Goal: Task Accomplishment & Management: Use online tool/utility

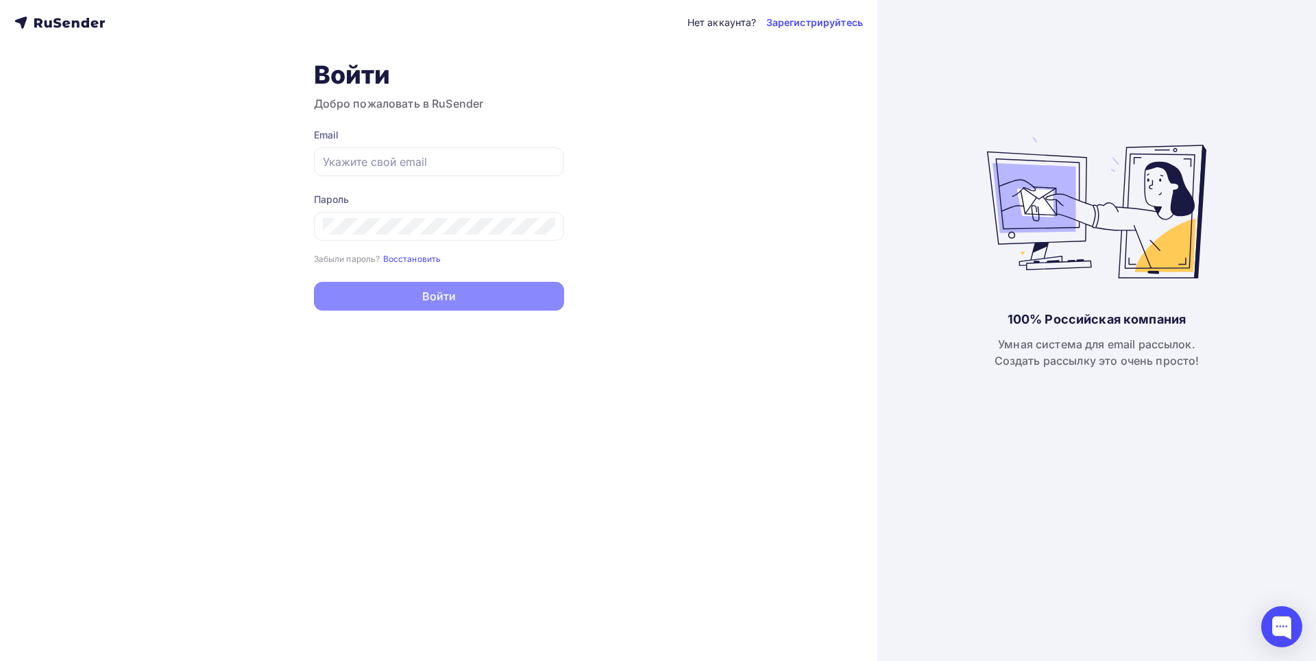
type input "[EMAIL_ADDRESS][DOMAIN_NAME]"
click at [461, 295] on button "Войти" at bounding box center [439, 296] width 250 height 29
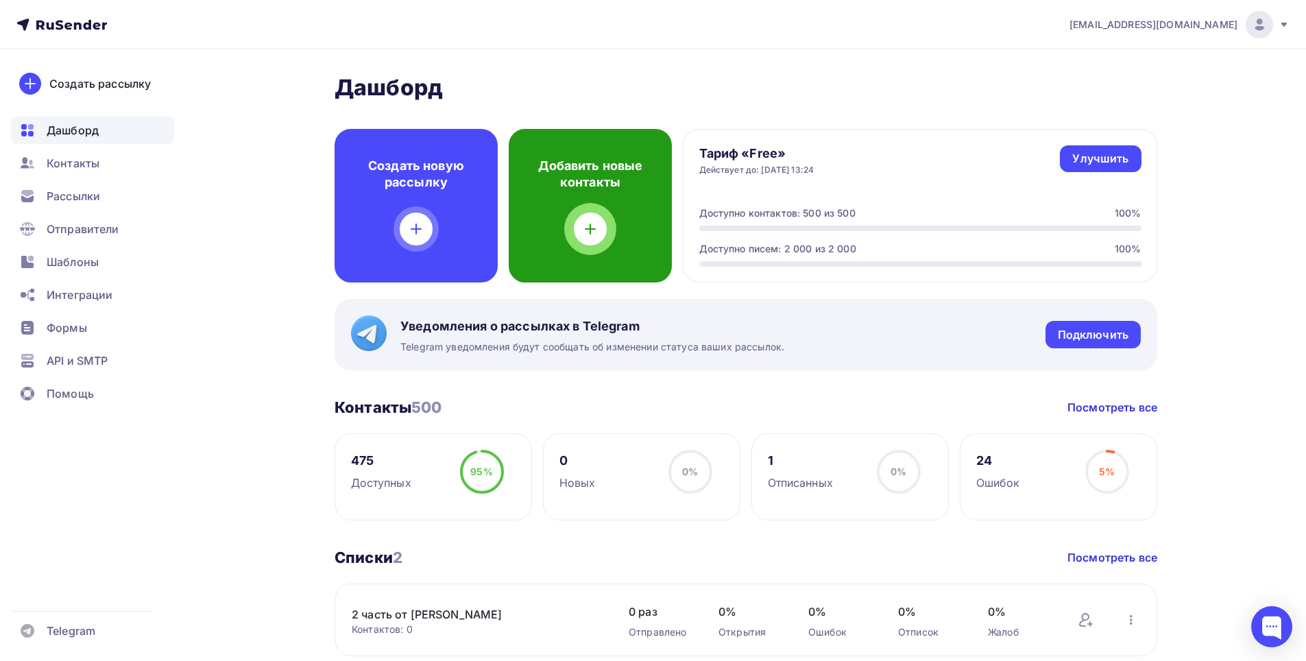
click at [602, 232] on div at bounding box center [590, 228] width 33 height 33
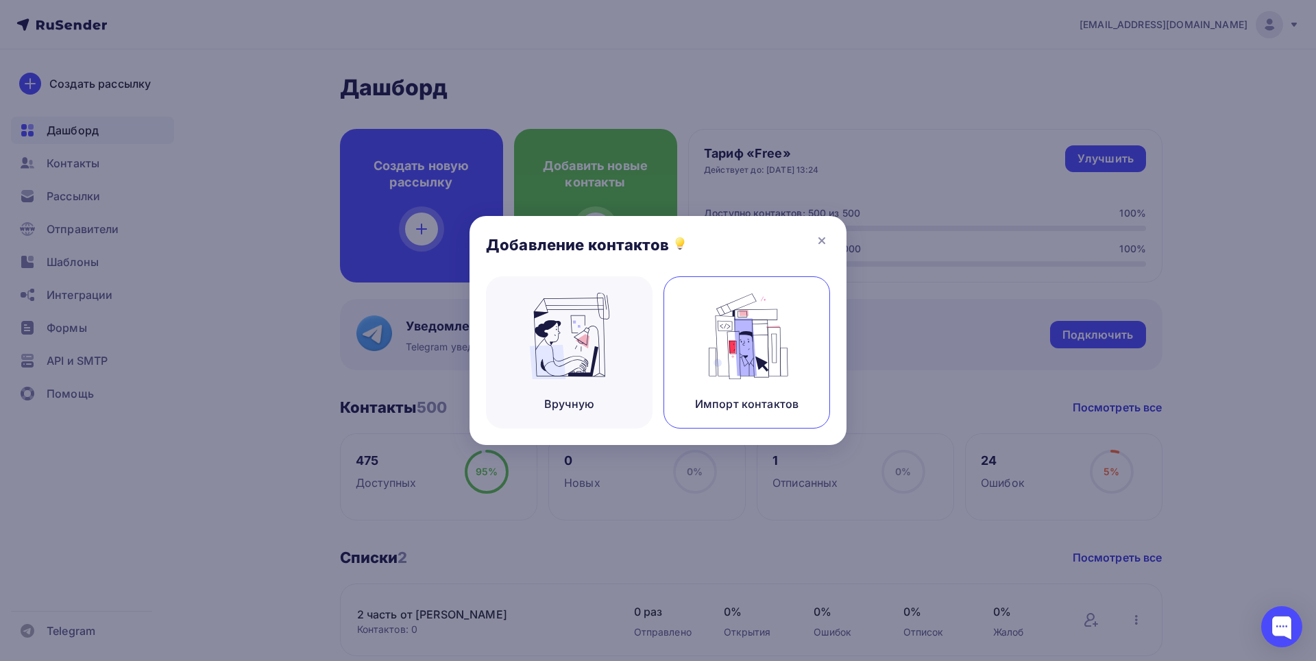
click at [744, 359] on img at bounding box center [747, 336] width 92 height 86
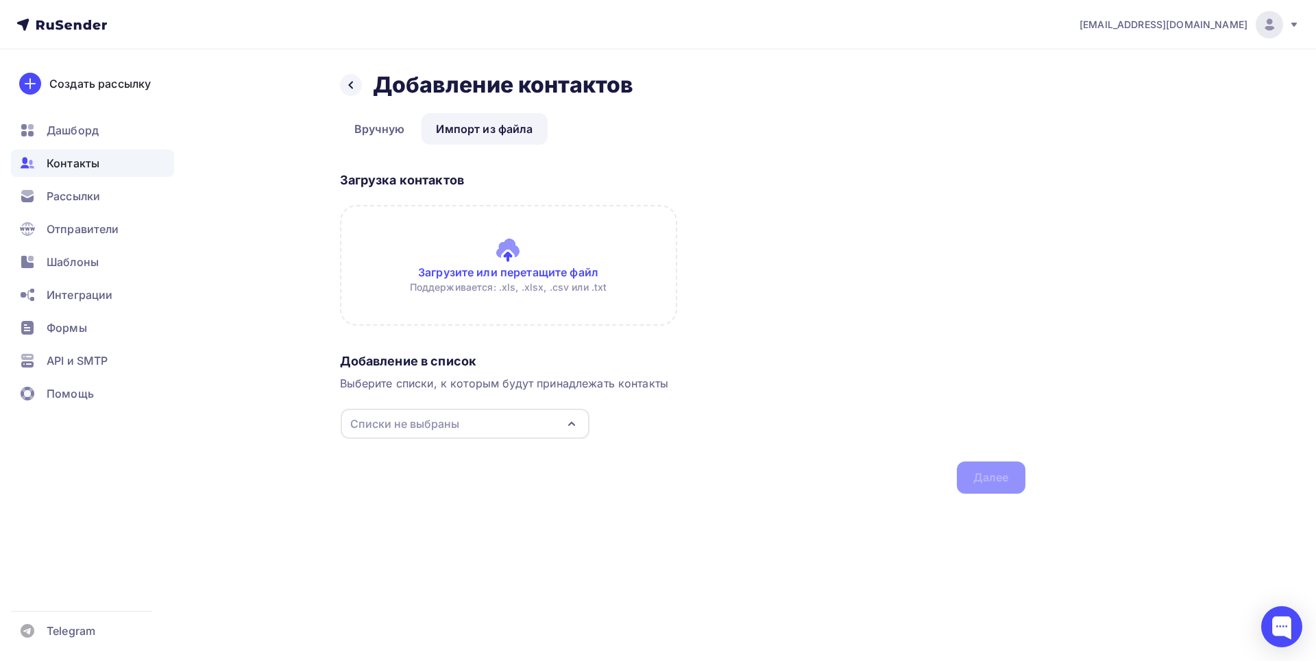
click at [509, 258] on input "file" at bounding box center [508, 265] width 337 height 121
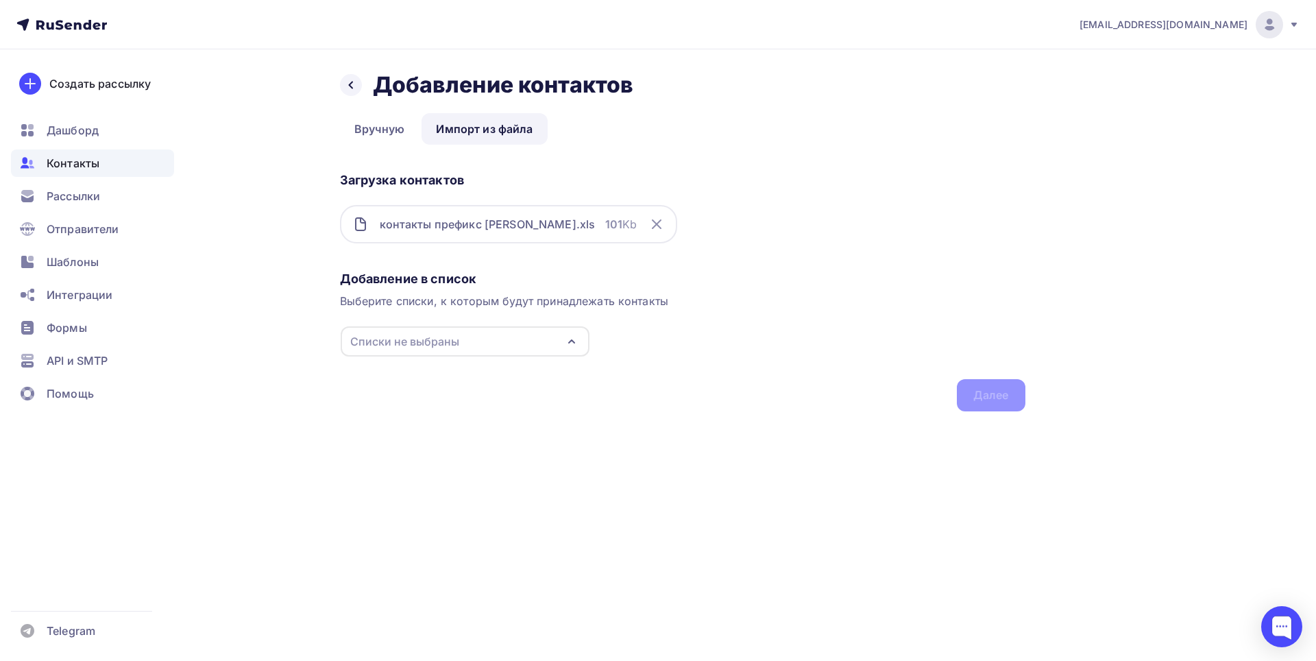
click at [566, 340] on icon "button" at bounding box center [571, 341] width 16 height 16
click at [457, 469] on div "Создать список" at bounding box center [429, 470] width 88 height 16
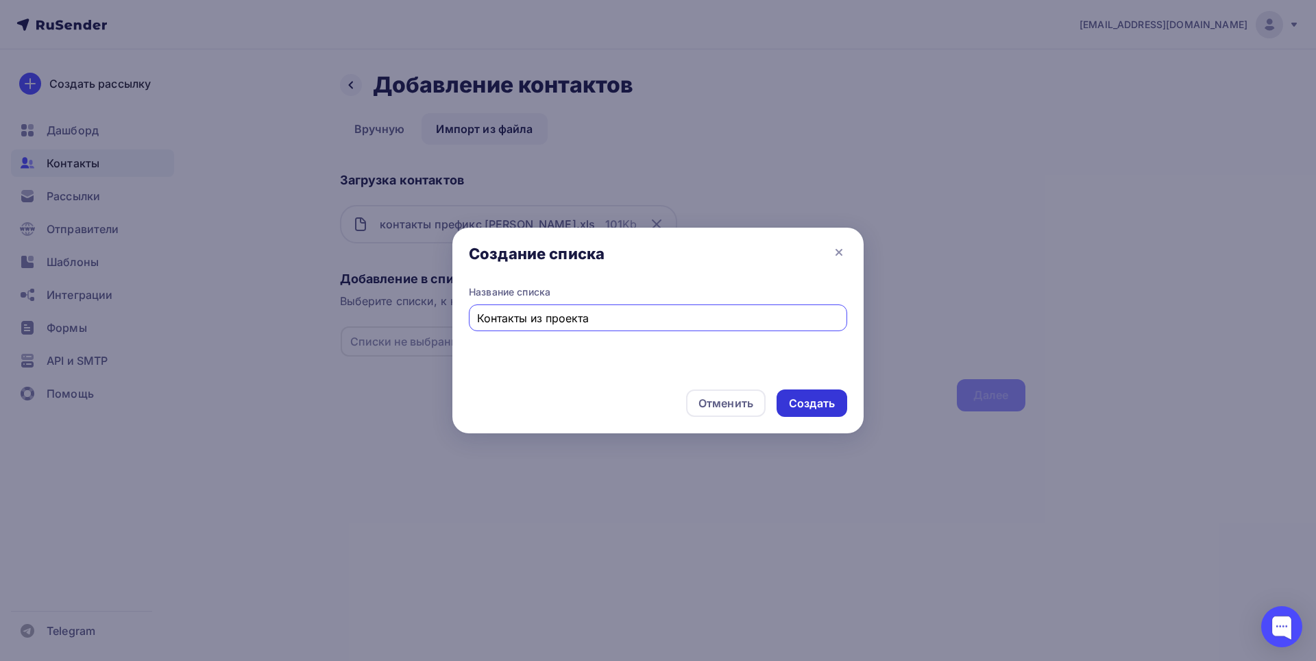
type input "Контакты из проекта"
click at [808, 401] on div "Создать" at bounding box center [812, 404] width 46 height 16
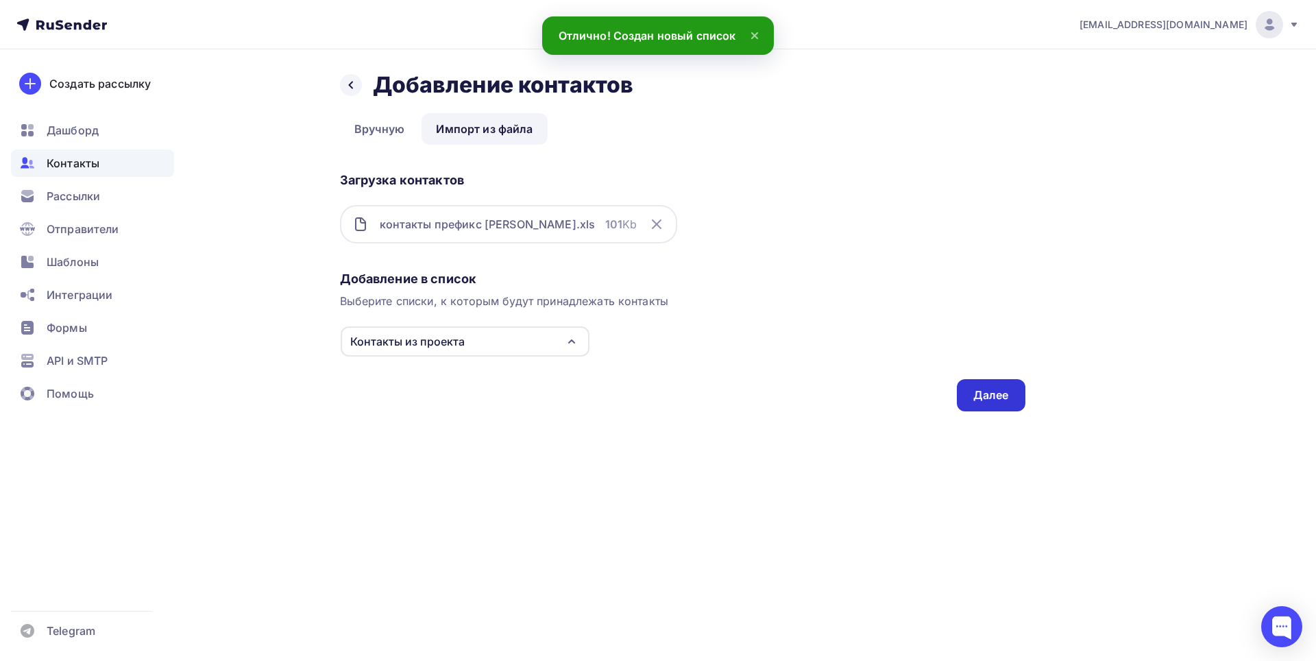
click at [986, 400] on div "Далее" at bounding box center [991, 395] width 36 height 16
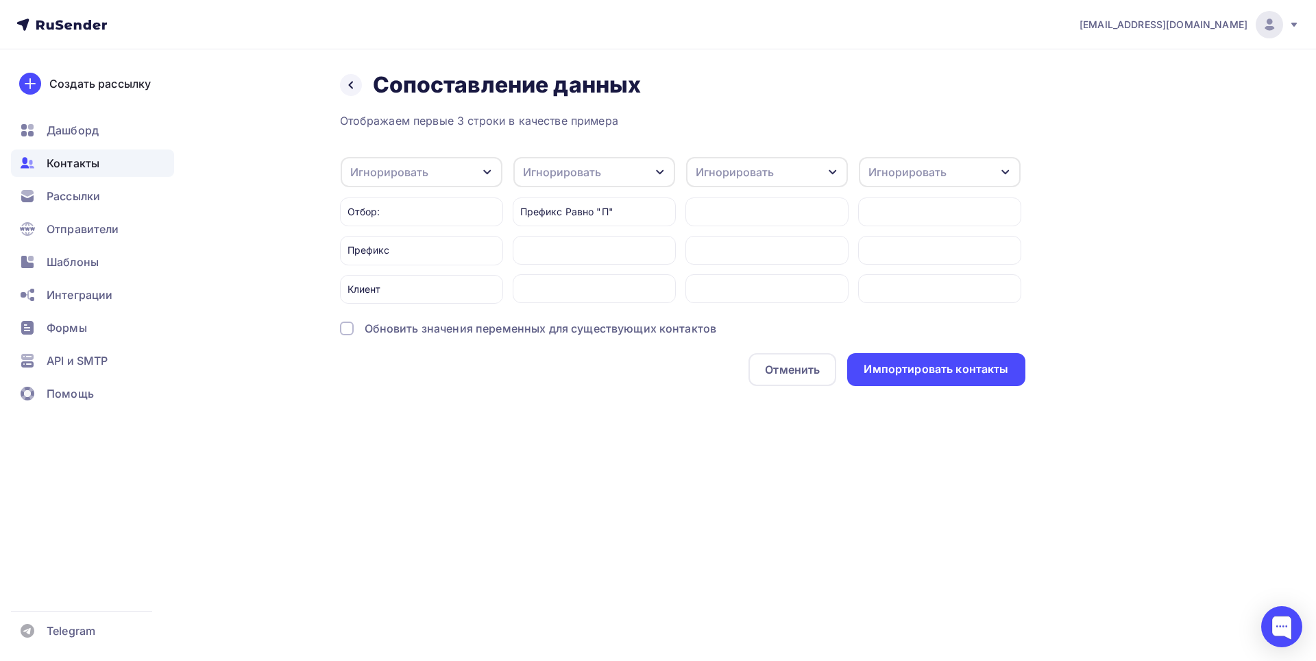
click at [487, 168] on icon "button" at bounding box center [487, 172] width 11 height 11
click at [631, 202] on div "Префикс Равно "П"" at bounding box center [594, 211] width 163 height 29
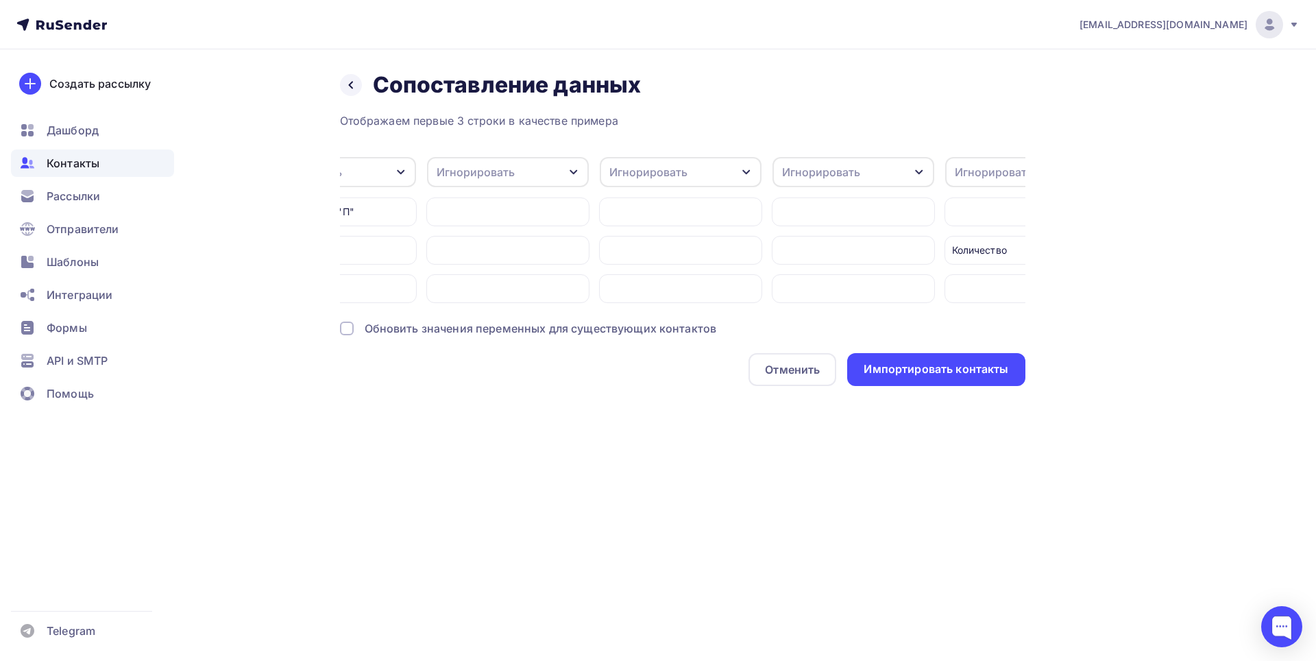
scroll to position [0, 341]
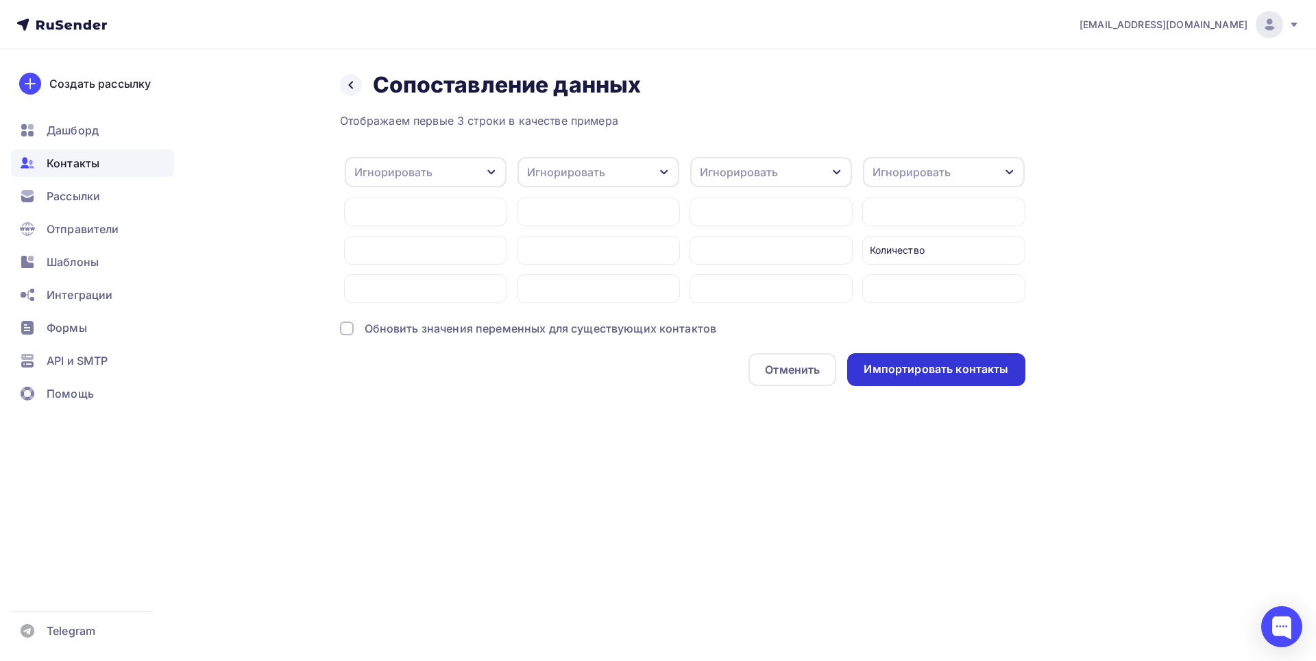
click at [943, 386] on div "Импортировать контакты" at bounding box center [936, 369] width 178 height 33
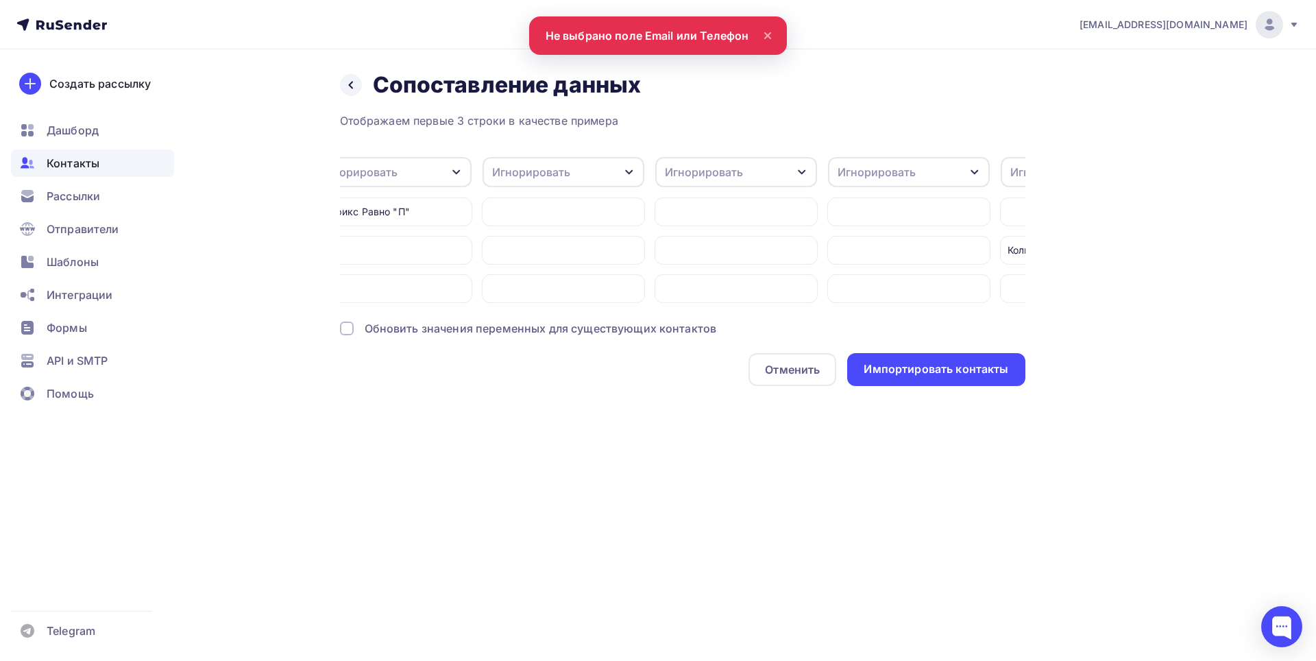
scroll to position [0, 0]
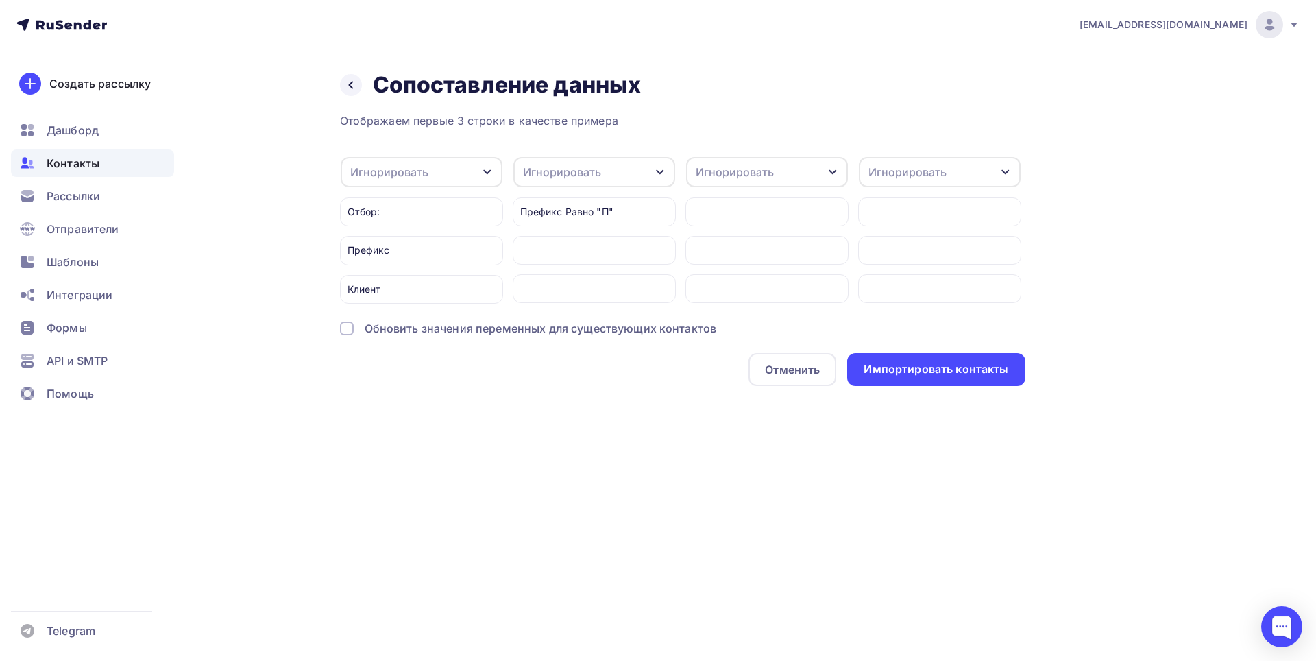
click at [463, 171] on div "Игнорировать" at bounding box center [422, 172] width 162 height 30
click at [553, 101] on div "Назад Сопоставление данных Сопоставление данных Отображаем первые 3 строки в ка…" at bounding box center [682, 228] width 685 height 315
click at [824, 169] on div "Игнорировать" at bounding box center [767, 172] width 162 height 30
click at [733, 271] on div "Телефон" at bounding box center [742, 271] width 80 height 16
click at [656, 173] on icon "button" at bounding box center [660, 172] width 11 height 11
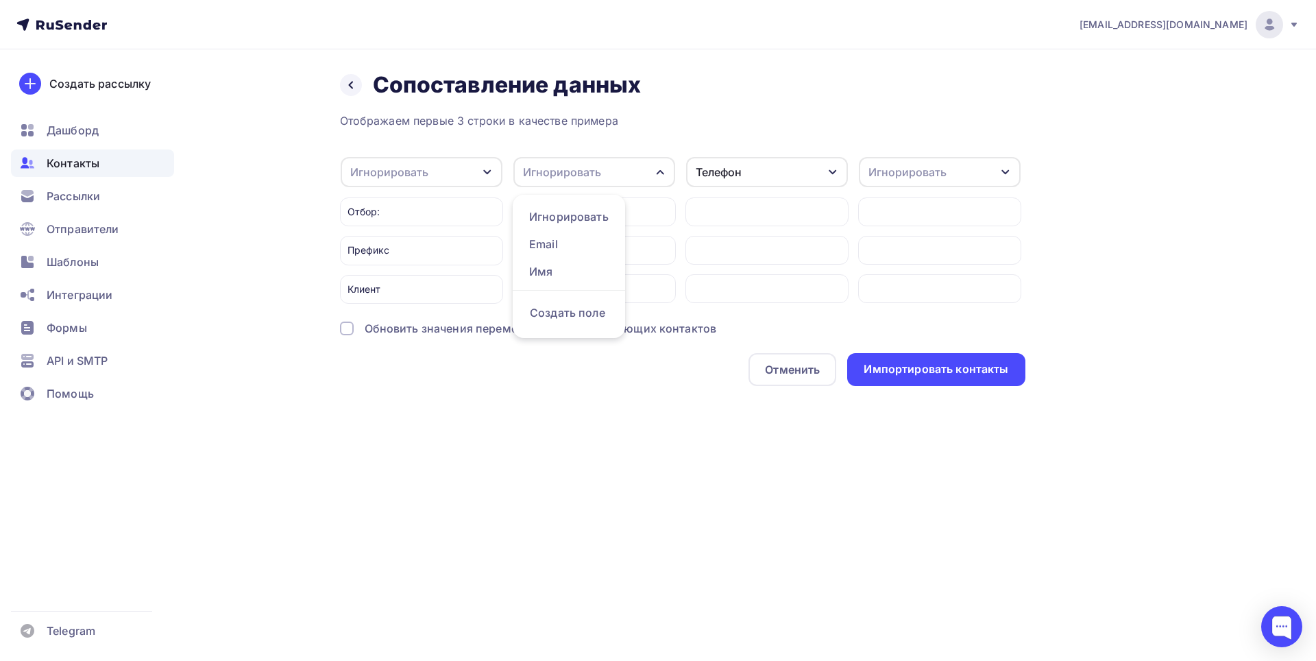
click at [656, 173] on icon "button" at bounding box center [660, 172] width 11 height 11
click at [909, 169] on div "Игнорировать" at bounding box center [907, 172] width 78 height 16
click at [797, 154] on div "Отображаем первые 3 строки в качестве примера Игнорировать Игнорировать Email И…" at bounding box center [682, 248] width 685 height 273
click at [801, 170] on div "Телефон" at bounding box center [767, 172] width 162 height 30
click at [746, 244] on div "Email" at bounding box center [742, 244] width 80 height 16
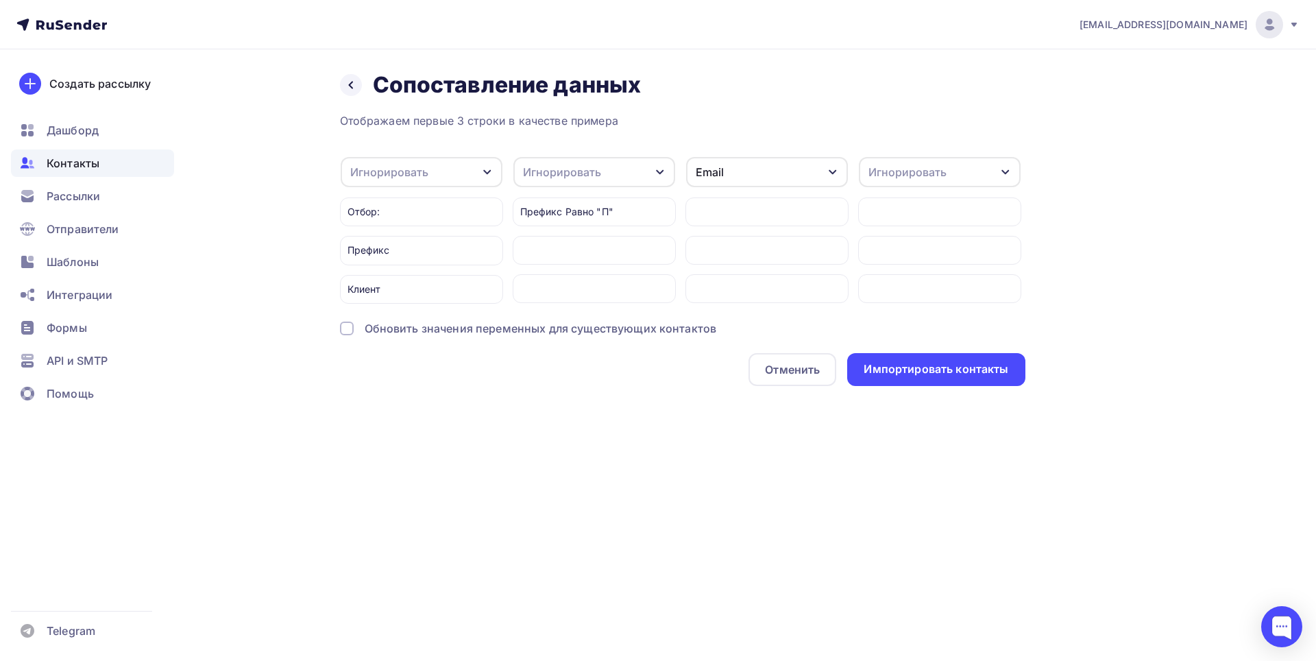
click at [971, 170] on div "Игнорировать" at bounding box center [940, 172] width 162 height 30
click at [912, 241] on div "Телефон" at bounding box center [915, 244] width 80 height 16
click at [915, 376] on div "Импортировать контакты" at bounding box center [936, 369] width 145 height 16
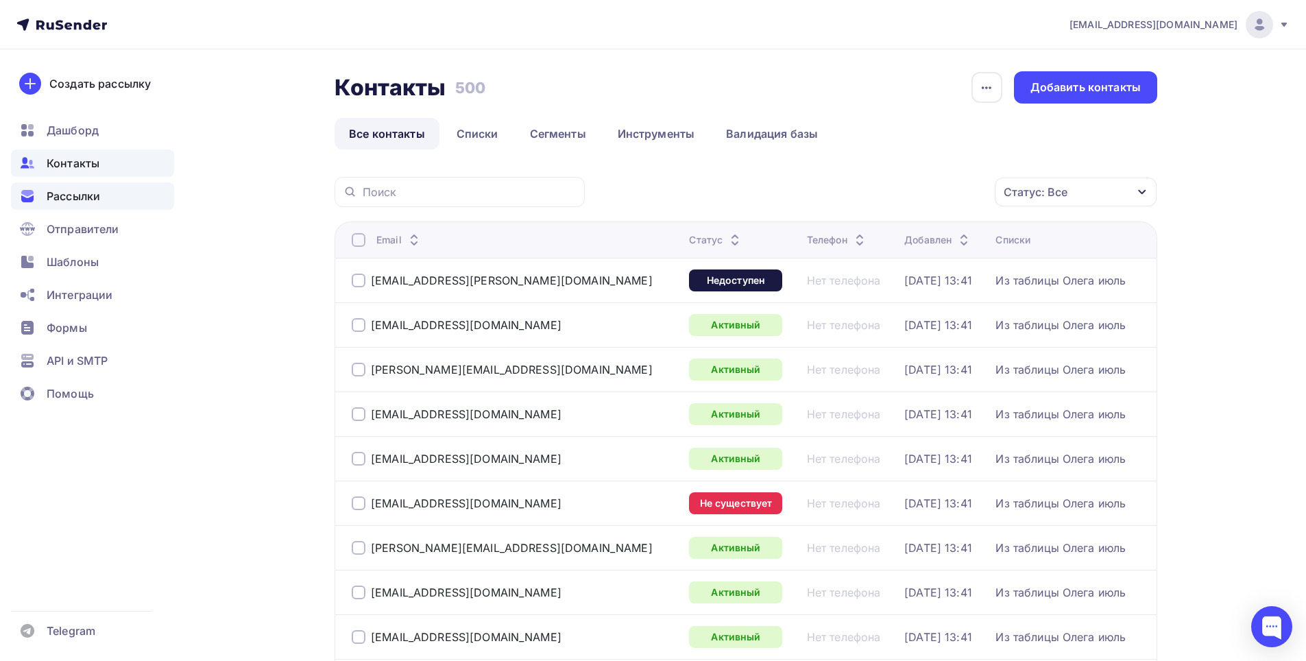
click at [75, 198] on span "Рассылки" at bounding box center [73, 196] width 53 height 16
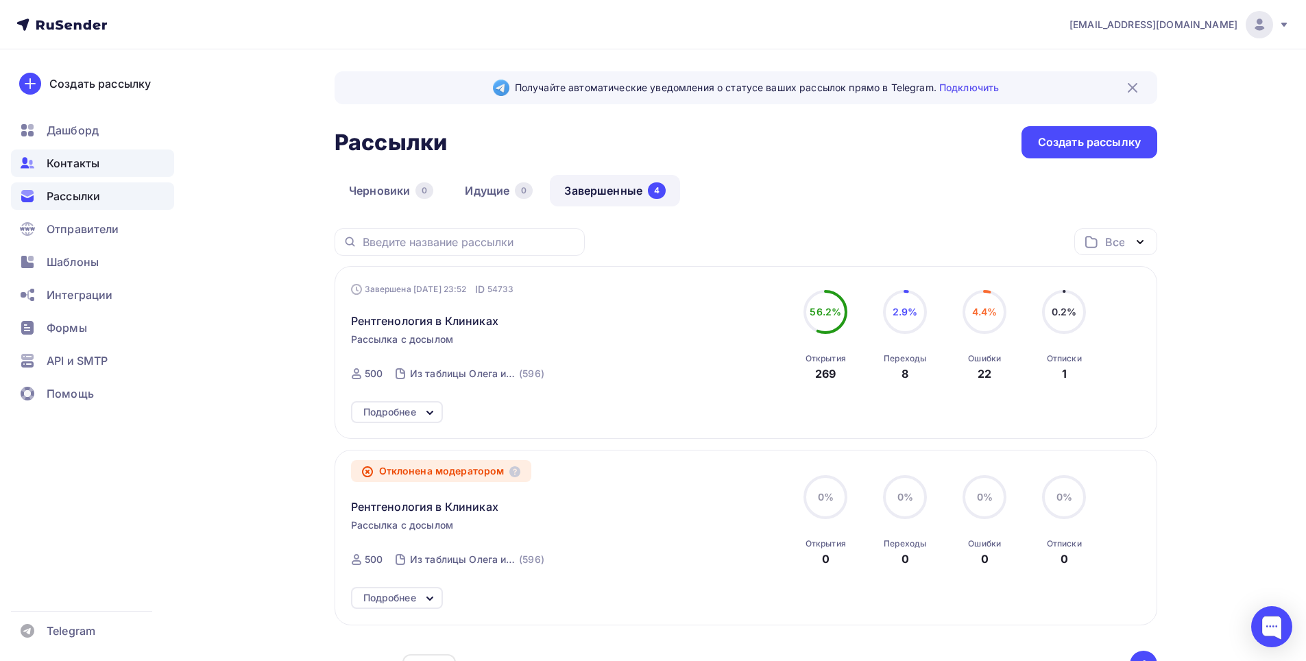
click at [75, 164] on span "Контакты" at bounding box center [73, 163] width 53 height 16
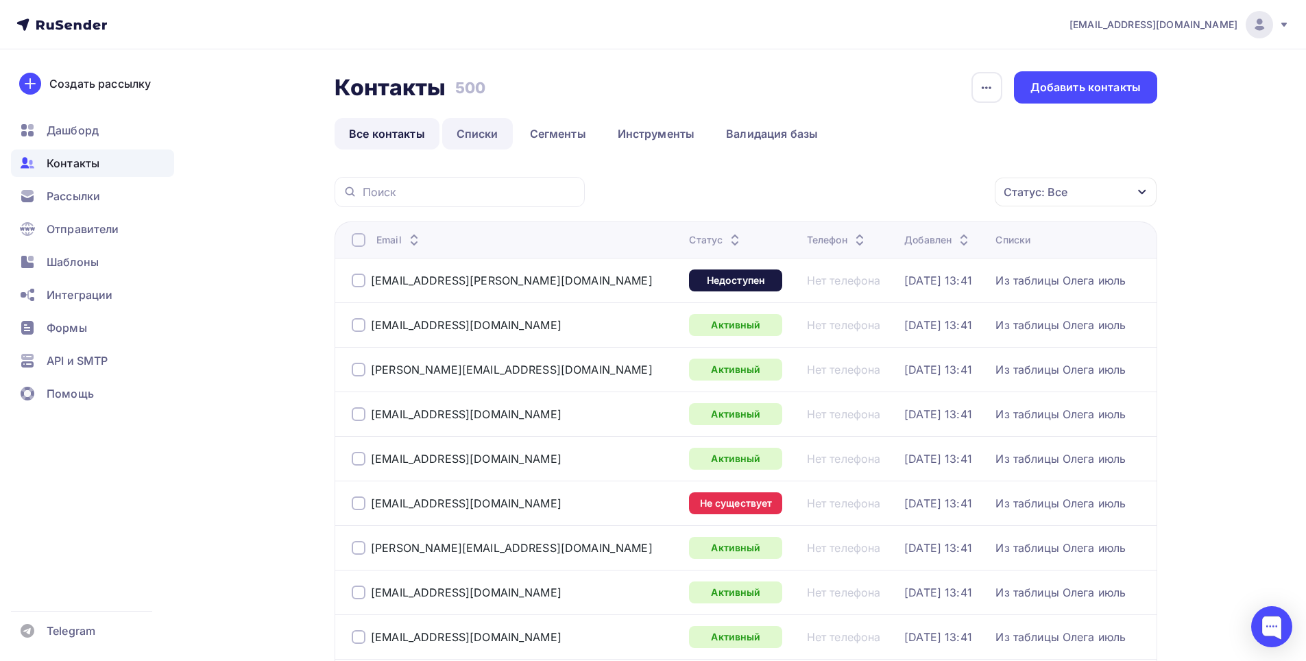
click at [483, 131] on link "Списки" at bounding box center [477, 134] width 71 height 32
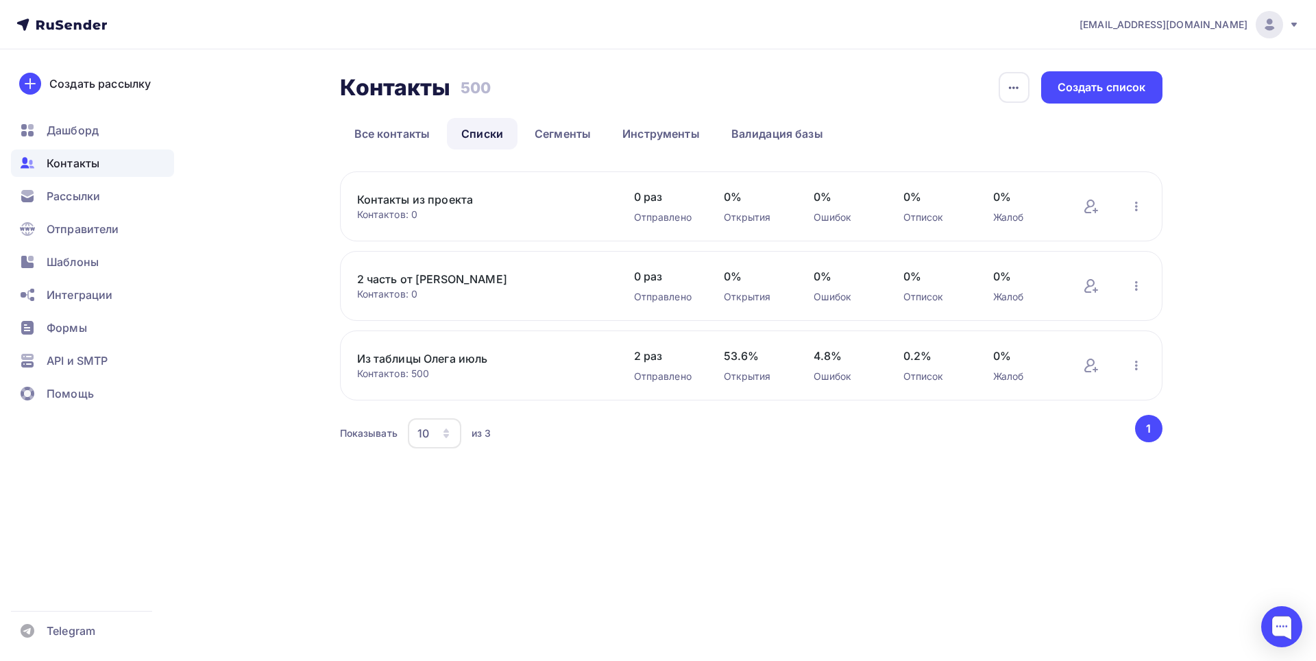
click at [502, 210] on div "Контактов: 0" at bounding box center [482, 215] width 250 height 14
click at [1131, 207] on icon "button" at bounding box center [1136, 206] width 16 height 16
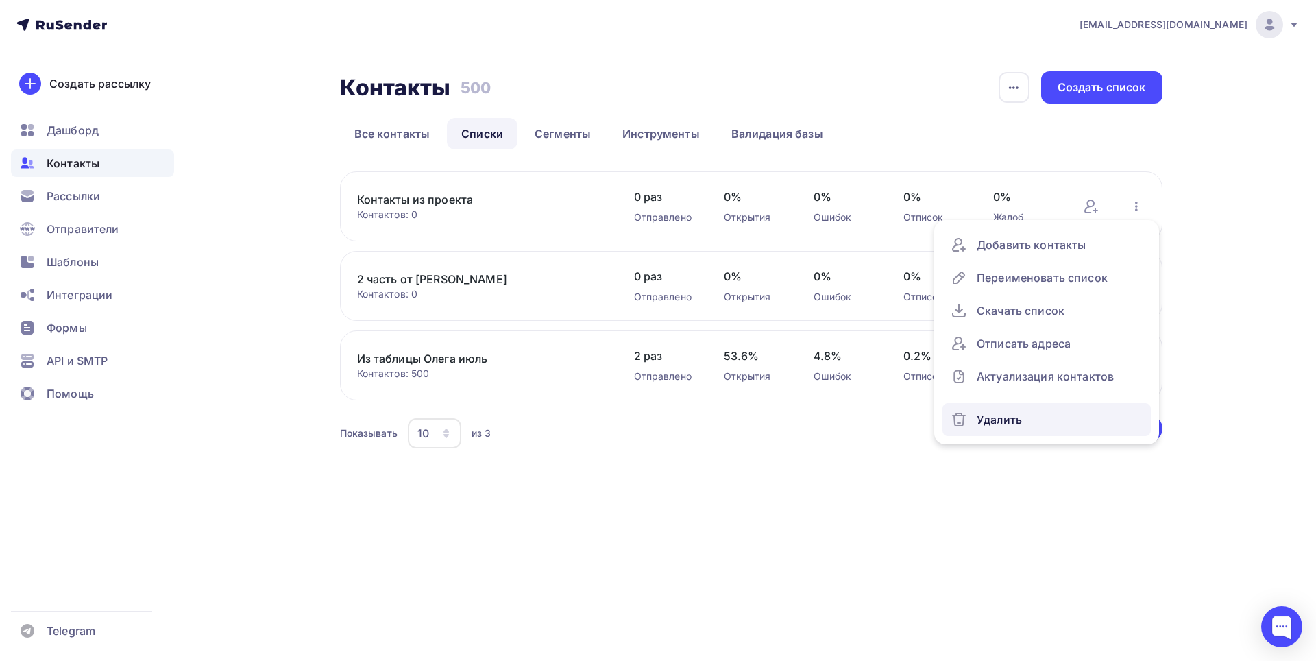
click at [1016, 424] on div "Удалить" at bounding box center [1047, 420] width 192 height 22
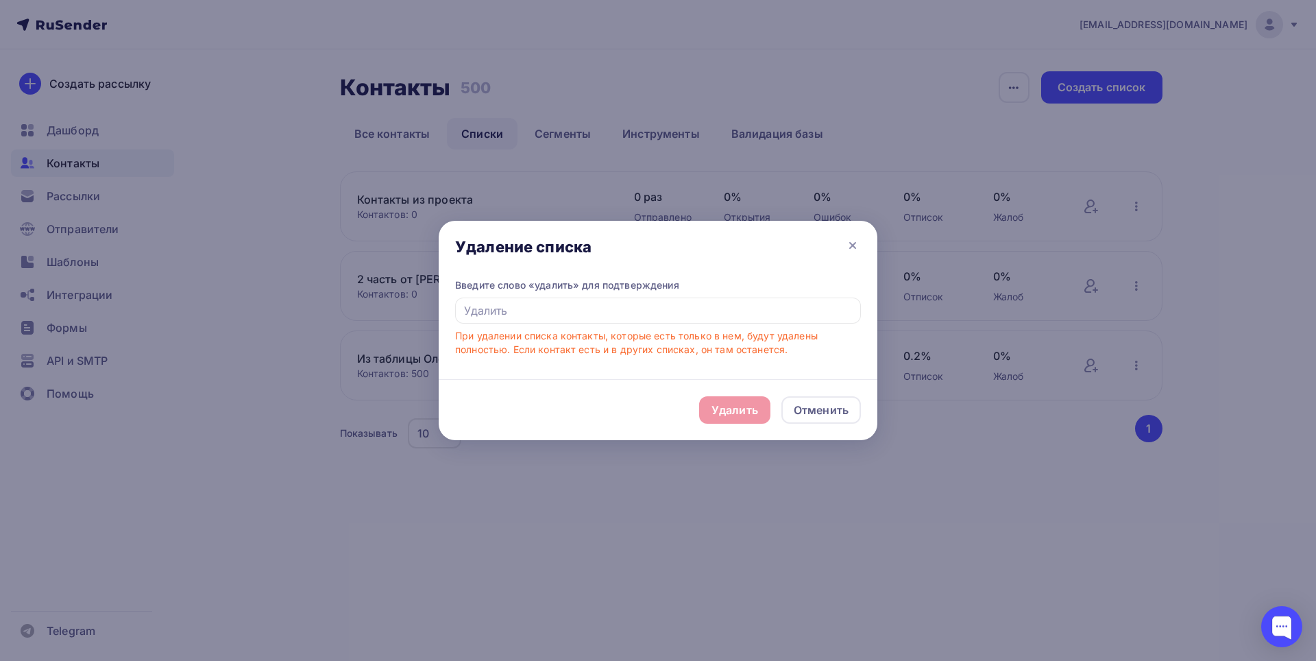
click at [740, 409] on div "Удалить Отменить" at bounding box center [658, 409] width 439 height 61
click at [548, 300] on input "text" at bounding box center [658, 310] width 406 height 26
click at [522, 309] on input "text" at bounding box center [658, 310] width 406 height 26
type input "Удалить"
click at [743, 405] on div "Удалить" at bounding box center [735, 410] width 47 height 16
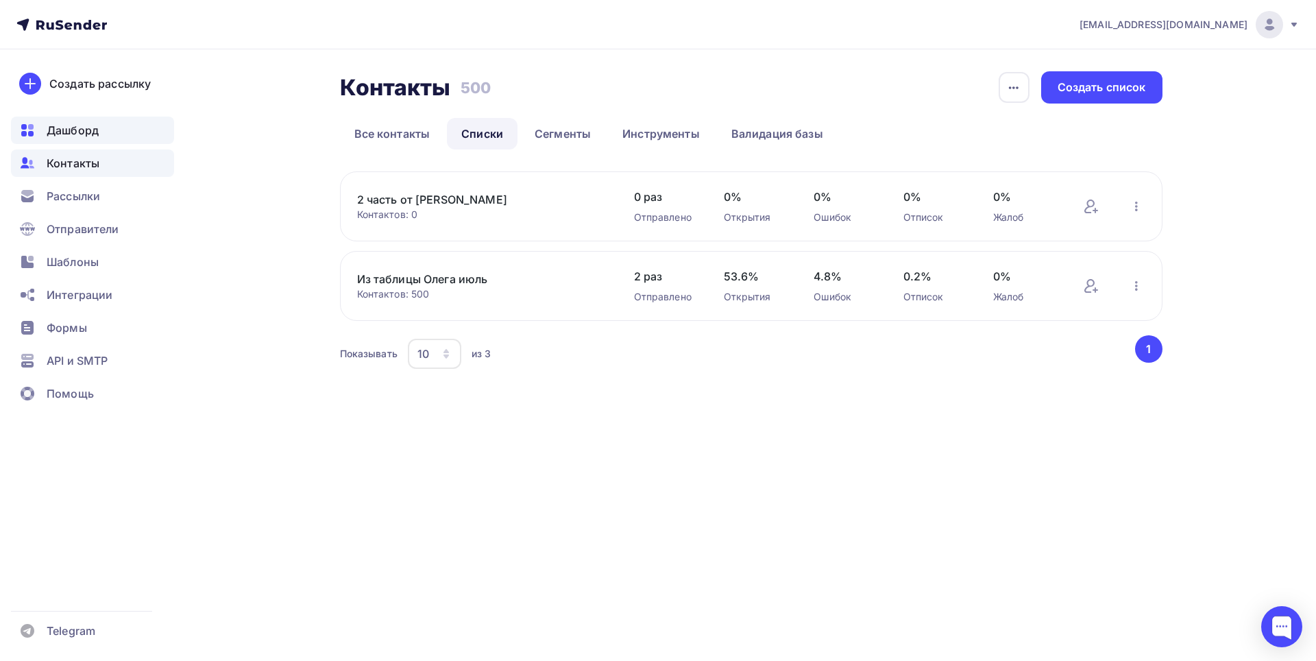
click at [71, 130] on span "Дашборд" at bounding box center [73, 130] width 52 height 16
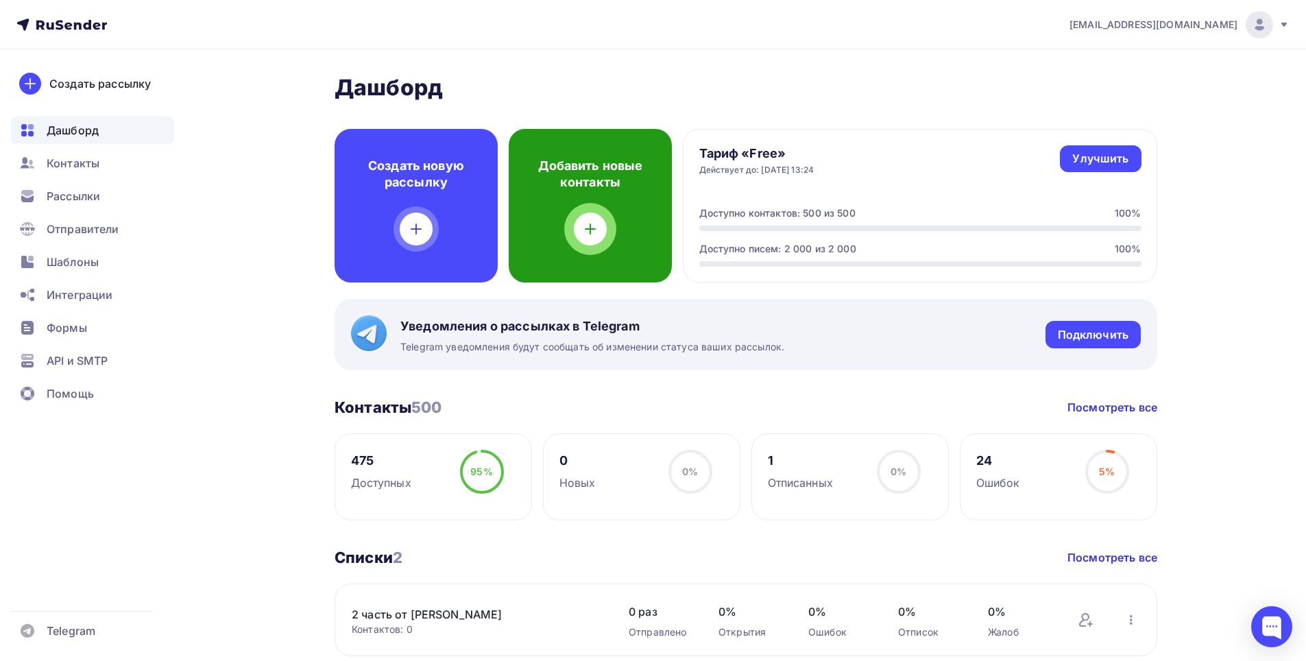
click at [592, 228] on icon at bounding box center [590, 229] width 16 height 16
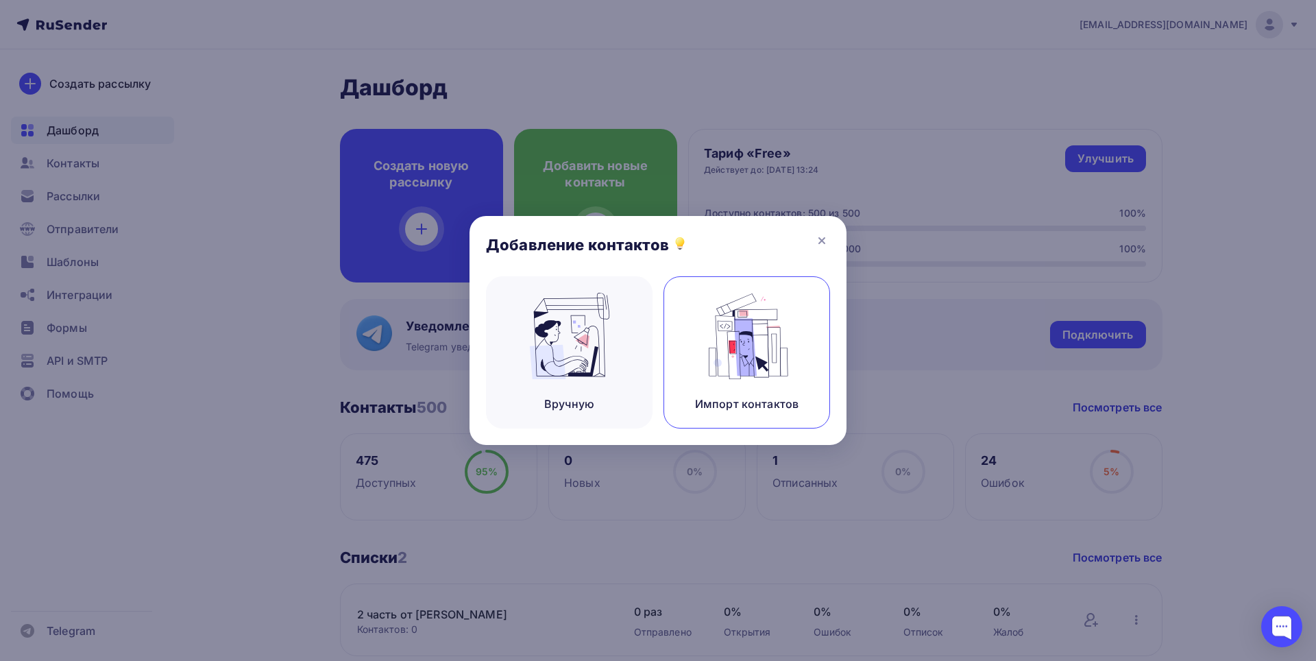
click at [782, 349] on img at bounding box center [747, 336] width 92 height 86
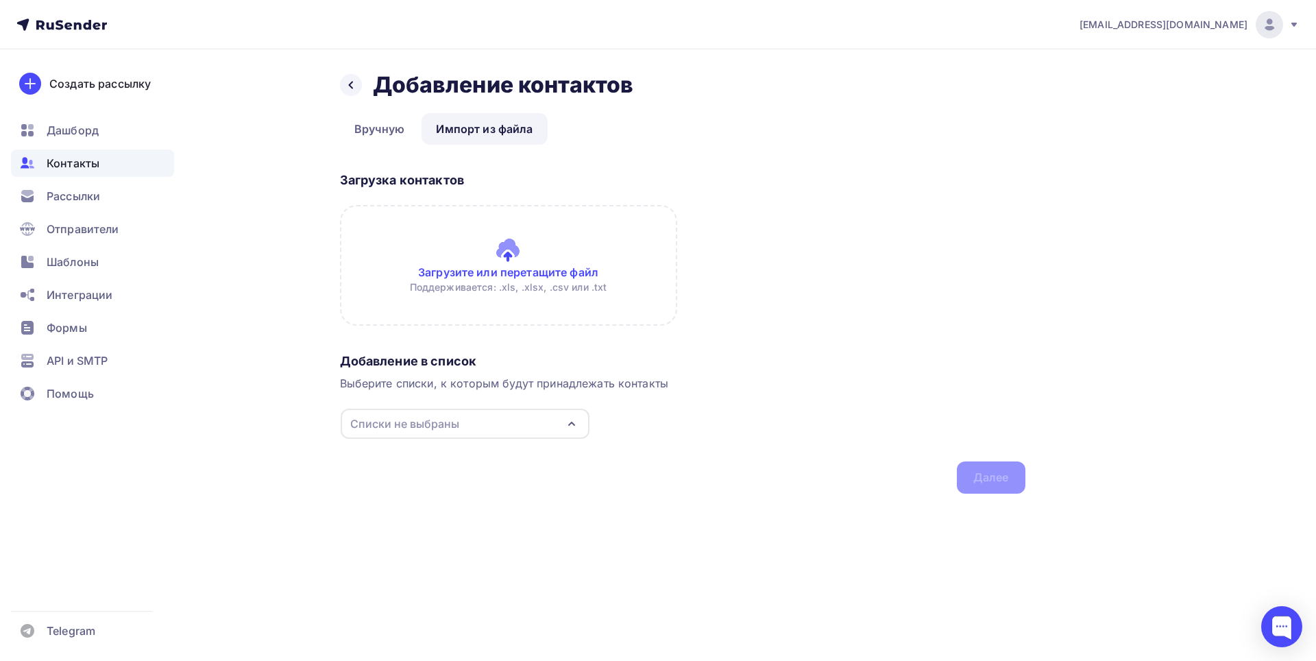
click at [487, 271] on input "file" at bounding box center [508, 265] width 337 height 121
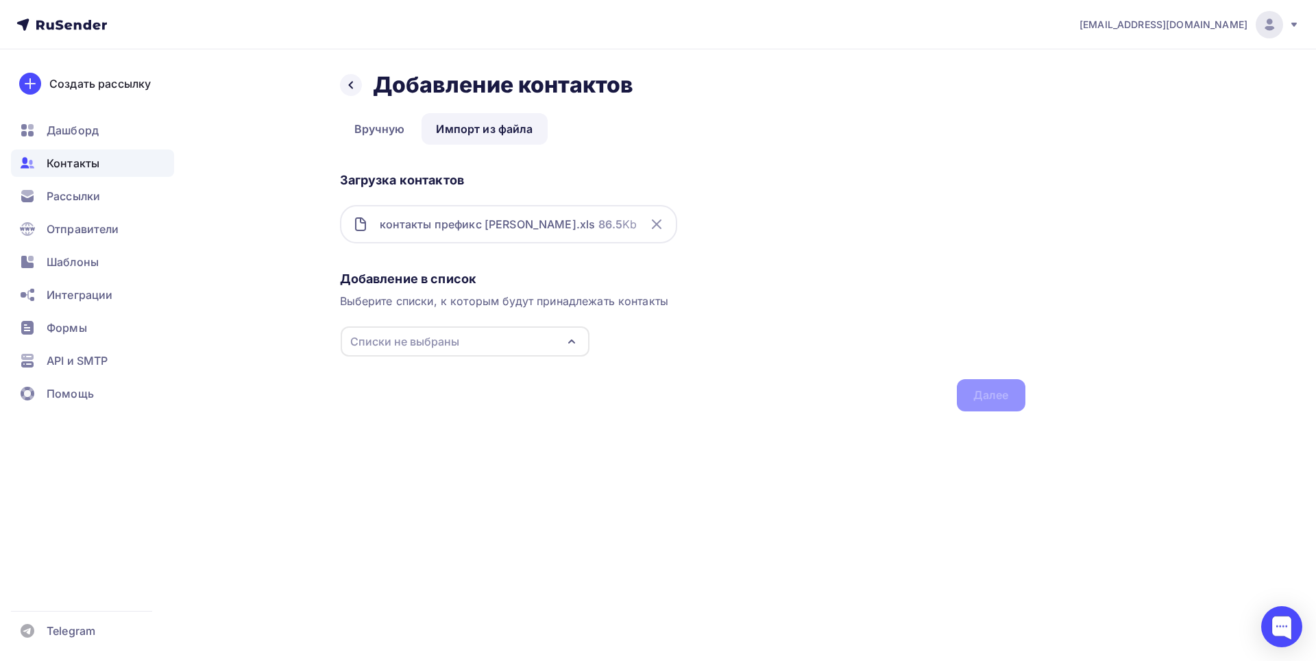
click at [531, 342] on div "Списки не выбраны" at bounding box center [465, 341] width 249 height 30
click at [414, 474] on div "Создать список" at bounding box center [429, 470] width 88 height 16
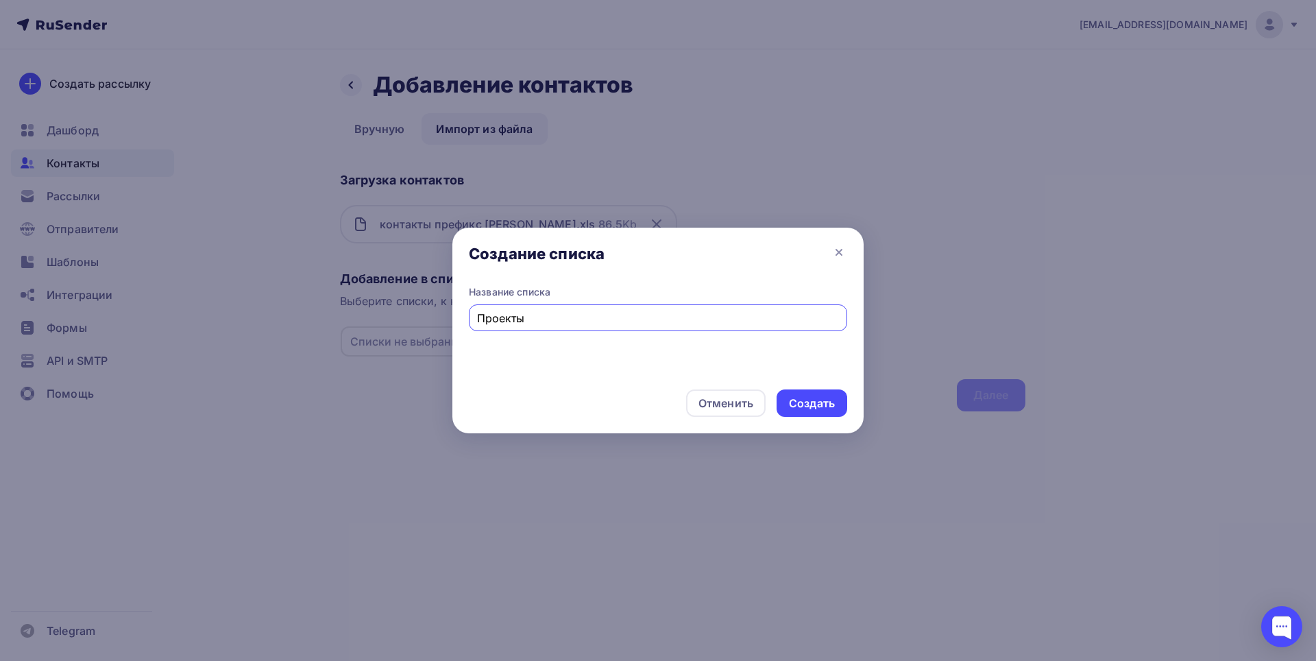
type input "Проекты"
click at [836, 406] on div "Создать" at bounding box center [812, 402] width 71 height 27
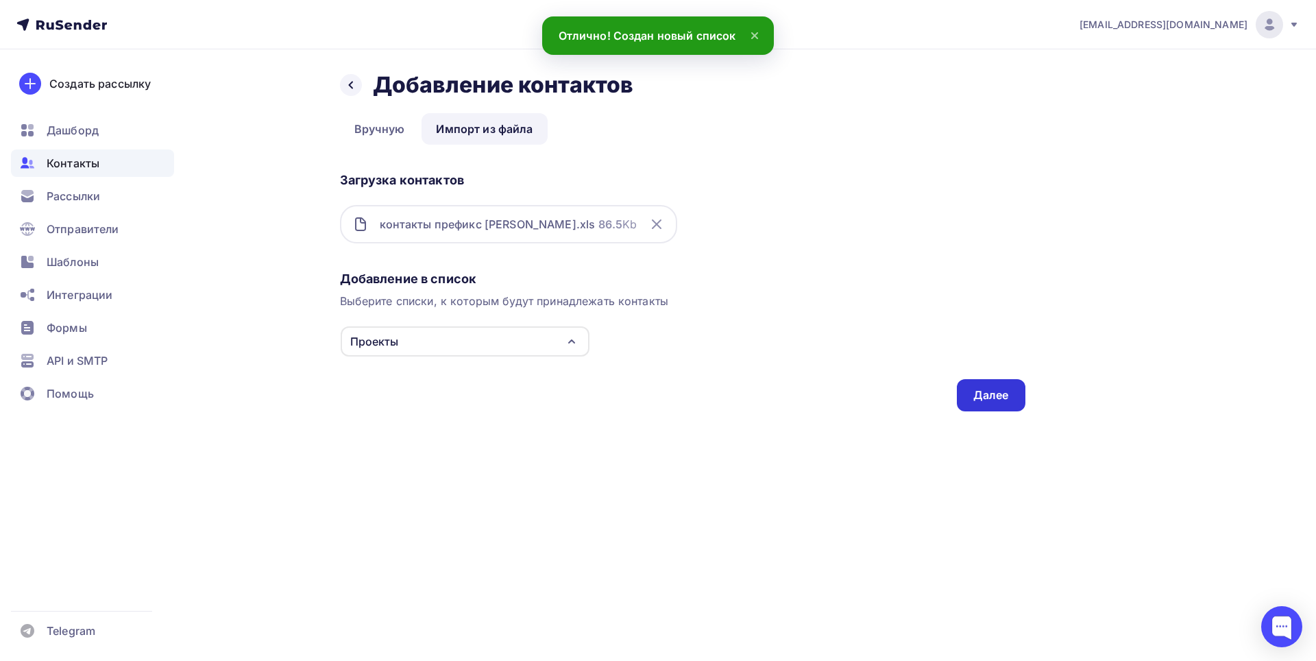
click at [998, 398] on div "Далее" at bounding box center [991, 395] width 36 height 16
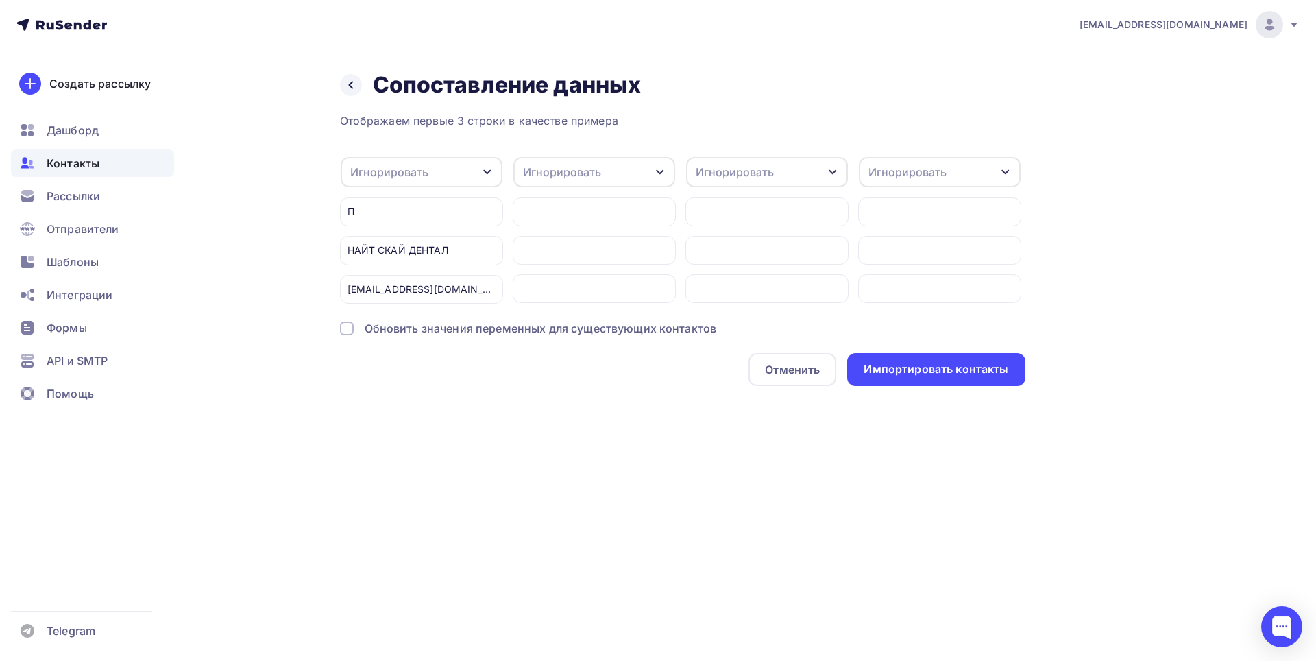
click at [487, 173] on icon "button" at bounding box center [487, 172] width 8 height 5
click at [396, 221] on div "Email" at bounding box center [400, 216] width 80 height 16
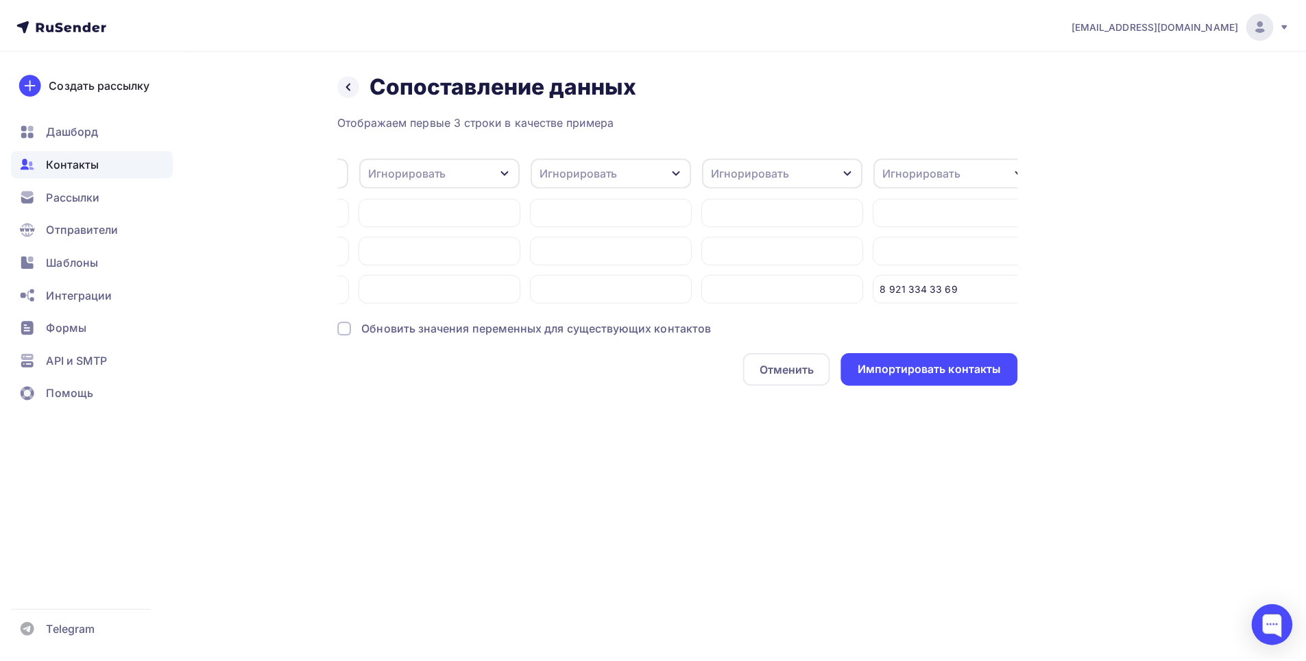
scroll to position [0, 169]
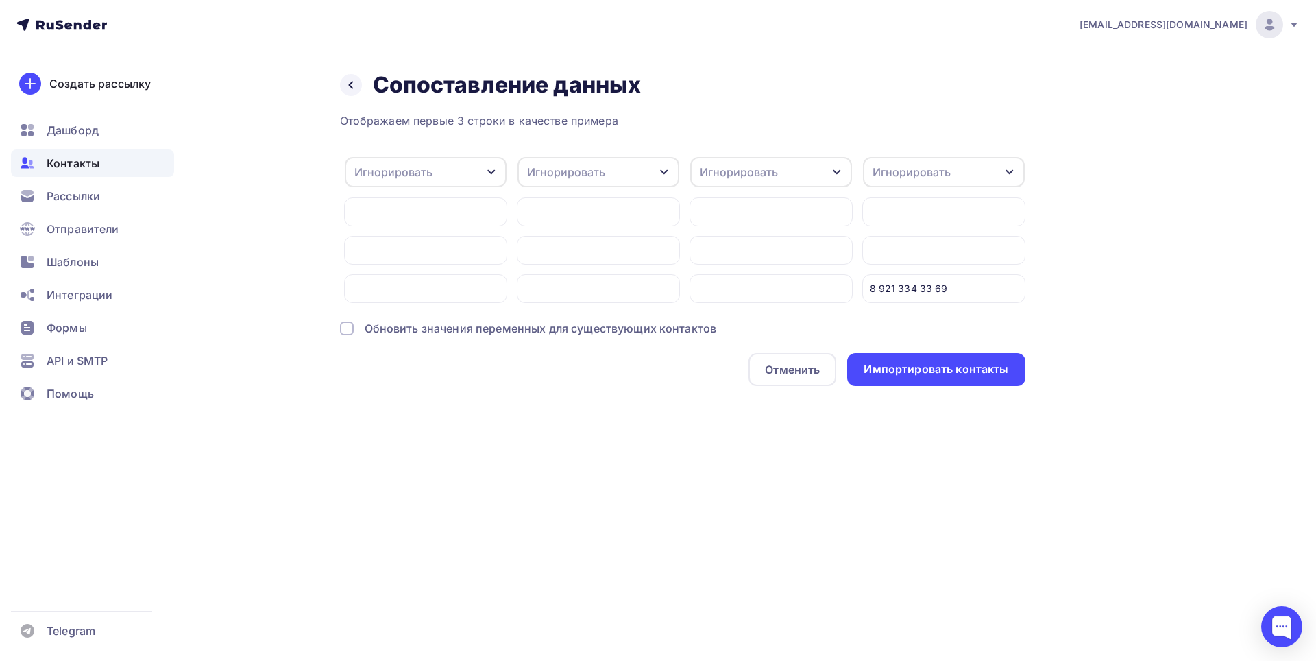
click at [1012, 171] on icon "button" at bounding box center [1010, 172] width 8 height 5
click at [920, 270] on div "Телефон" at bounding box center [919, 271] width 80 height 16
click at [928, 377] on div "Импортировать контакты" at bounding box center [936, 369] width 145 height 16
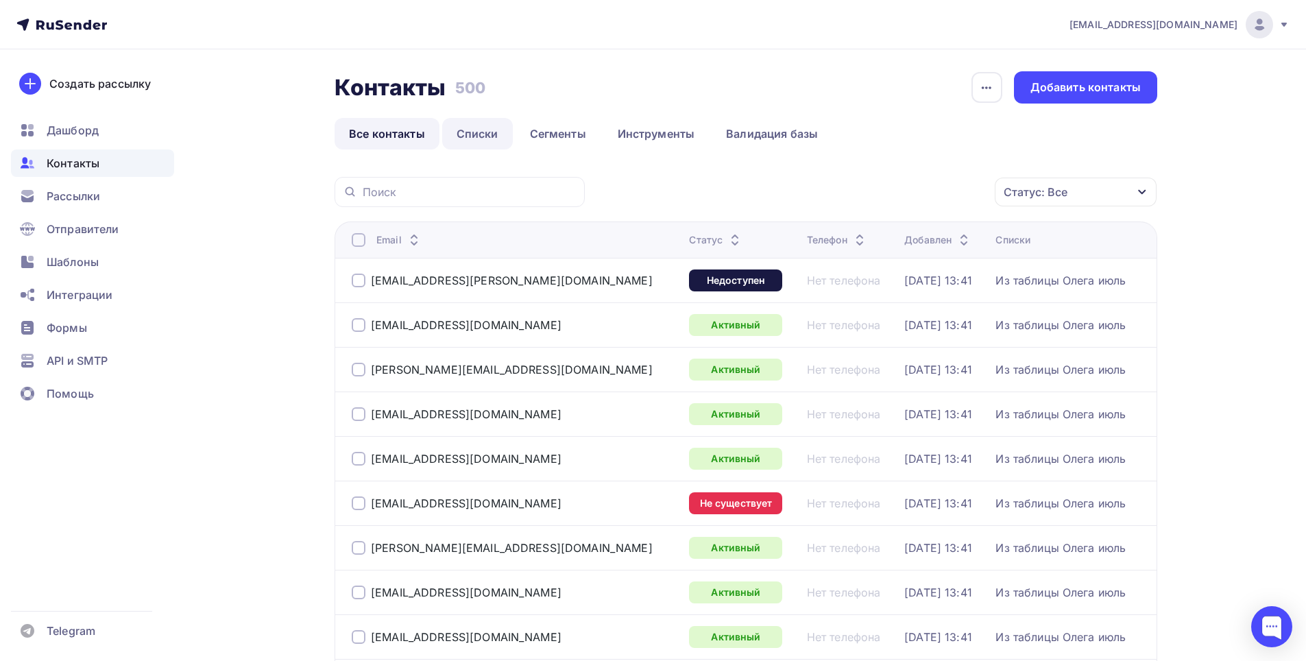
click at [487, 129] on link "Списки" at bounding box center [477, 134] width 71 height 32
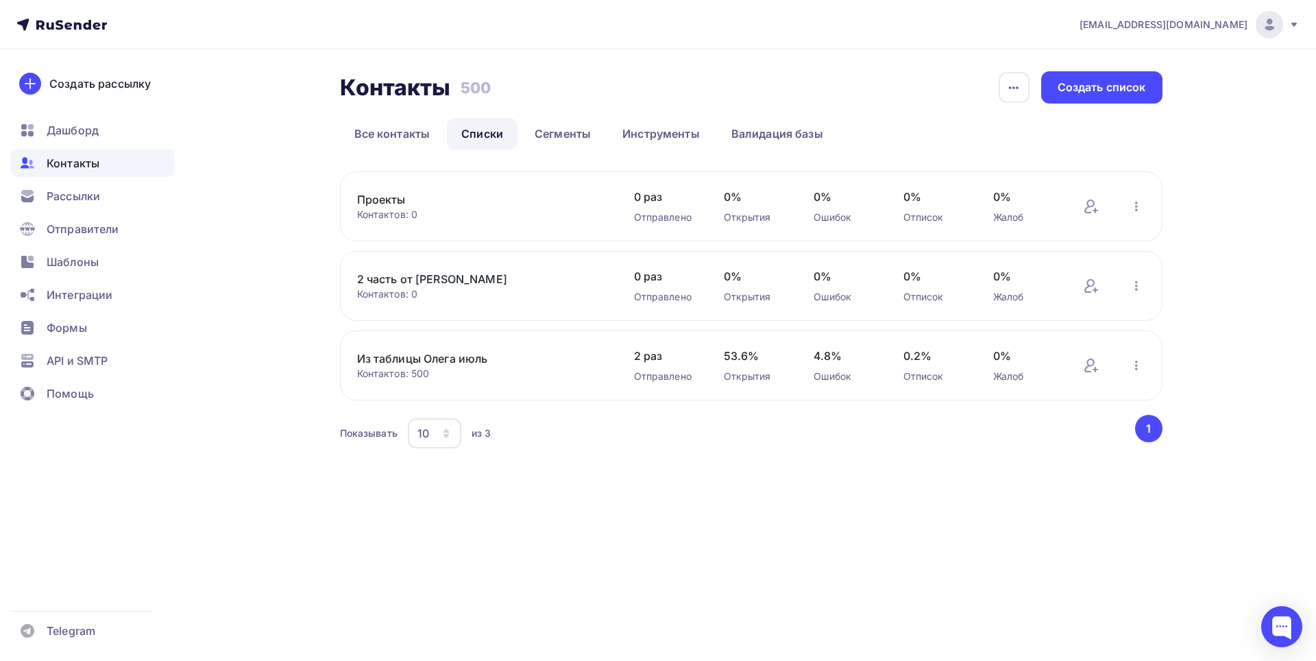
click at [611, 214] on div "Проекты Контактов: 0 Добавить контакты Переименовать список Скачать список Отпи…" at bounding box center [751, 206] width 823 height 70
click at [1129, 204] on icon "button" at bounding box center [1136, 206] width 16 height 16
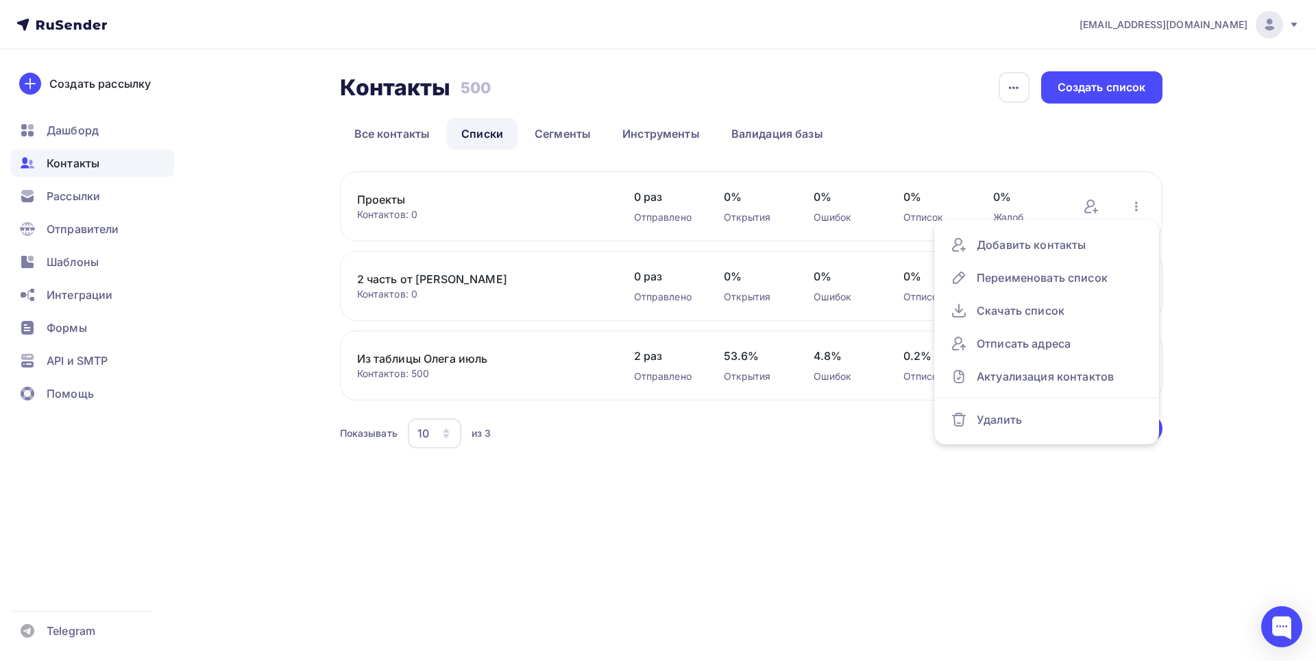
click at [588, 200] on link "Проекты" at bounding box center [473, 199] width 233 height 16
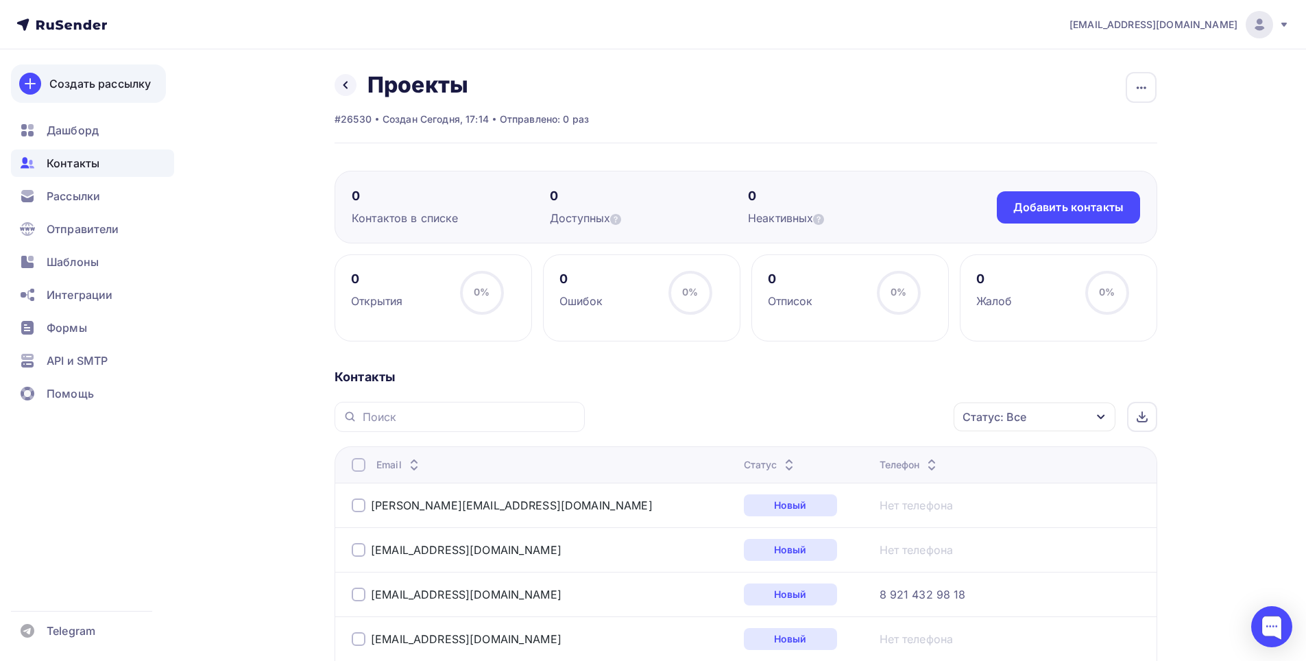
click at [117, 82] on div "Создать рассылку" at bounding box center [99, 83] width 101 height 16
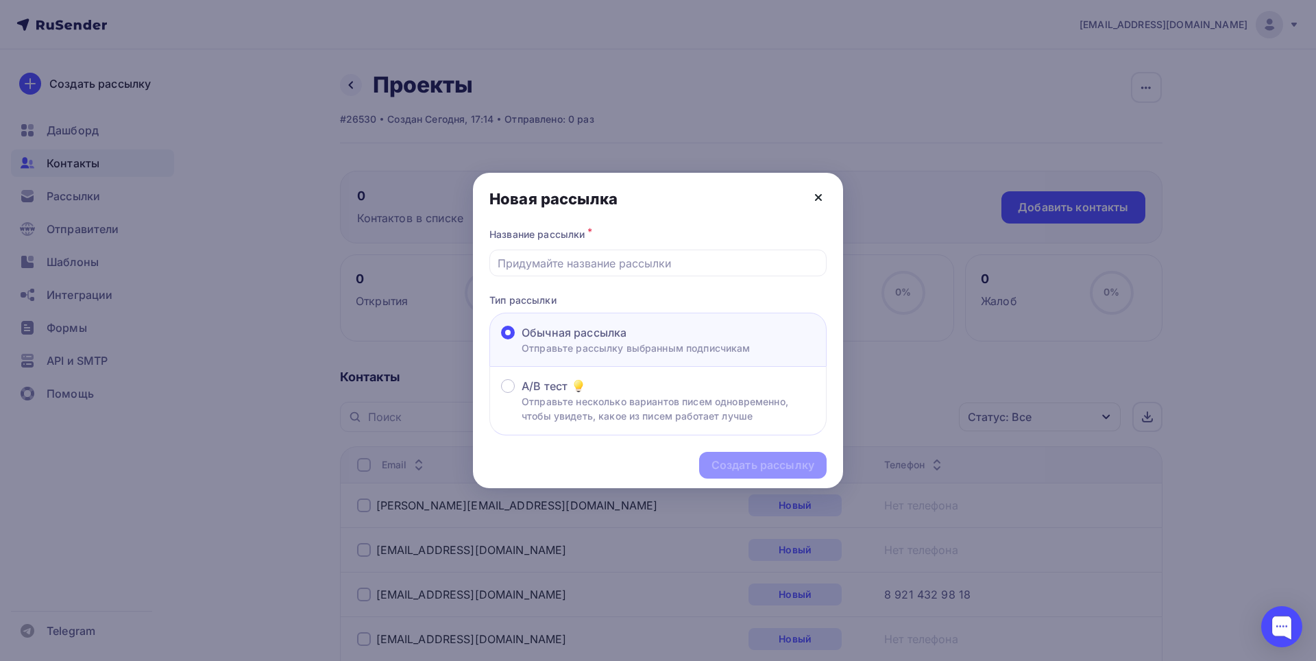
click at [820, 198] on icon at bounding box center [818, 197] width 5 height 5
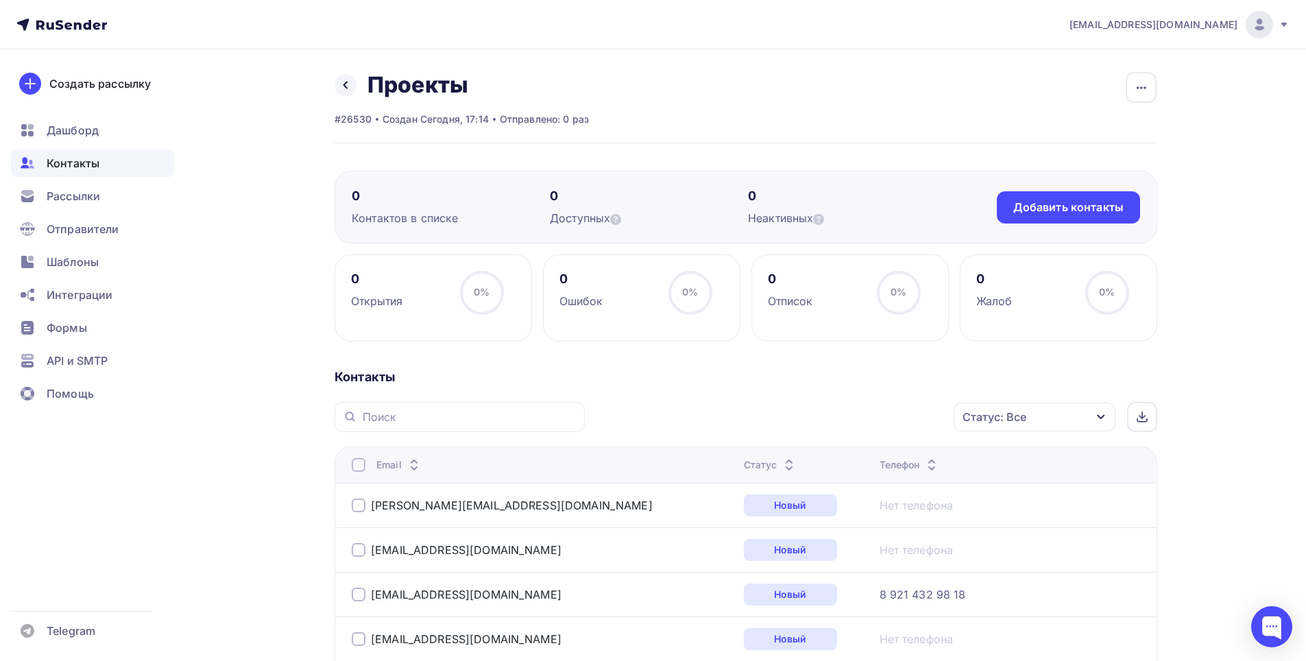
click at [1280, 26] on icon at bounding box center [1283, 24] width 11 height 11
click at [1080, 92] on link "[DEMOGRAPHIC_DATA]" at bounding box center [1166, 87] width 230 height 27
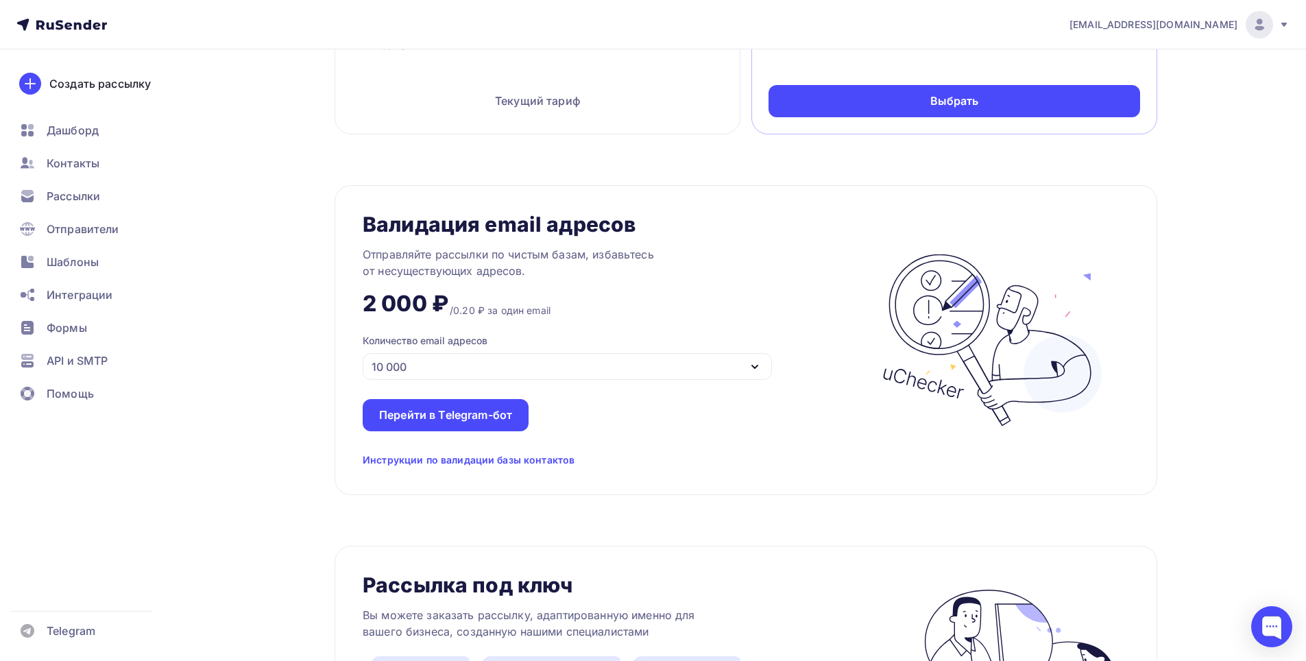
scroll to position [891, 0]
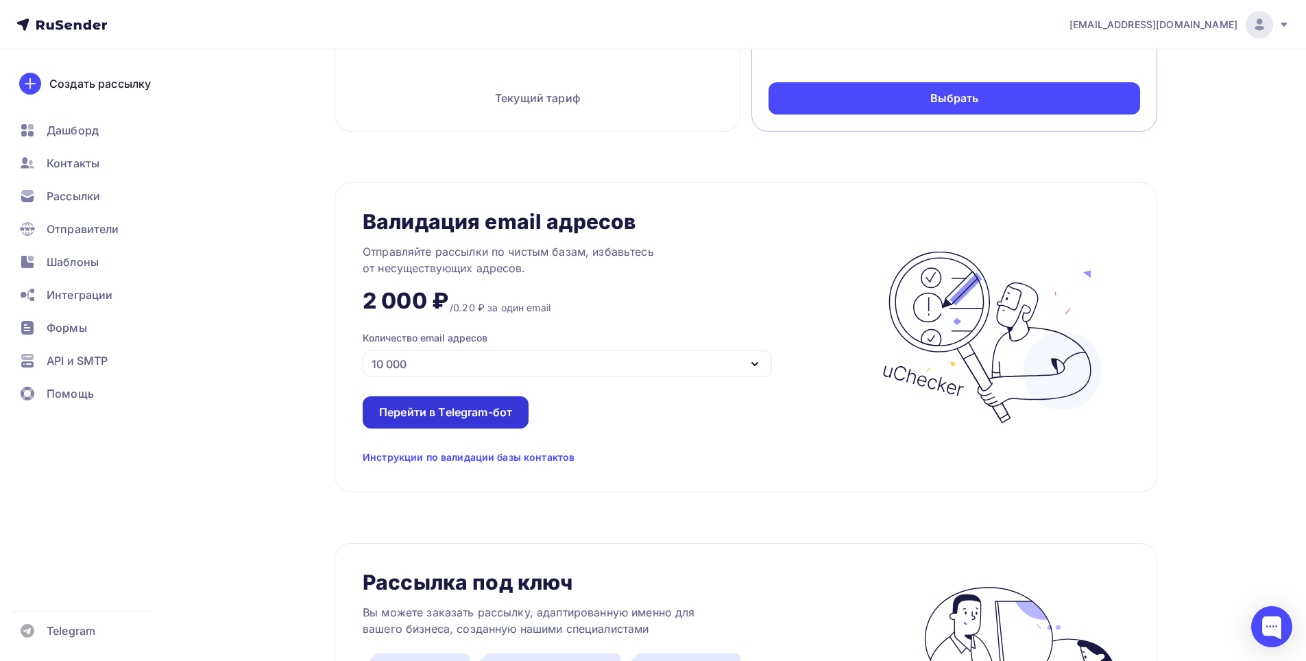
click at [512, 413] on div "Перейти в Telegram-бот" at bounding box center [445, 412] width 133 height 16
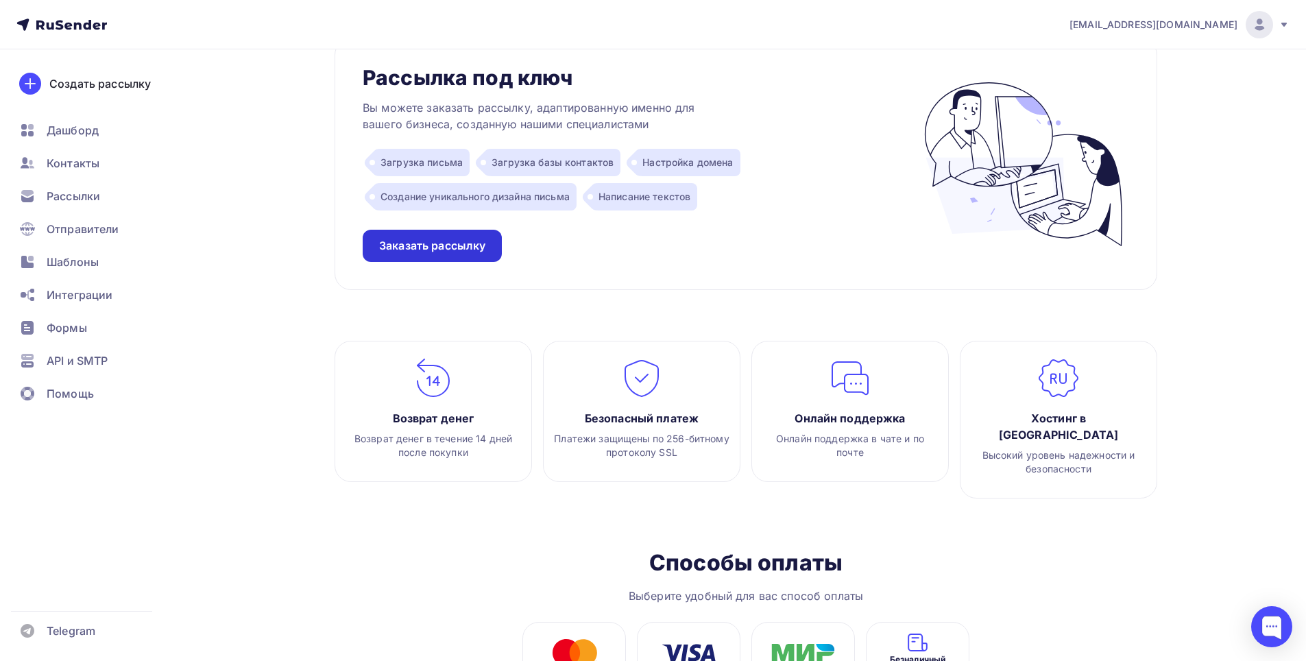
scroll to position [1371, 0]
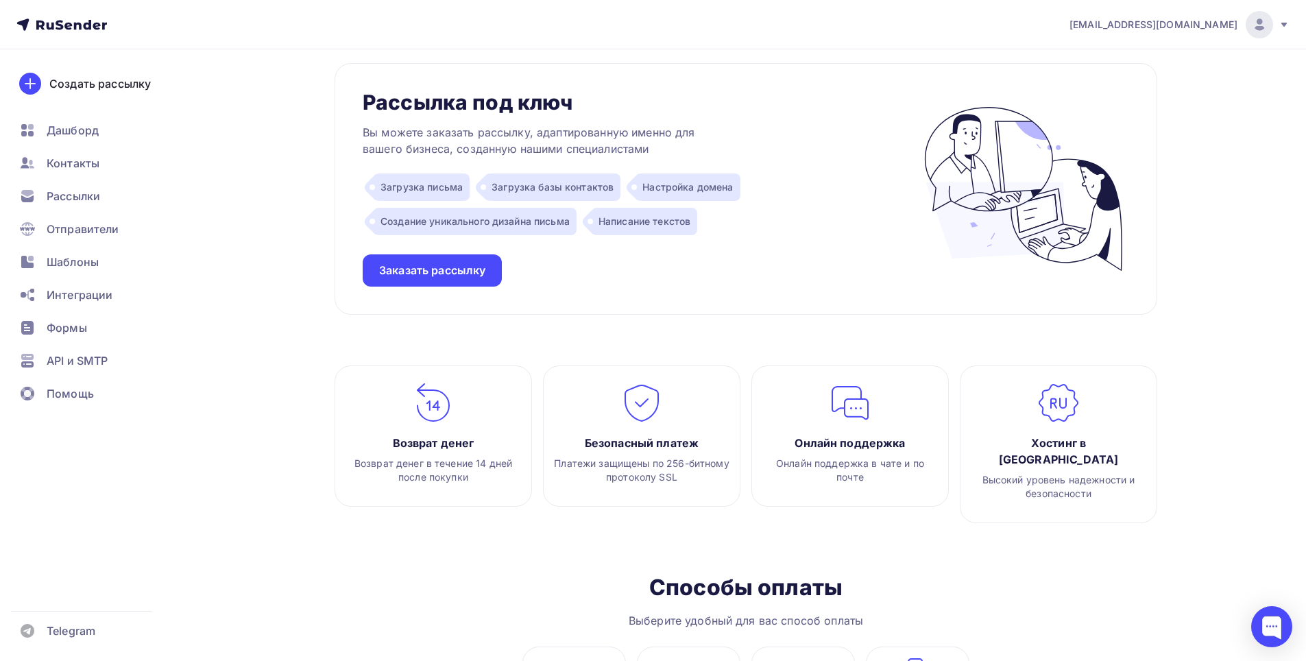
click at [445, 288] on div "Рассылка под ключ Вы можете заказать рассылку, адаптированную именно для вашего…" at bounding box center [746, 189] width 823 height 252
click at [448, 280] on div "Заказать рассылку" at bounding box center [432, 270] width 139 height 32
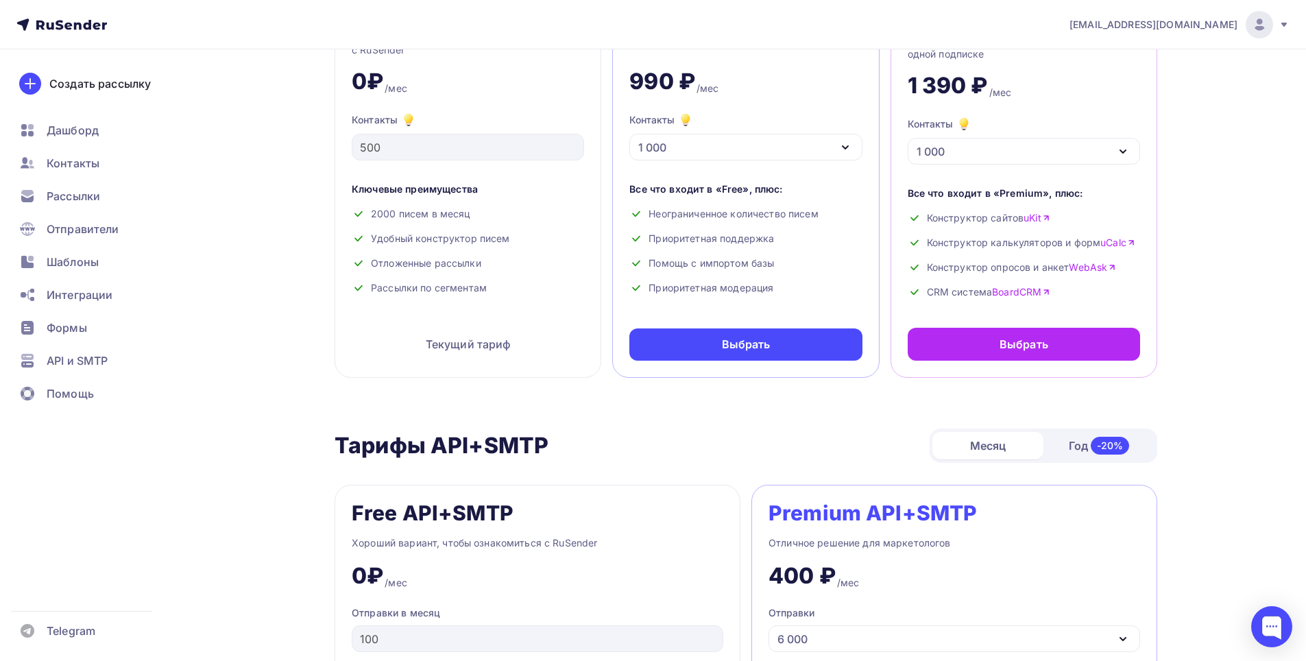
scroll to position [0, 0]
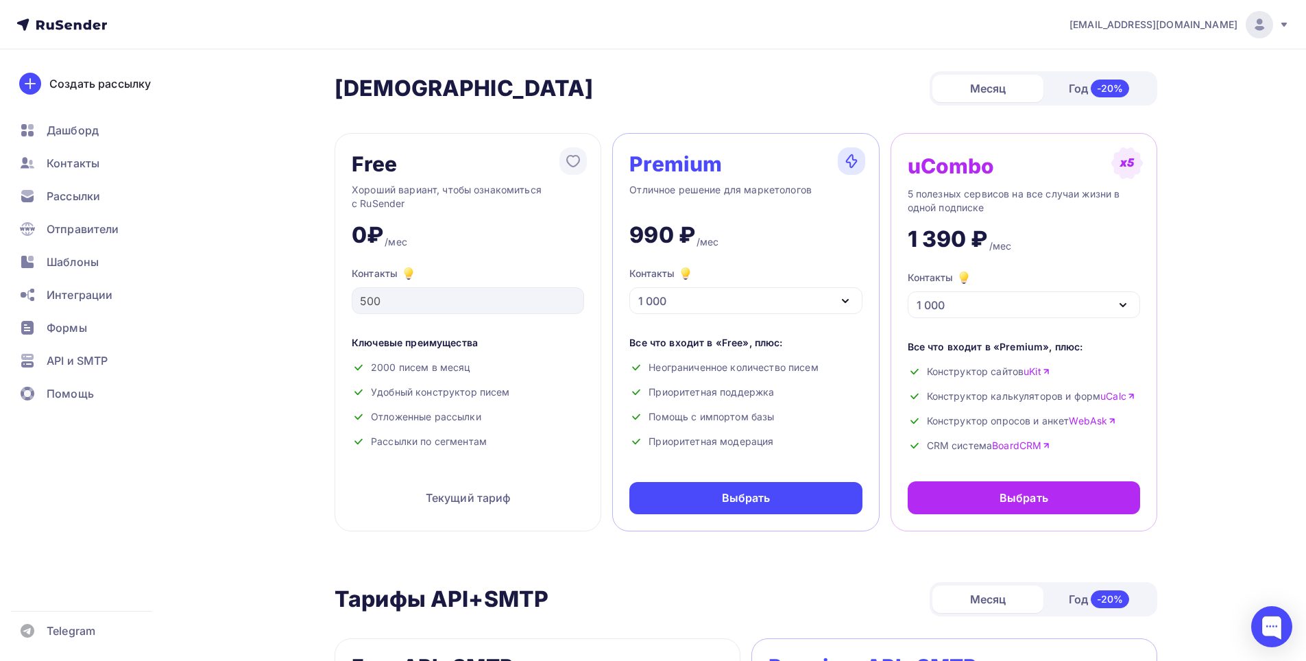
click at [851, 303] on icon "button" at bounding box center [845, 301] width 16 height 16
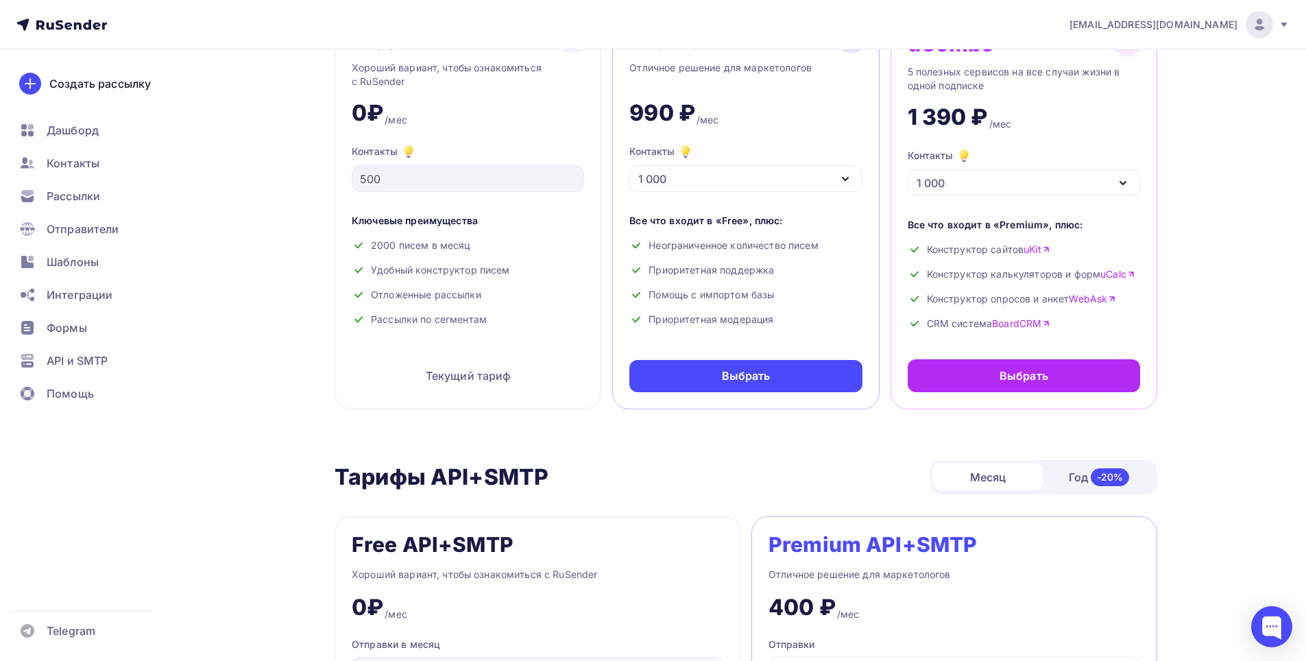
scroll to position [69, 0]
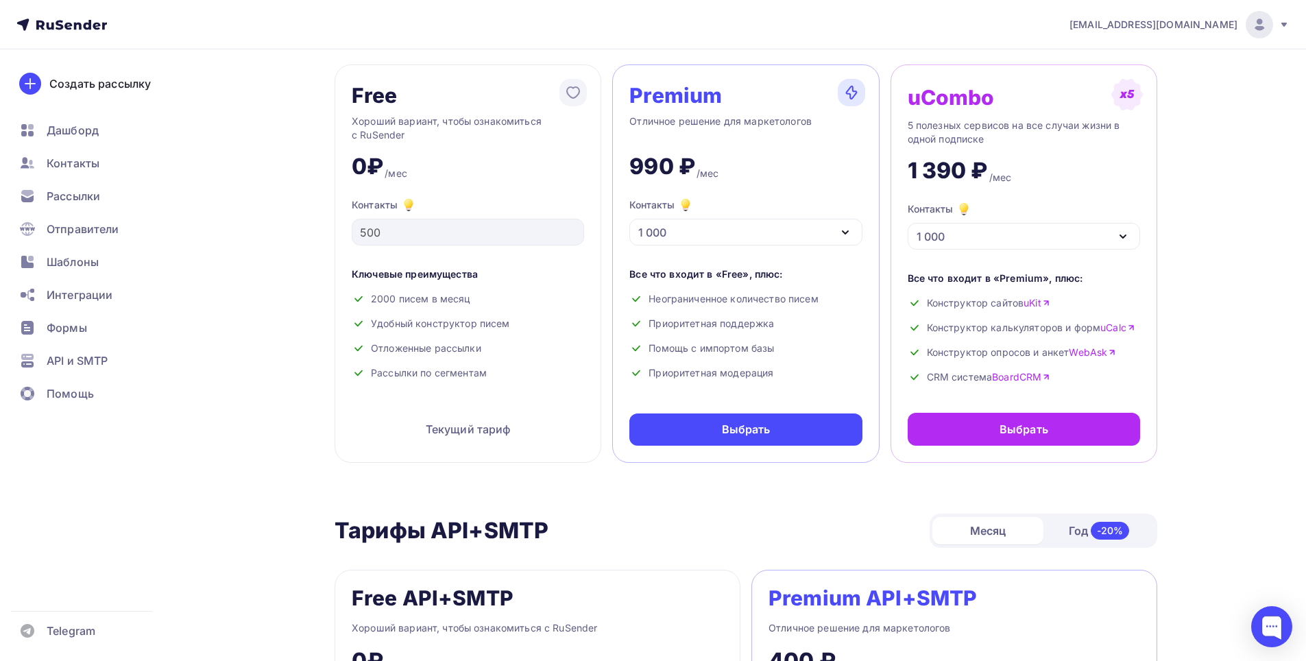
click at [845, 233] on icon "button" at bounding box center [844, 232] width 5 height 3
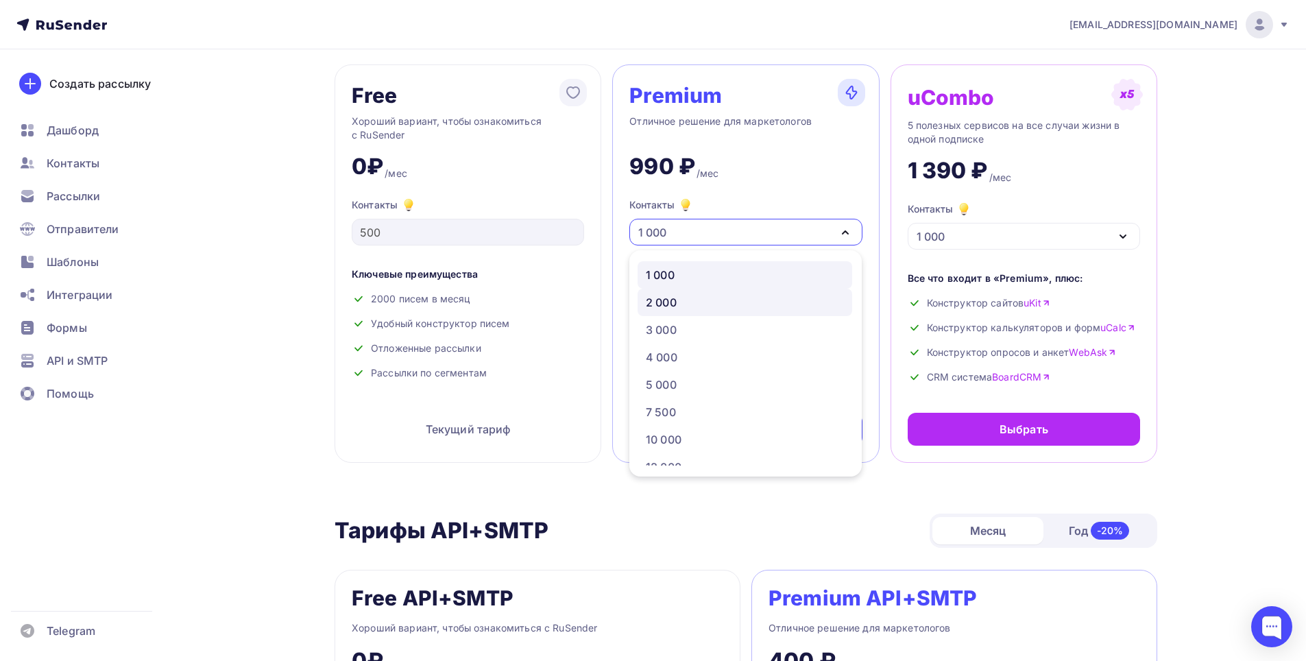
click at [689, 311] on link "2 000" at bounding box center [744, 302] width 215 height 27
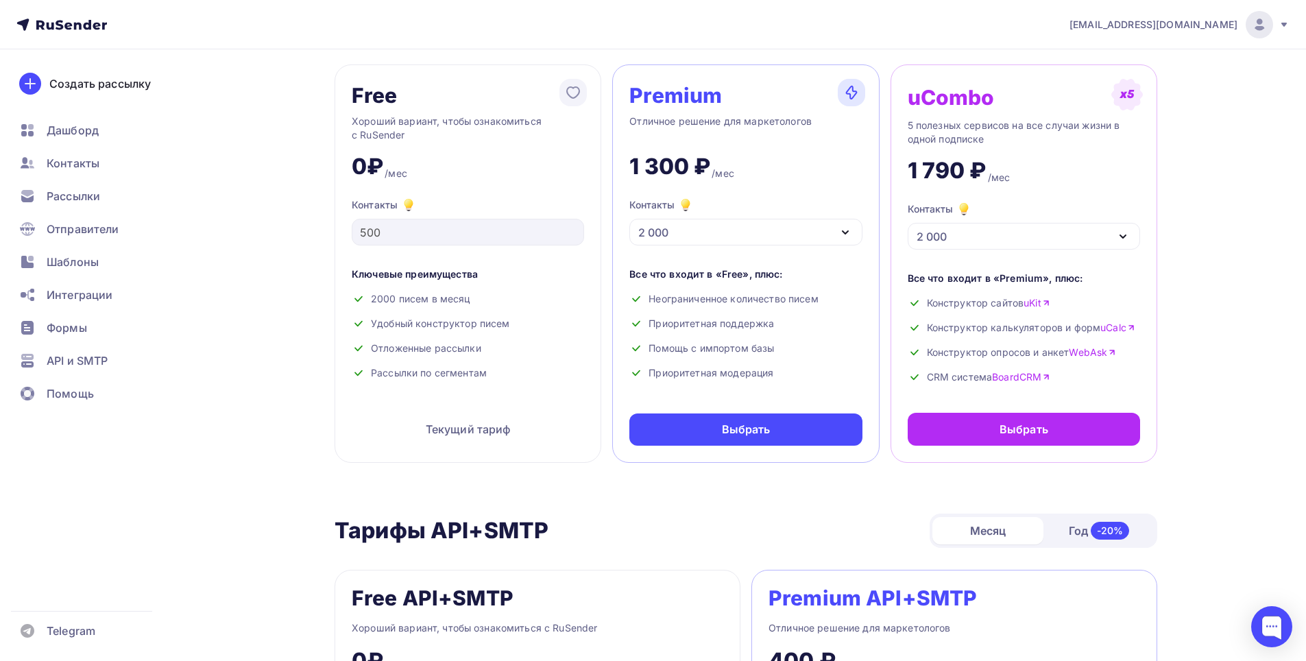
click at [840, 234] on icon "button" at bounding box center [845, 232] width 16 height 16
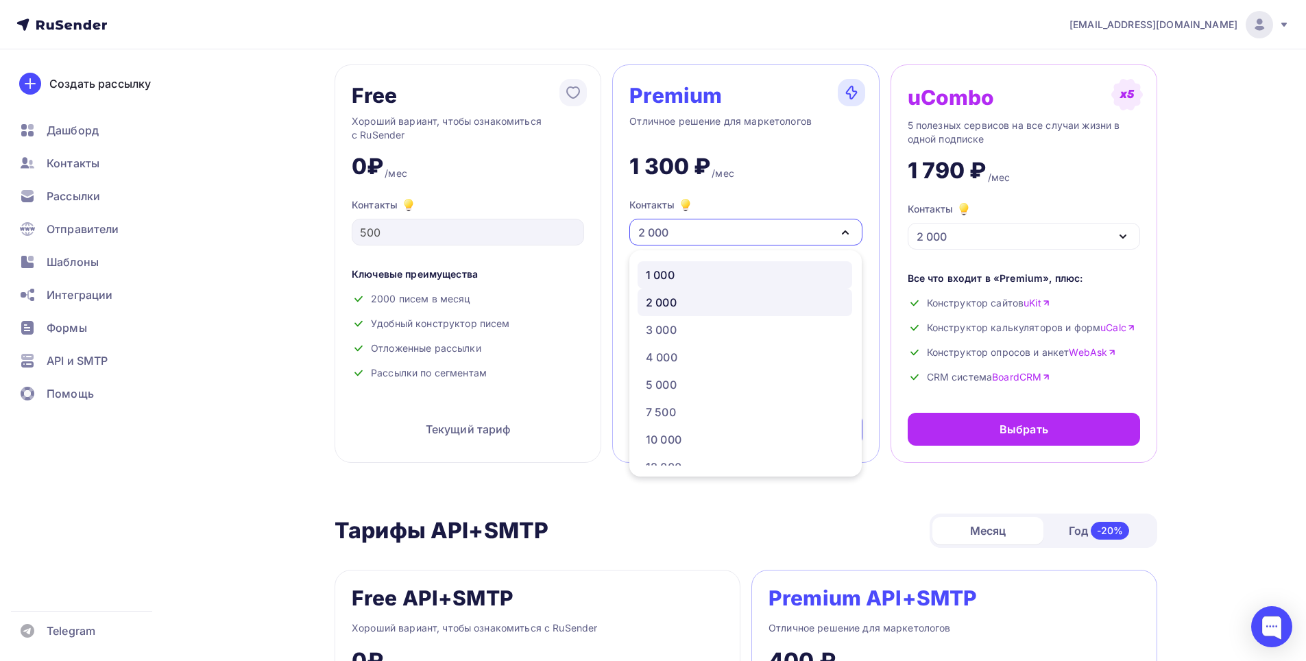
click at [724, 273] on div "1 000" at bounding box center [745, 275] width 198 height 16
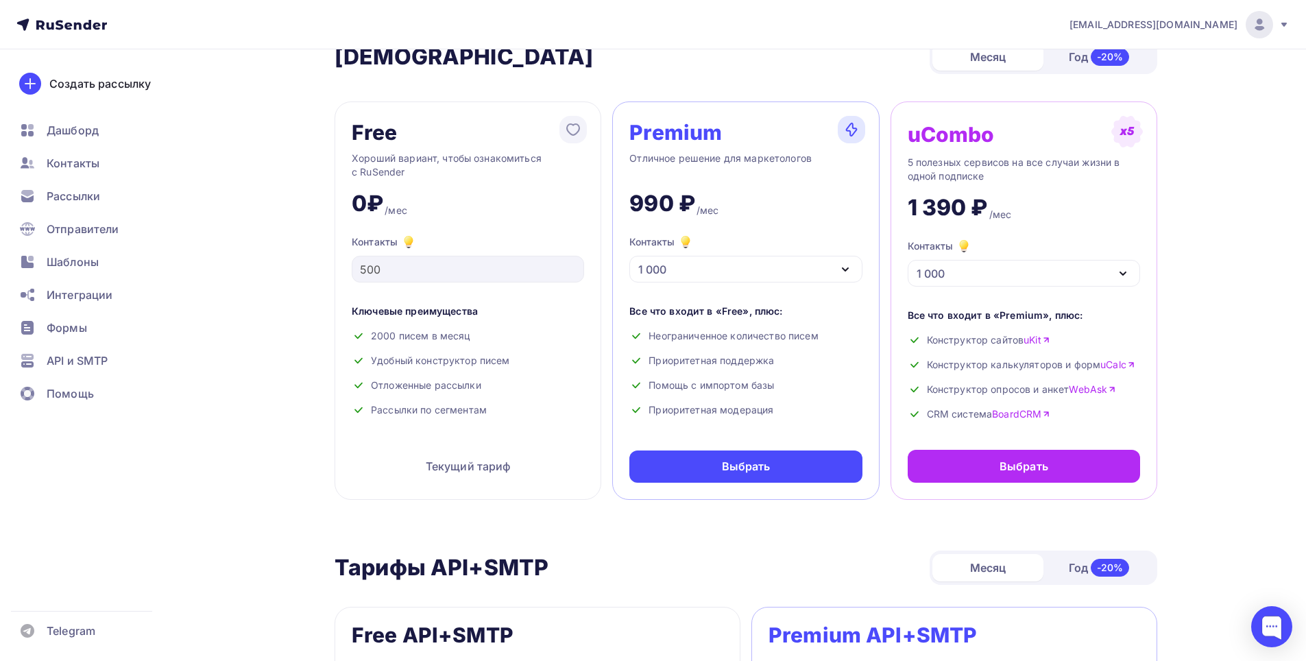
scroll to position [0, 0]
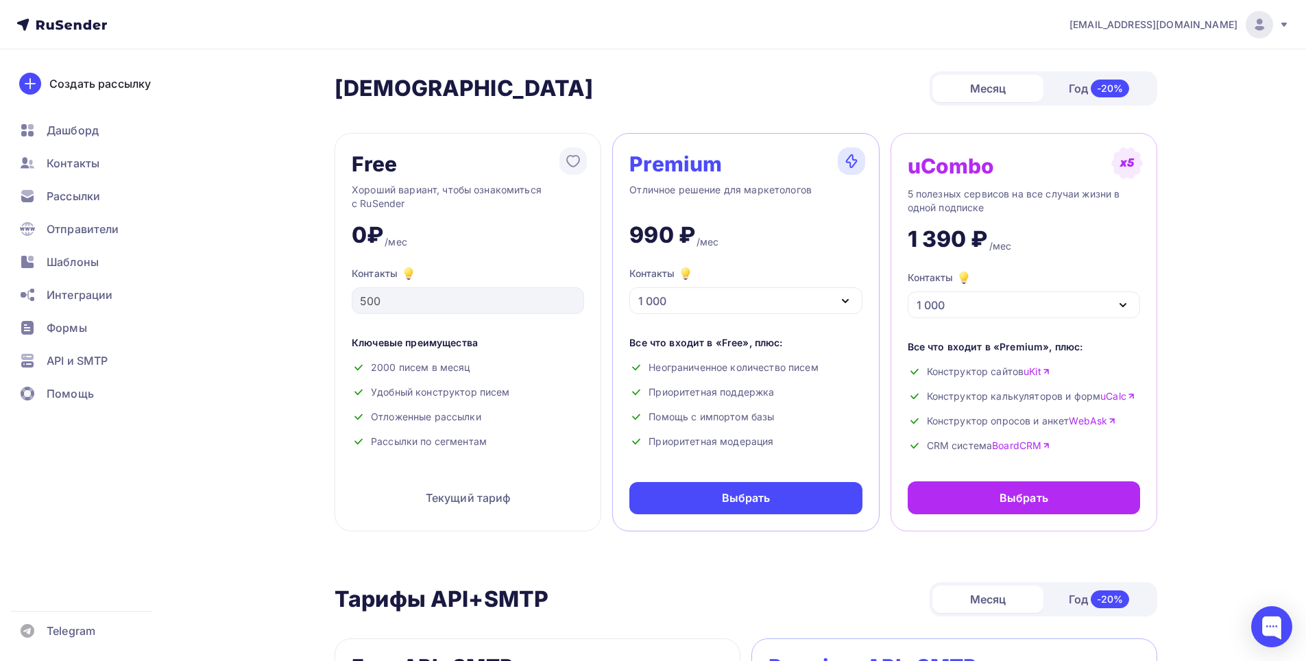
click at [64, 27] on icon at bounding box center [61, 24] width 90 height 16
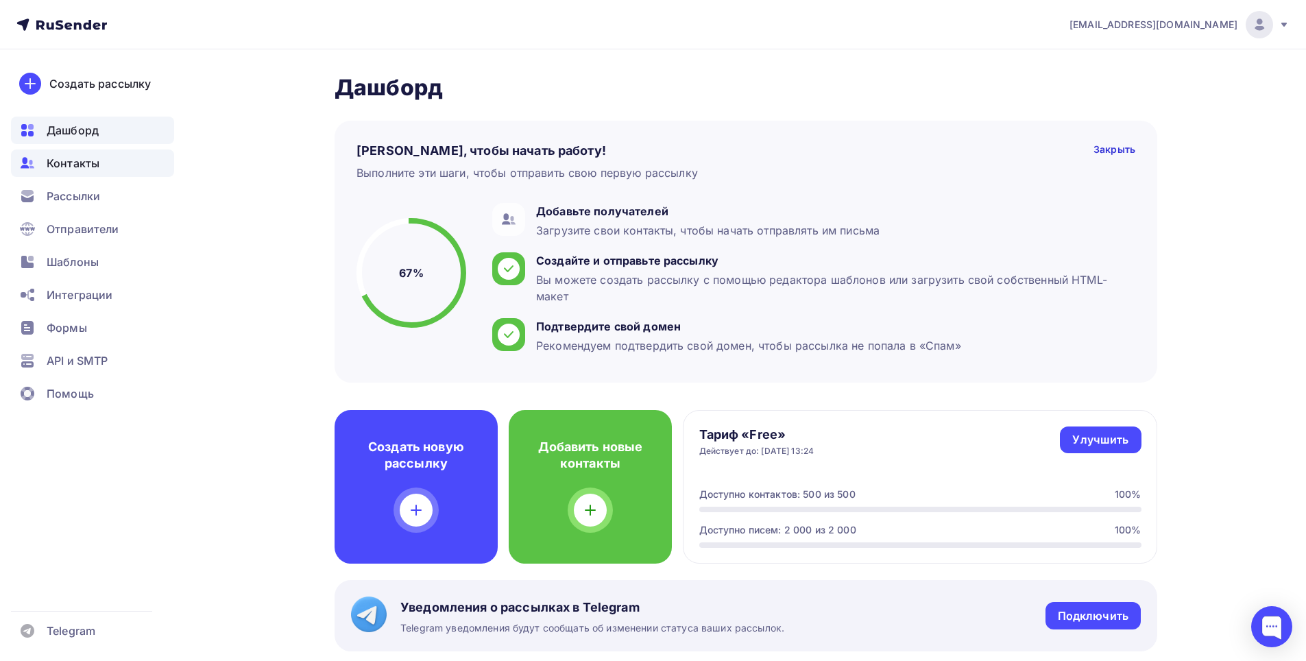
click at [77, 160] on span "Контакты" at bounding box center [73, 163] width 53 height 16
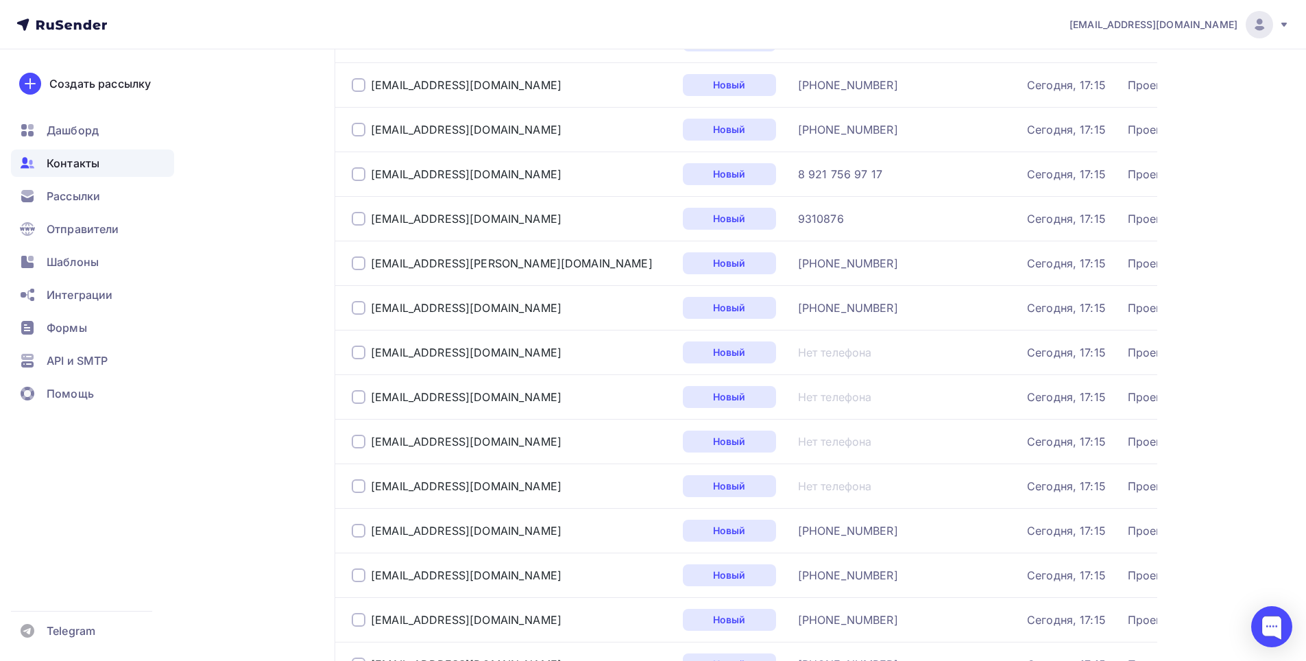
scroll to position [1965, 0]
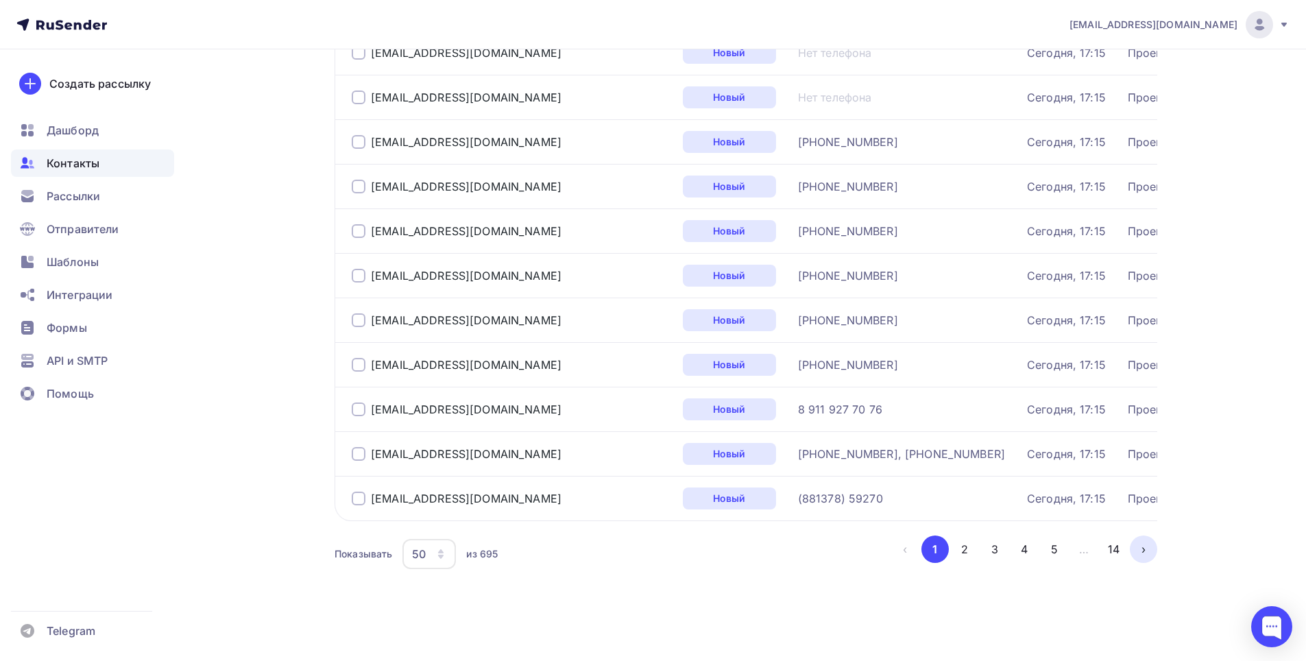
click at [1138, 550] on button "›" at bounding box center [1143, 548] width 27 height 27
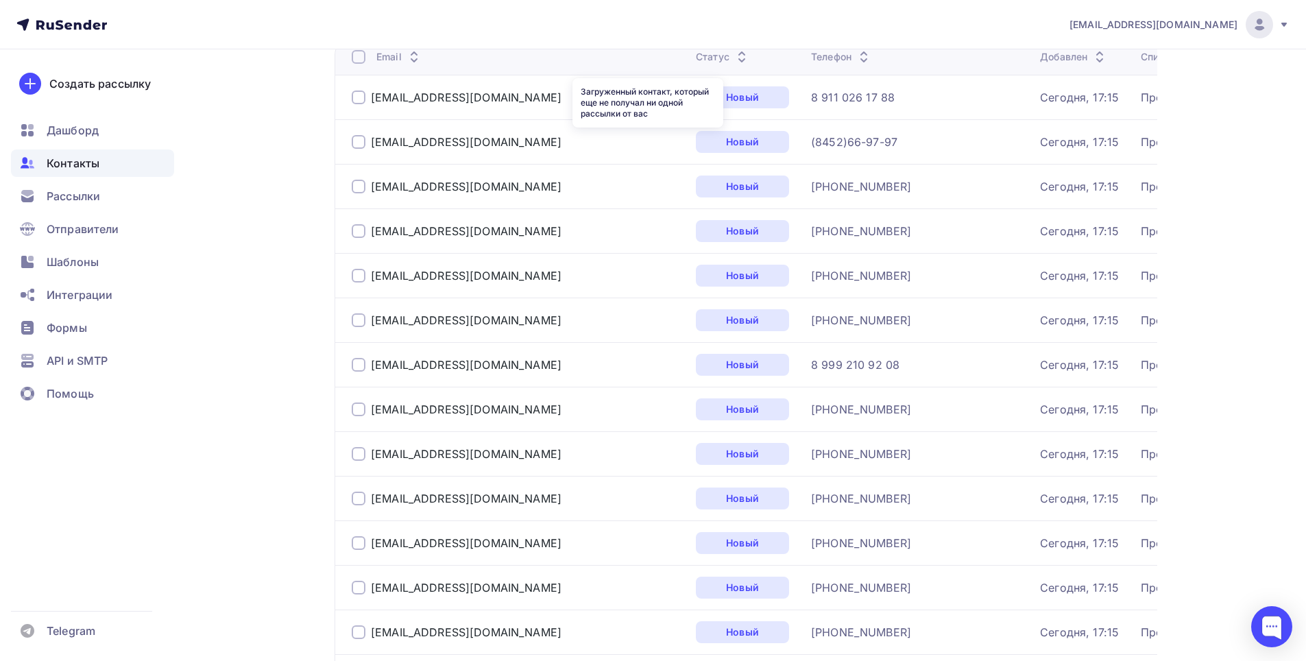
scroll to position [0, 0]
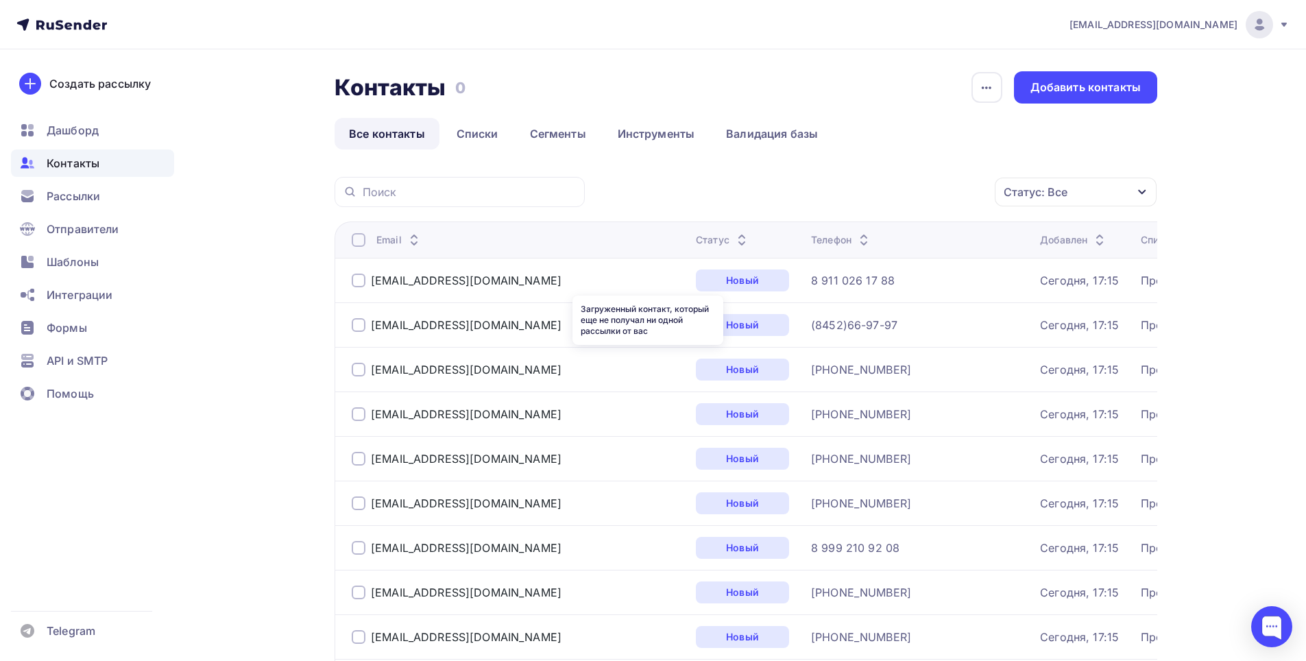
click at [696, 286] on div "Новый" at bounding box center [742, 280] width 93 height 22
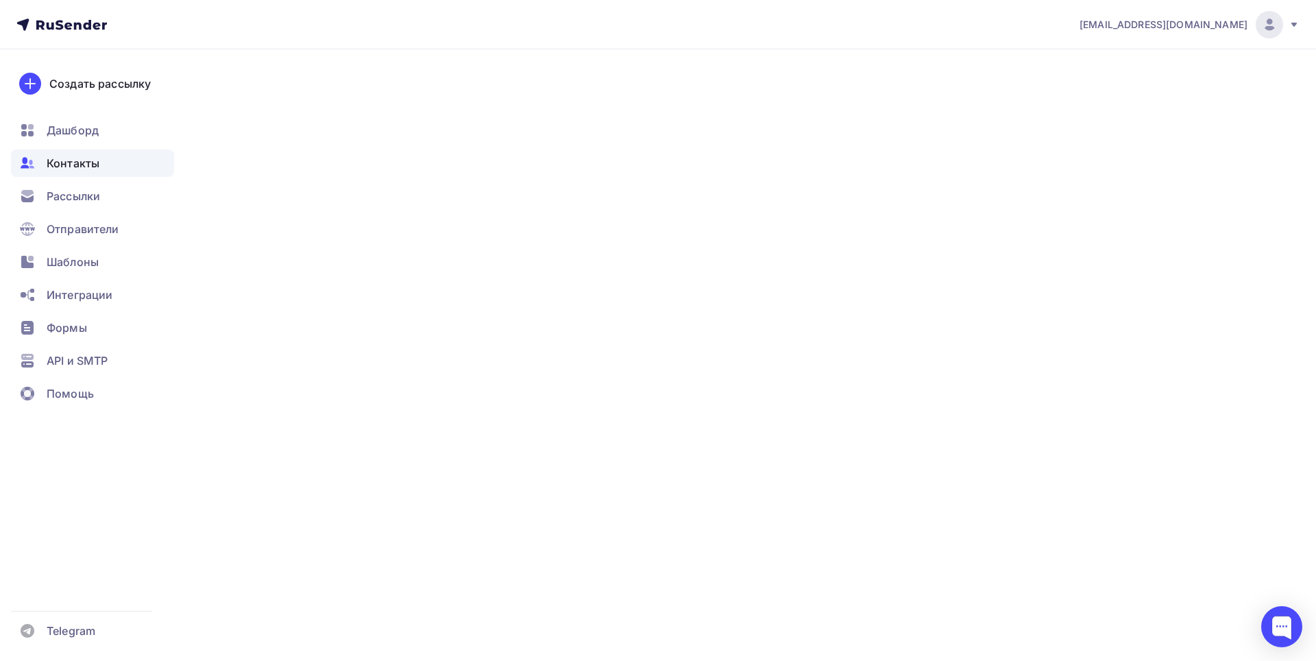
type input "8 911 026 17 88"
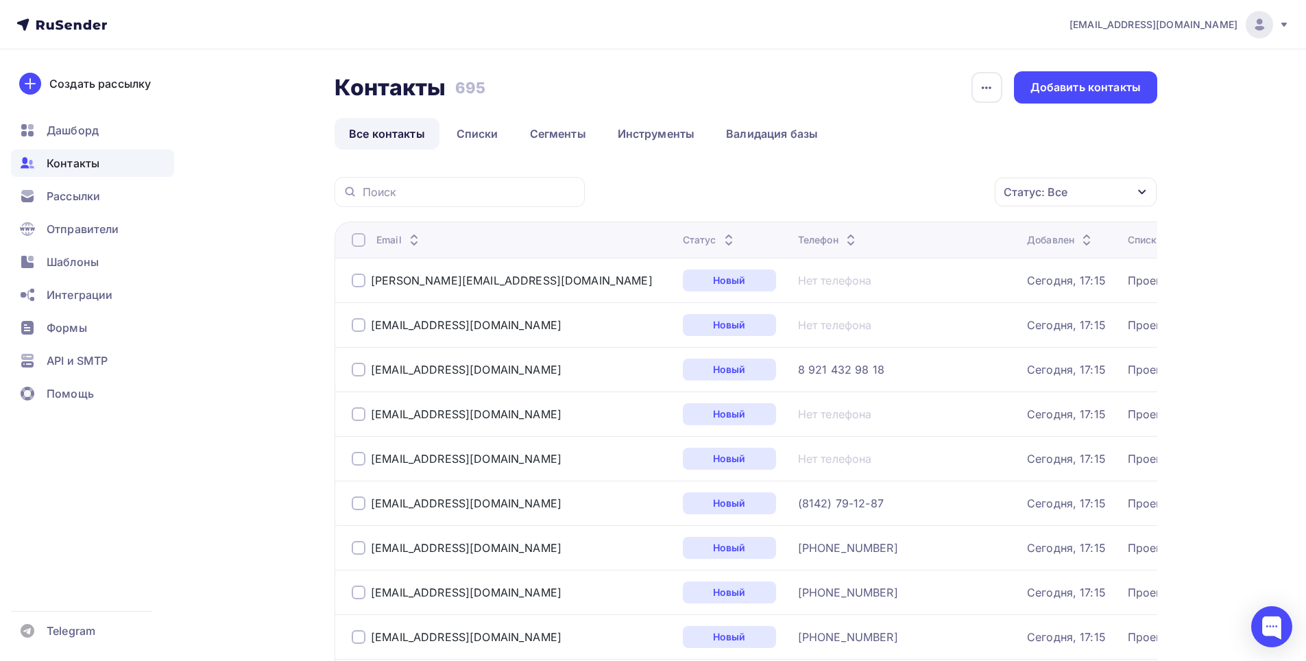
click at [809, 228] on th "Телефон" at bounding box center [906, 239] width 229 height 36
click at [842, 236] on icon at bounding box center [850, 243] width 16 height 16
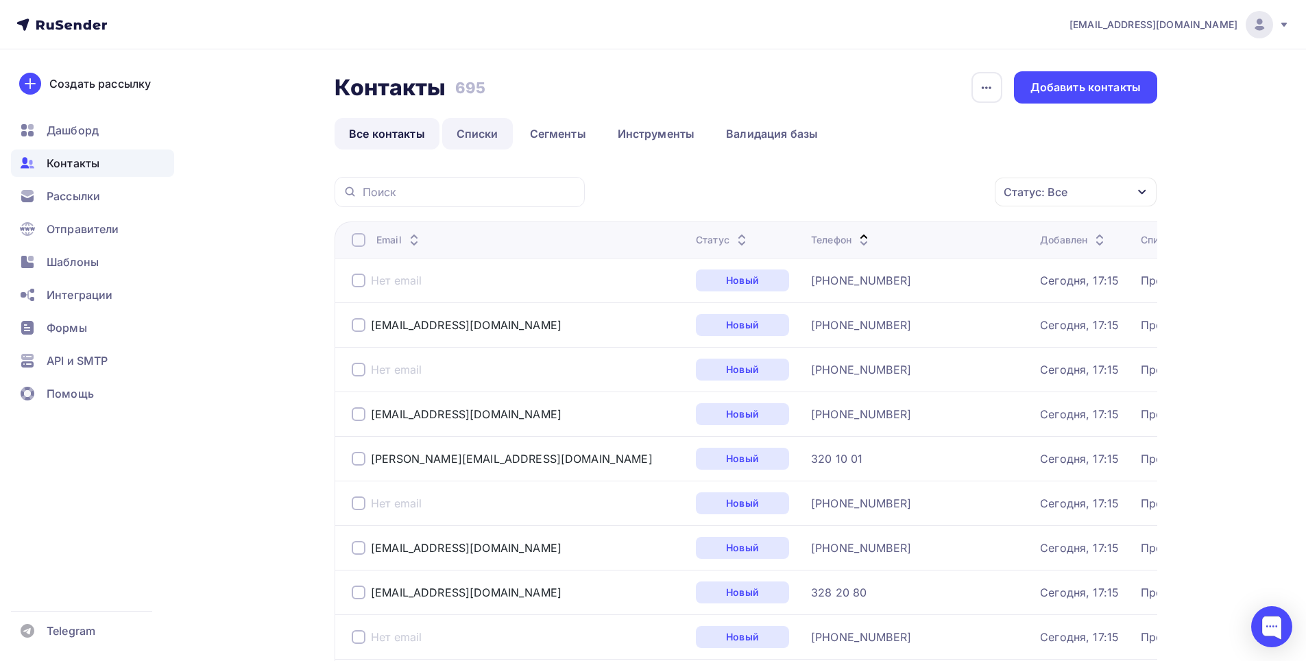
click at [471, 134] on link "Списки" at bounding box center [477, 134] width 71 height 32
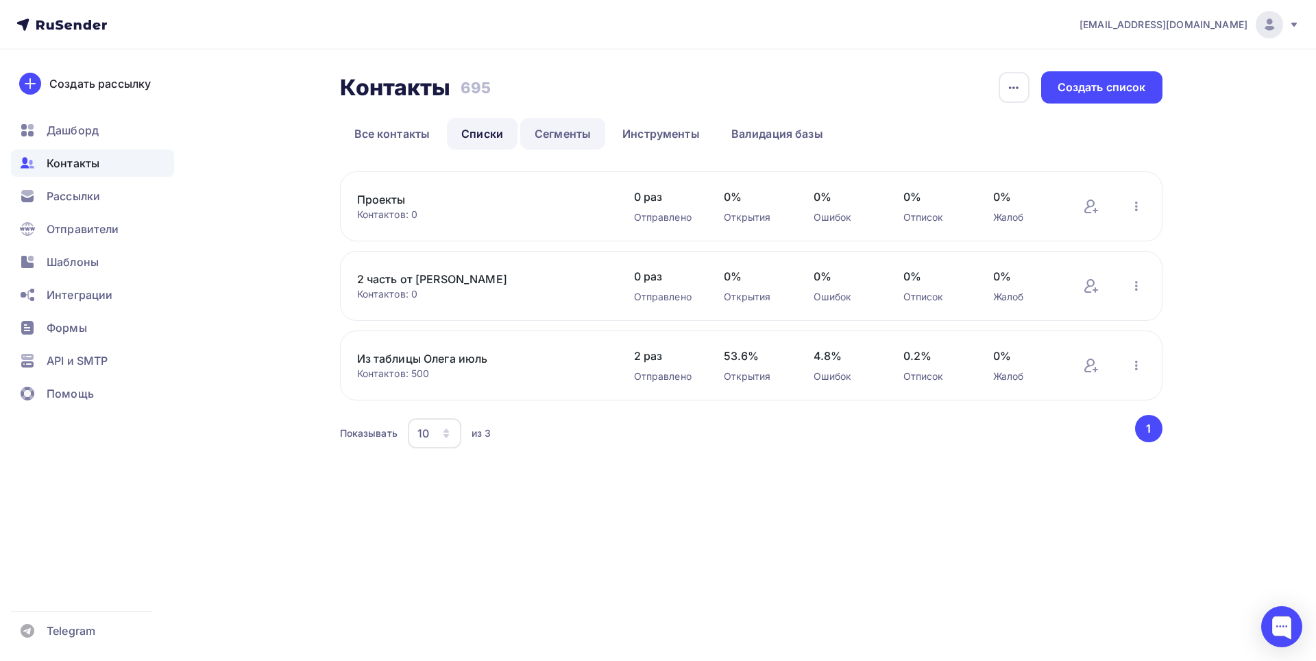
click at [532, 135] on link "Сегменты" at bounding box center [562, 134] width 85 height 32
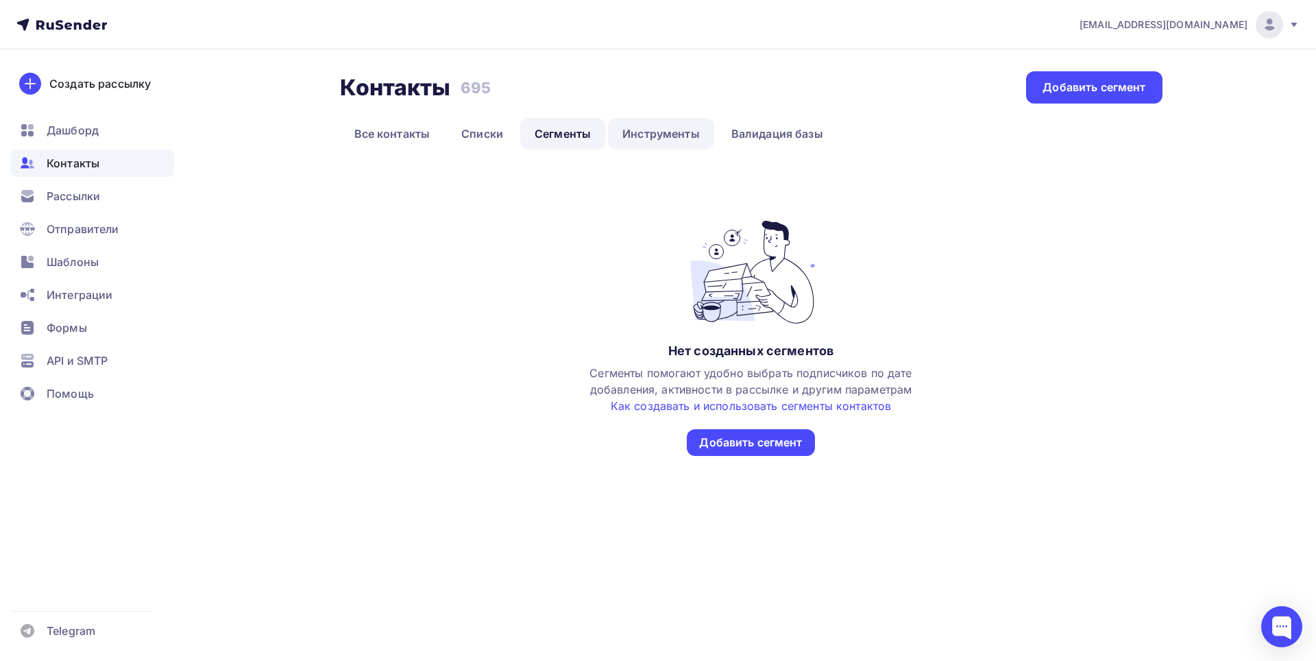
click at [641, 133] on link "Инструменты" at bounding box center [661, 134] width 106 height 32
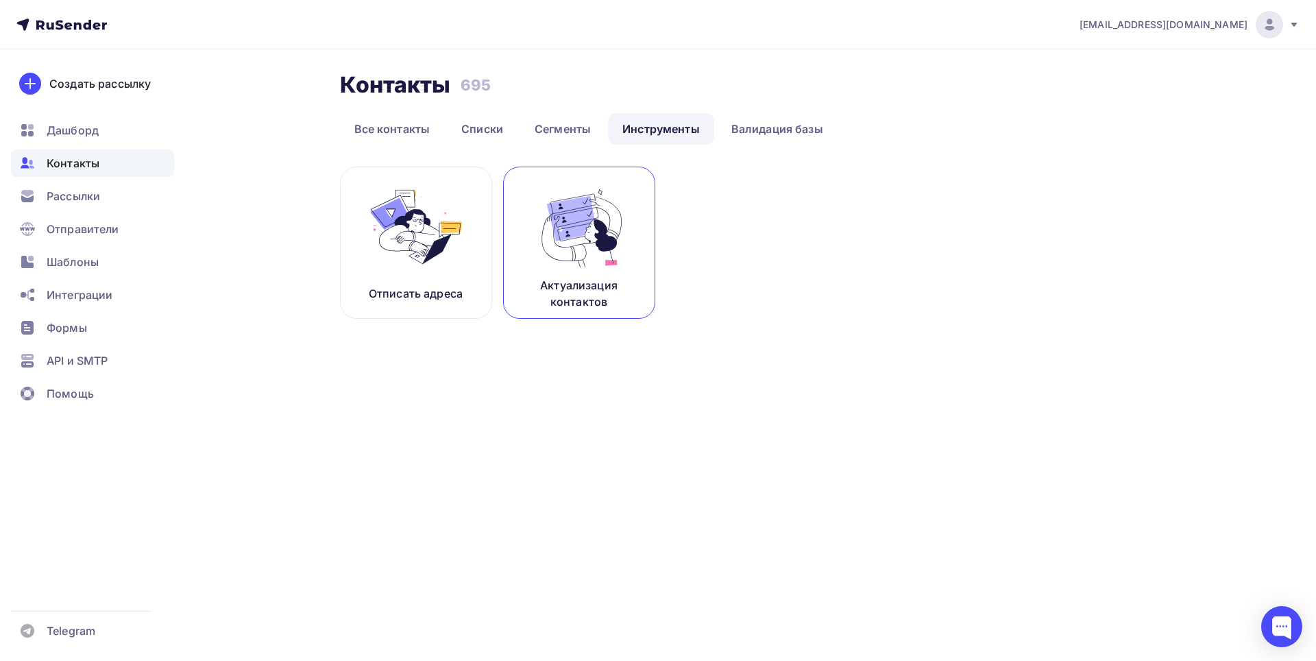
click at [587, 276] on link "Актуализация контактов" at bounding box center [579, 243] width 152 height 152
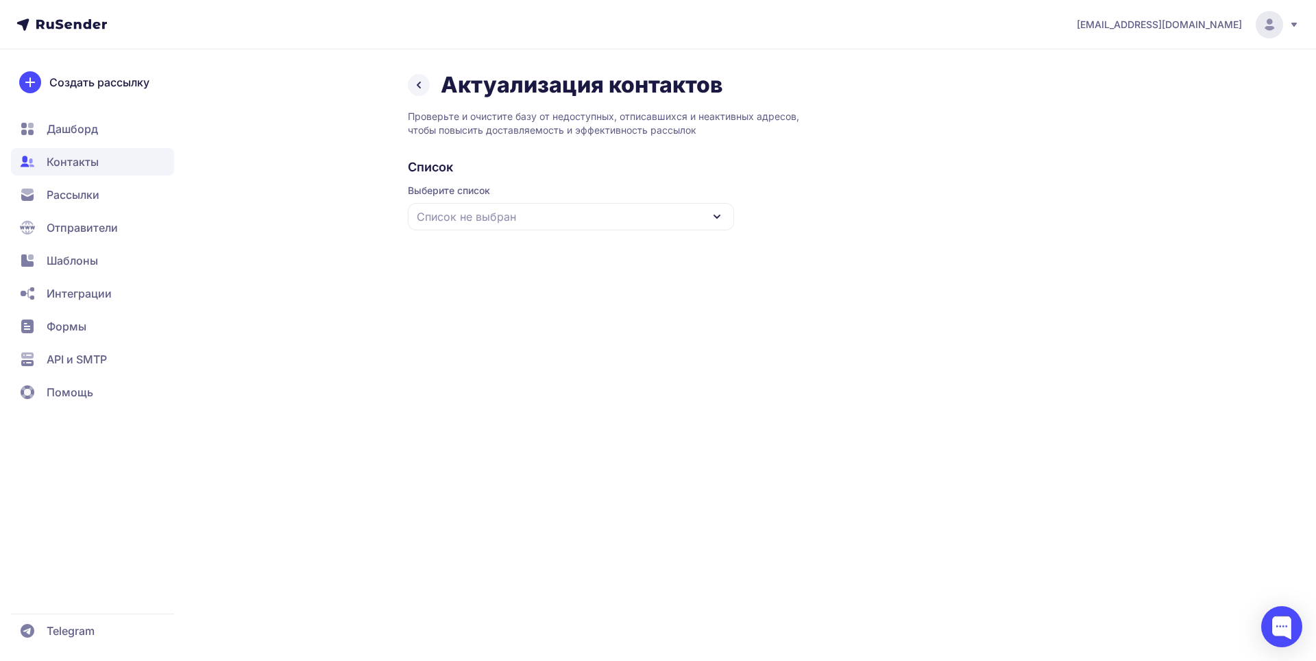
click at [689, 215] on div "Список не выбран" at bounding box center [571, 216] width 326 height 27
click at [482, 302] on div "Проекты" at bounding box center [571, 300] width 310 height 33
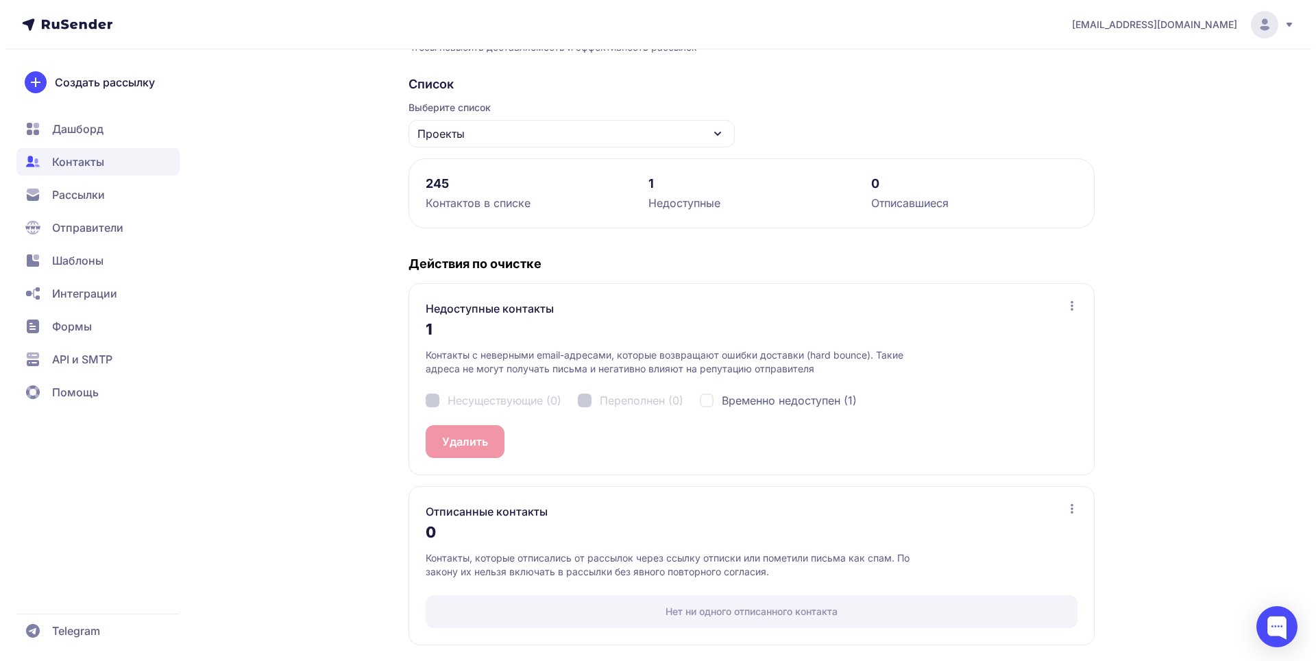
scroll to position [84, 0]
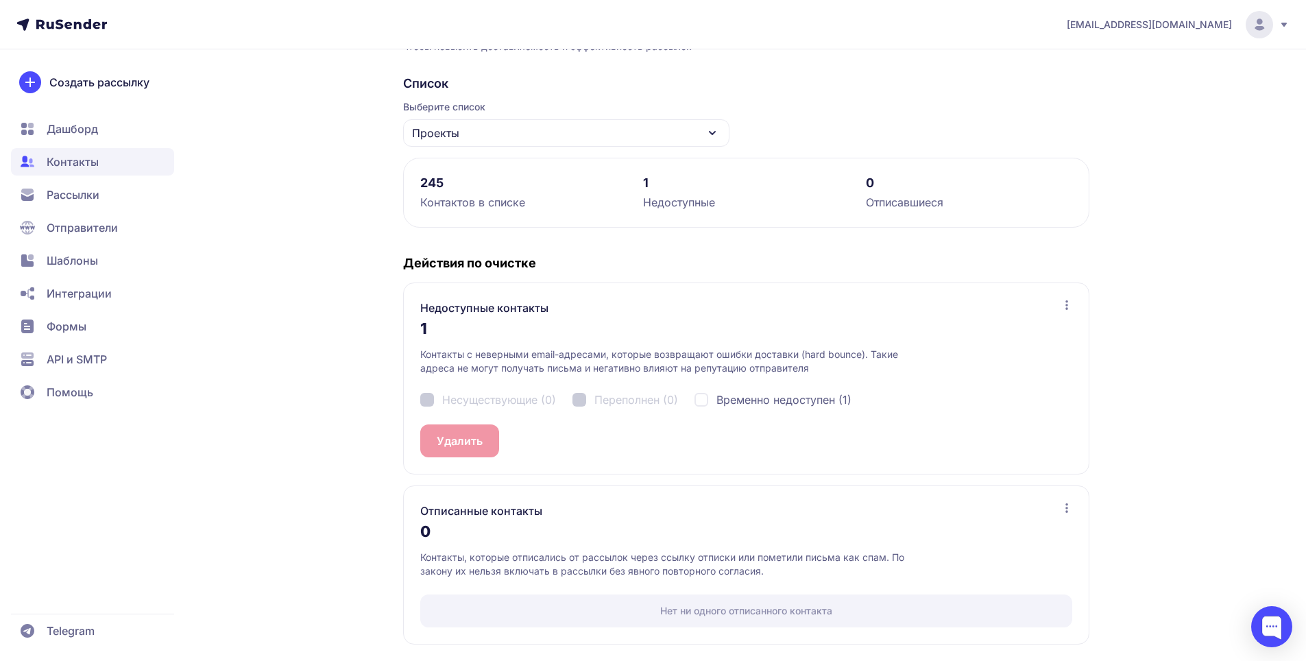
click at [698, 398] on div "Временно недоступен (1)" at bounding box center [772, 399] width 157 height 16
checkbox input "true"
click at [474, 439] on button "Удалить 1" at bounding box center [462, 440] width 84 height 33
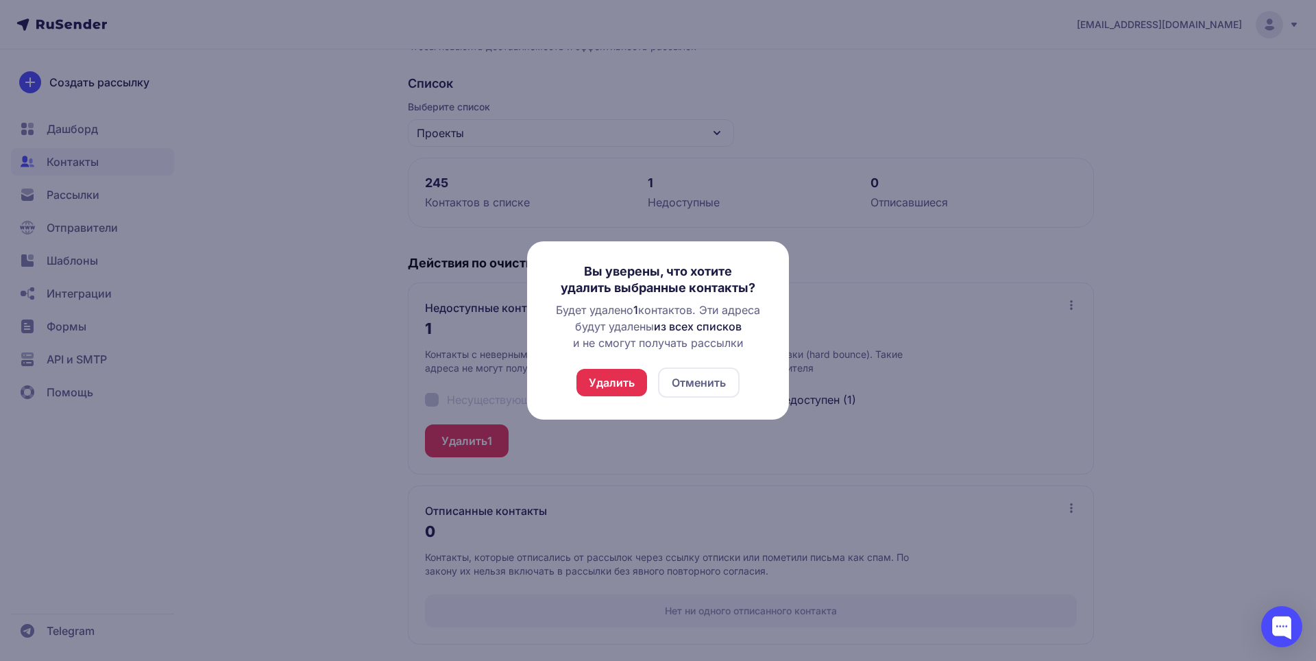
click at [604, 380] on button "Удалить" at bounding box center [611, 382] width 71 height 27
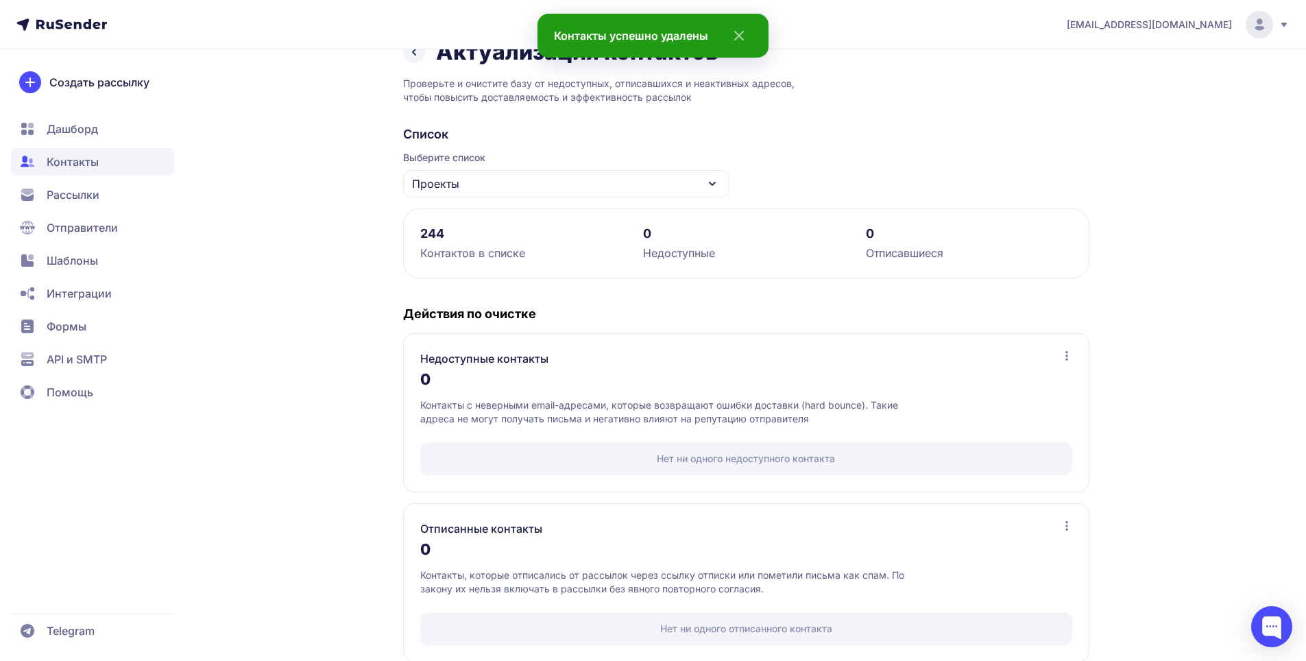
scroll to position [51, 0]
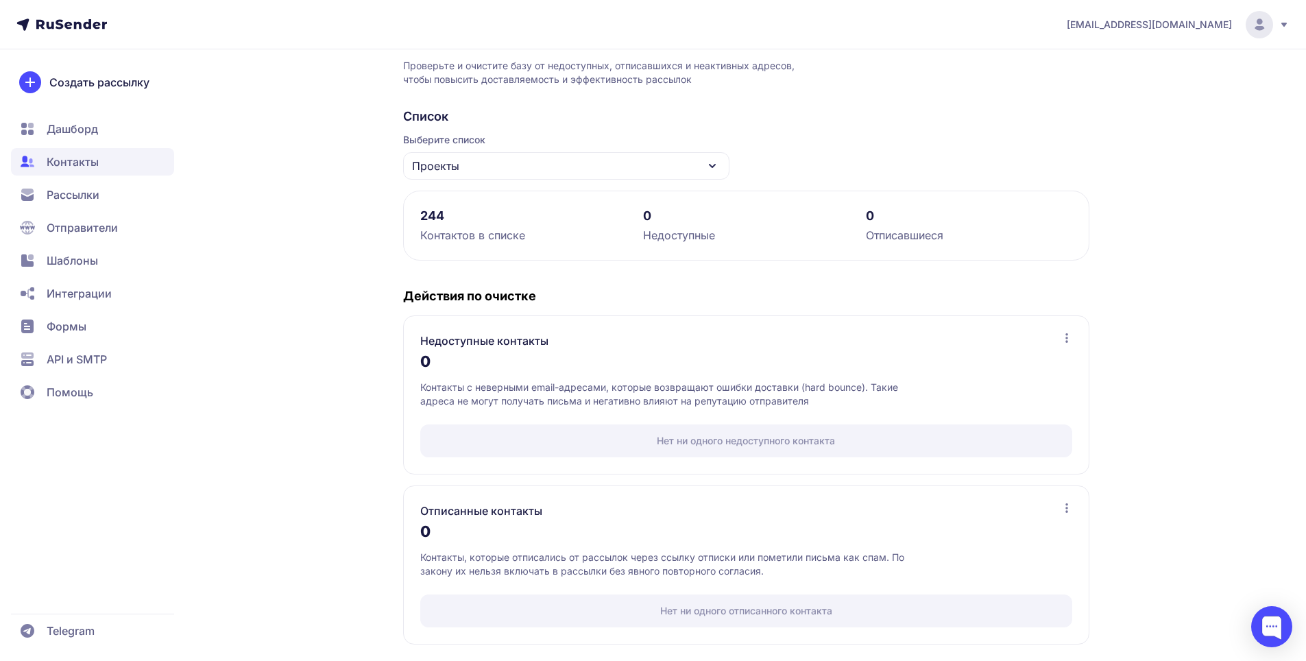
click at [764, 444] on div "Нет ни одного недоступного контакта" at bounding box center [746, 440] width 652 height 33
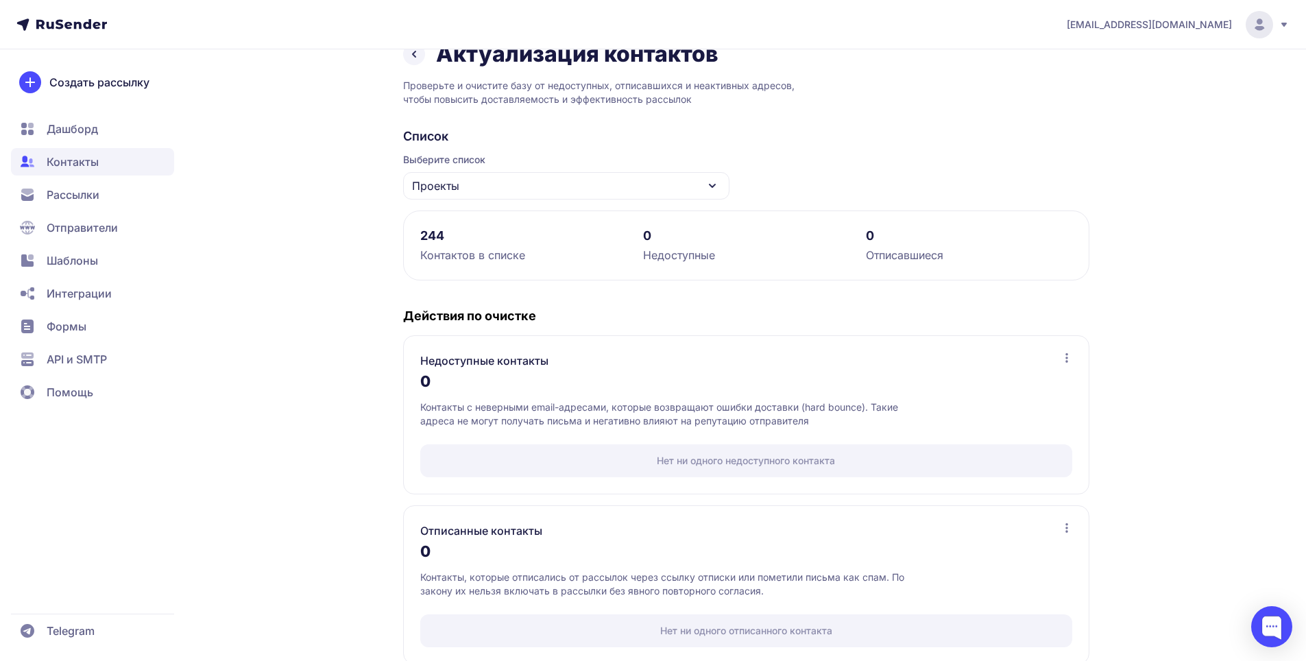
scroll to position [0, 0]
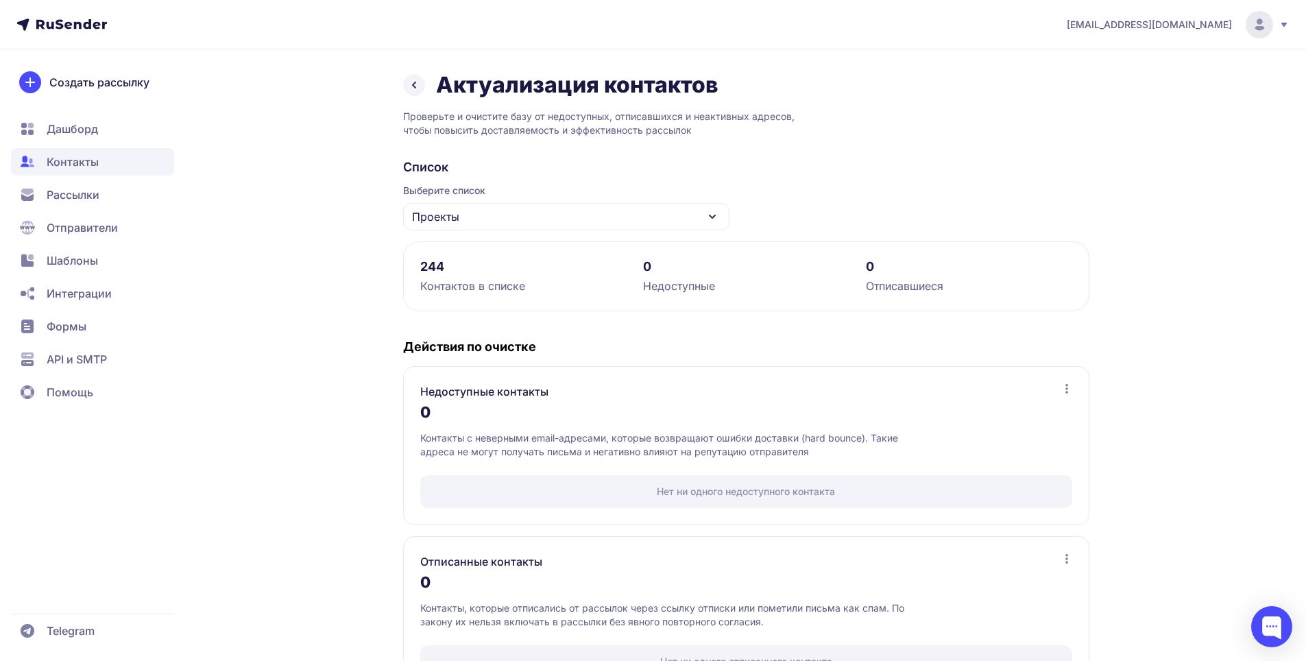
click at [420, 82] on icon at bounding box center [414, 85] width 16 height 16
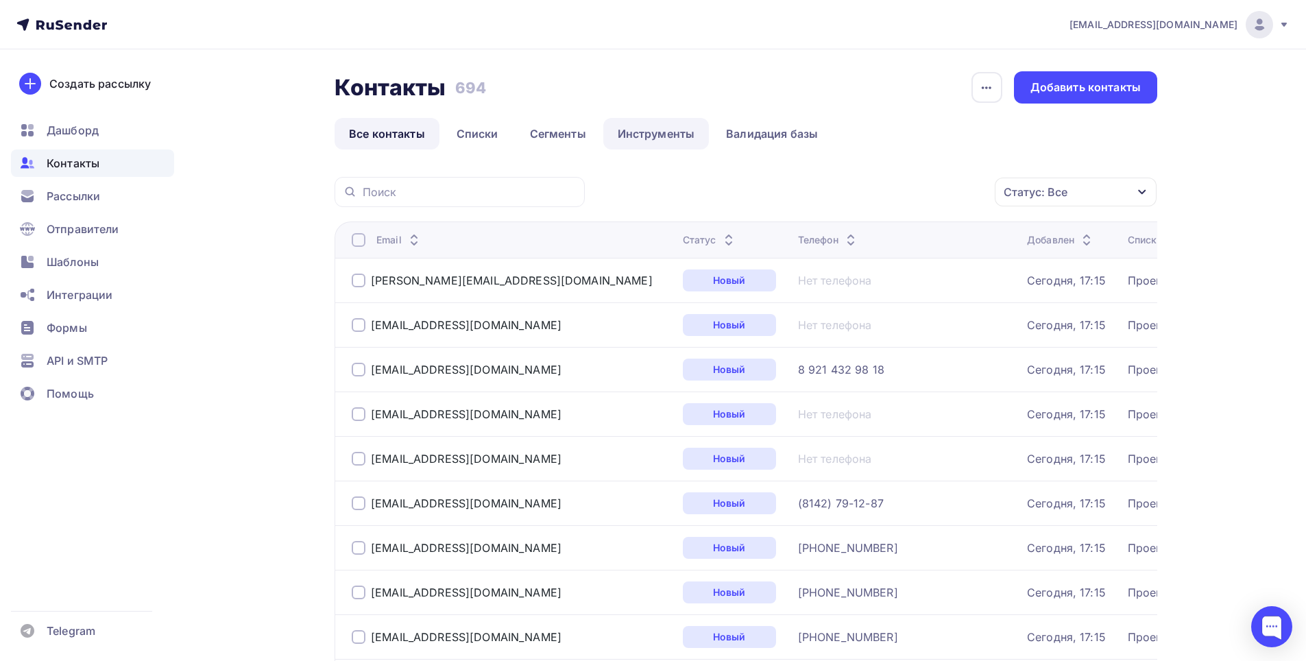
click at [689, 133] on link "Инструменты" at bounding box center [656, 134] width 106 height 32
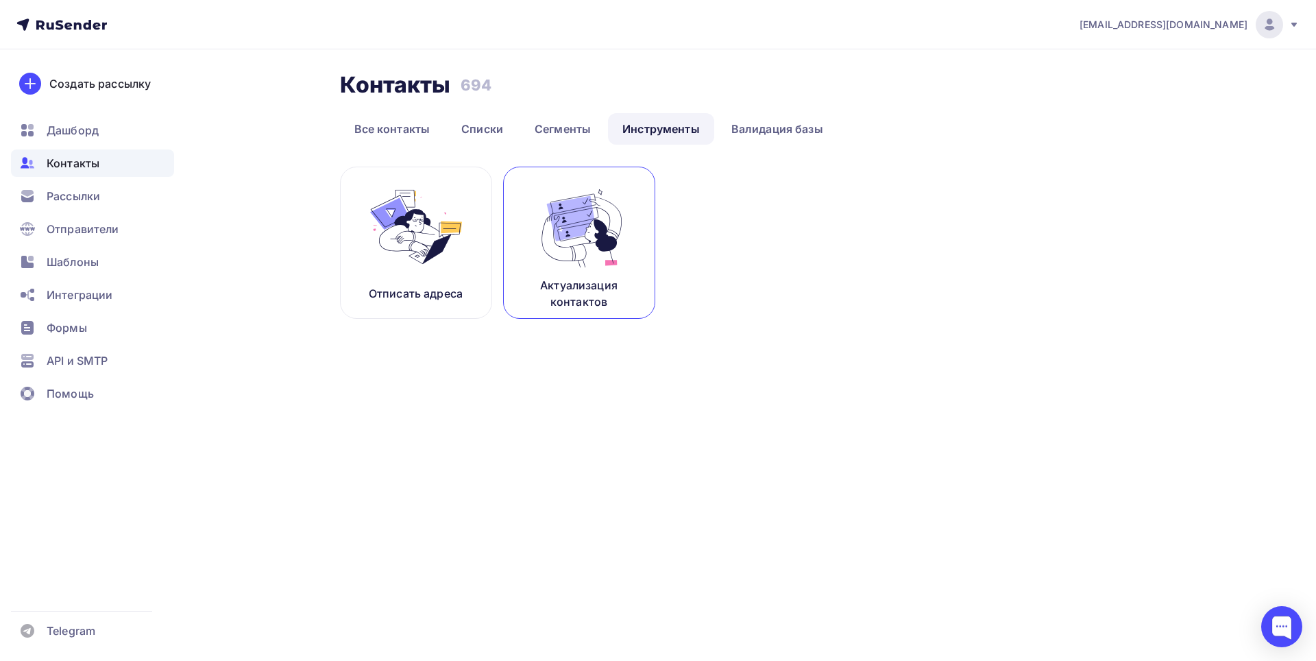
click at [583, 269] on img at bounding box center [579, 227] width 92 height 86
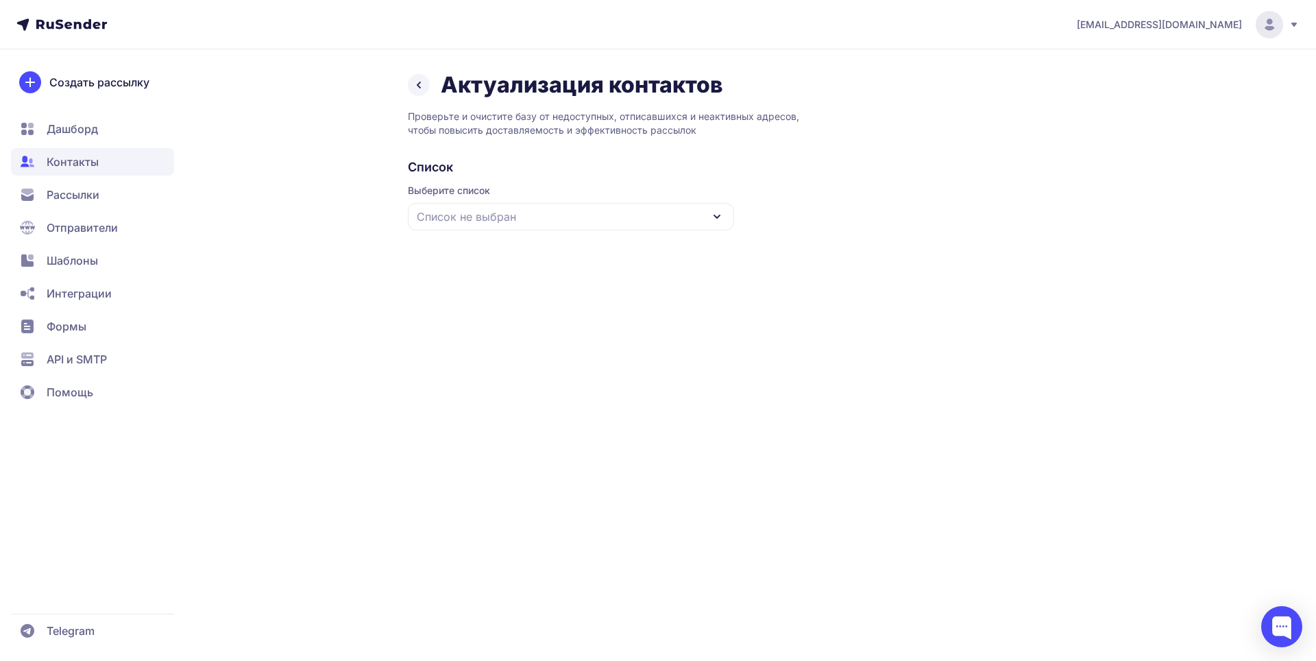
click at [629, 223] on div "Список не выбран" at bounding box center [571, 216] width 326 height 27
click at [513, 365] on div "Из таблицы Олега июль" at bounding box center [571, 366] width 310 height 33
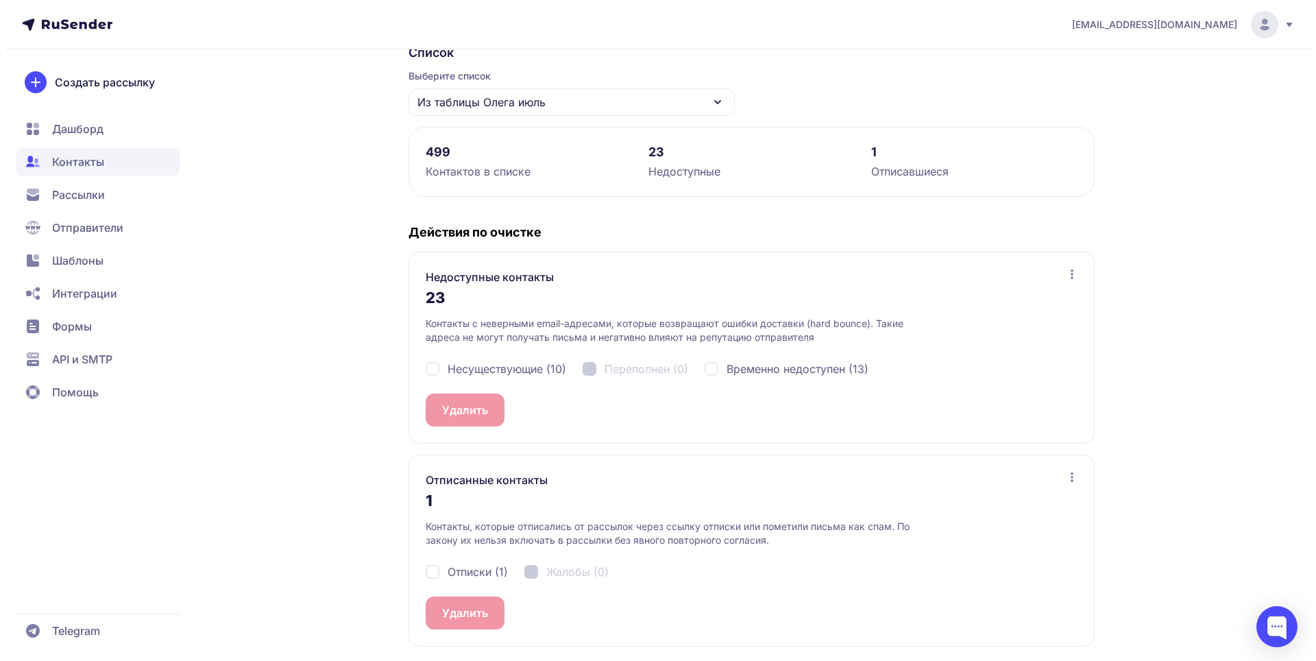
scroll to position [117, 0]
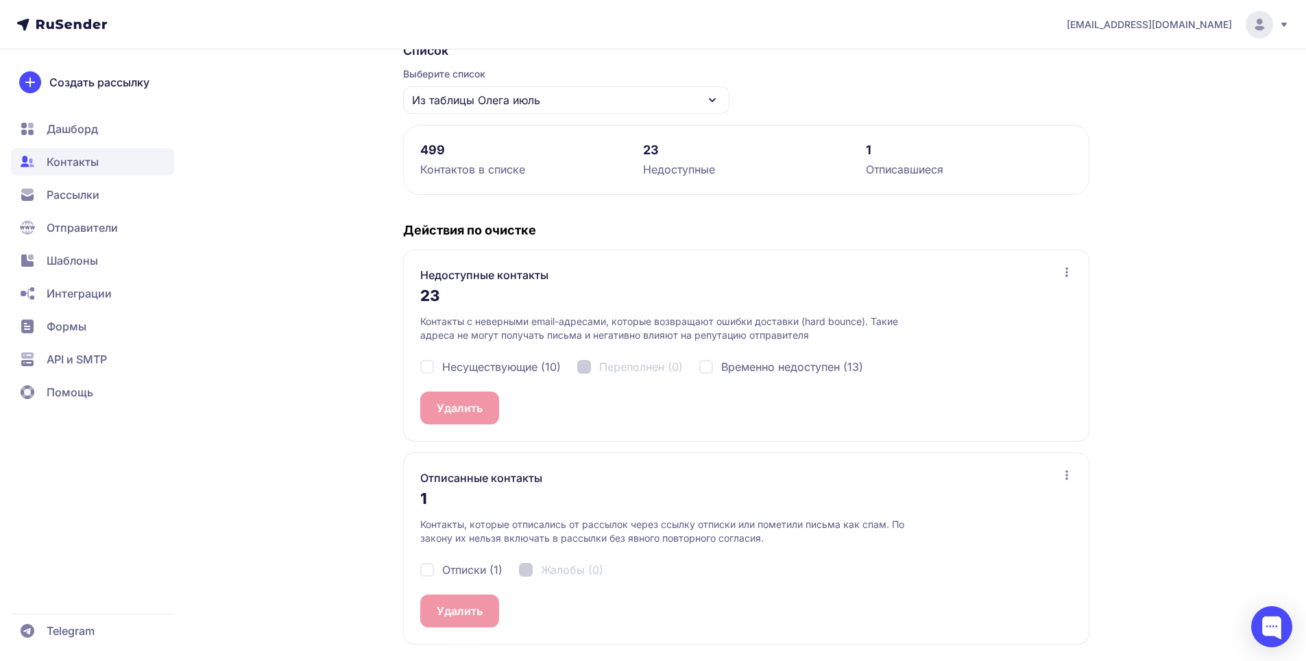
click at [431, 365] on div "Несуществующие (10)" at bounding box center [490, 366] width 141 height 16
checkbox input "true"
click at [705, 366] on div "Временно недоступен (13)" at bounding box center [781, 366] width 164 height 16
checkbox input "true"
click at [496, 402] on span "23" at bounding box center [490, 408] width 14 height 16
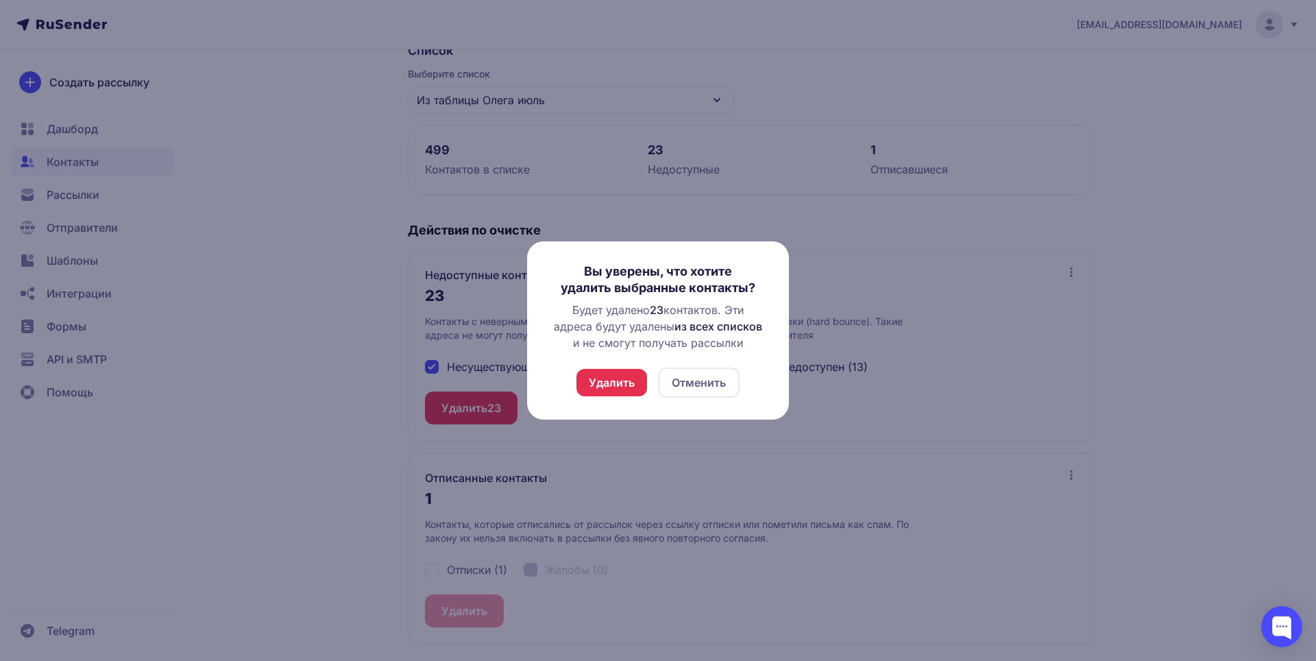
click at [616, 377] on button "Удалить" at bounding box center [611, 382] width 71 height 27
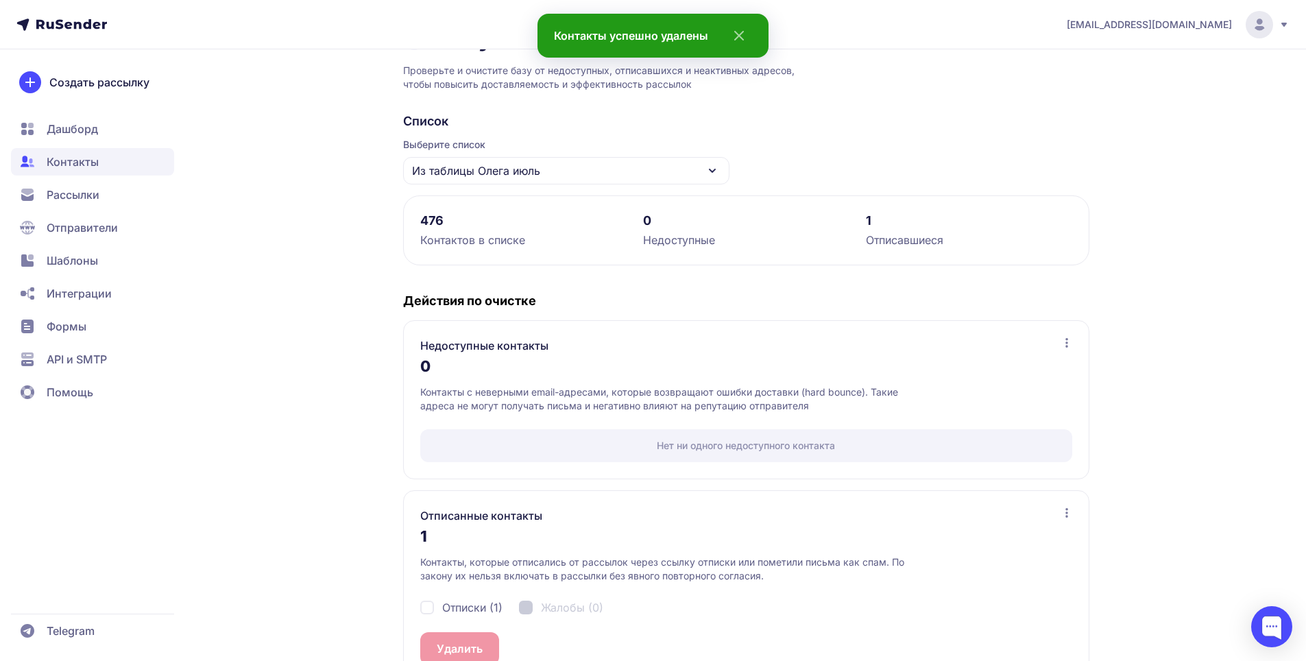
scroll to position [84, 0]
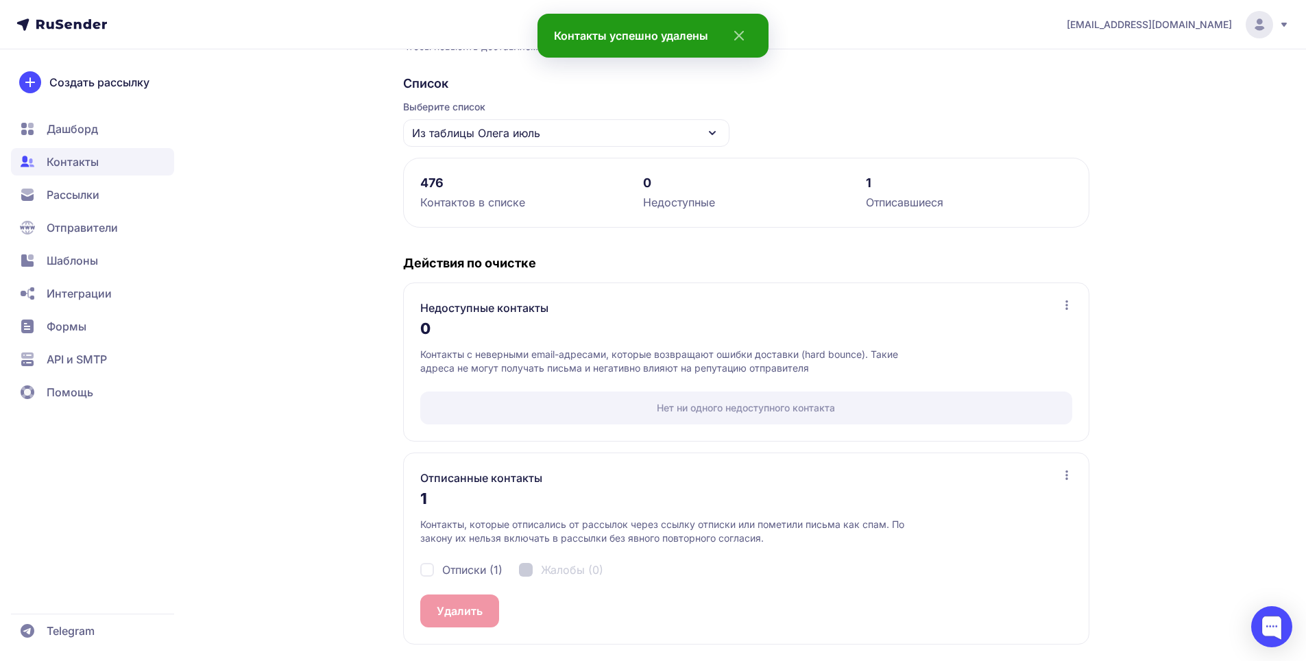
click at [519, 563] on div "Отписки (1)" at bounding box center [561, 569] width 84 height 16
checkbox input "true"
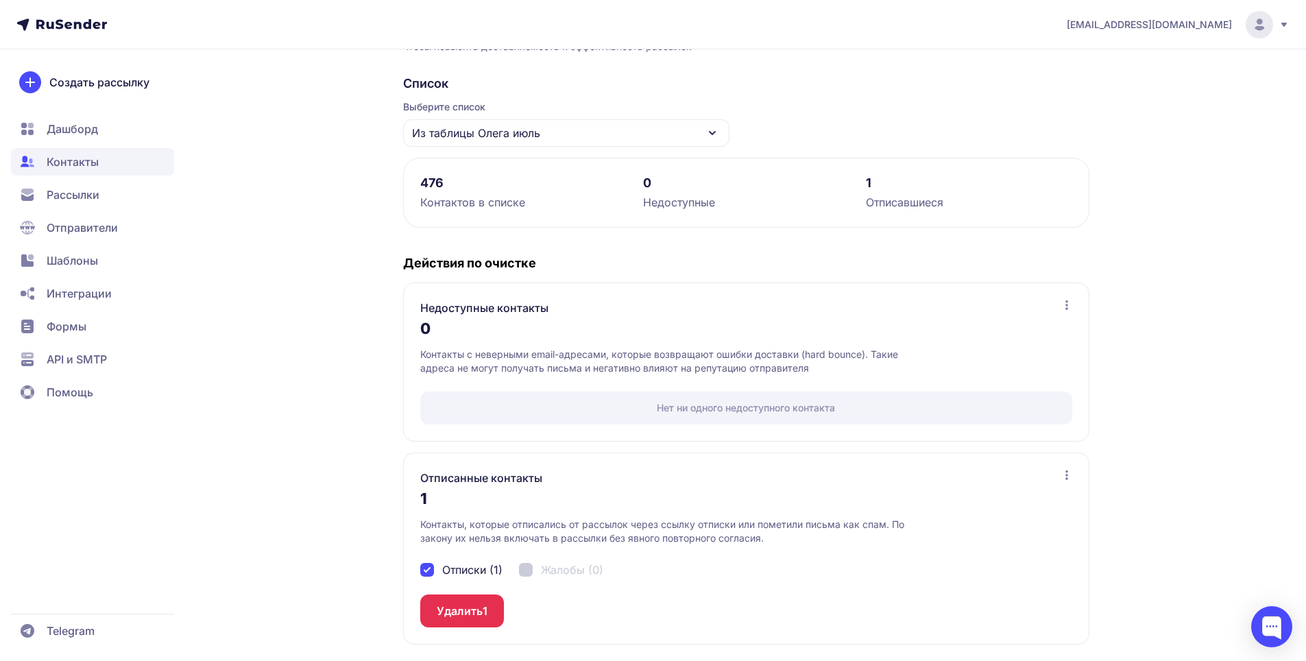
click at [1191, 402] on div "galexreg@mail.ru Актуализация контактов Проверьте и очистите базу от недоступны…" at bounding box center [653, 288] width 1306 height 744
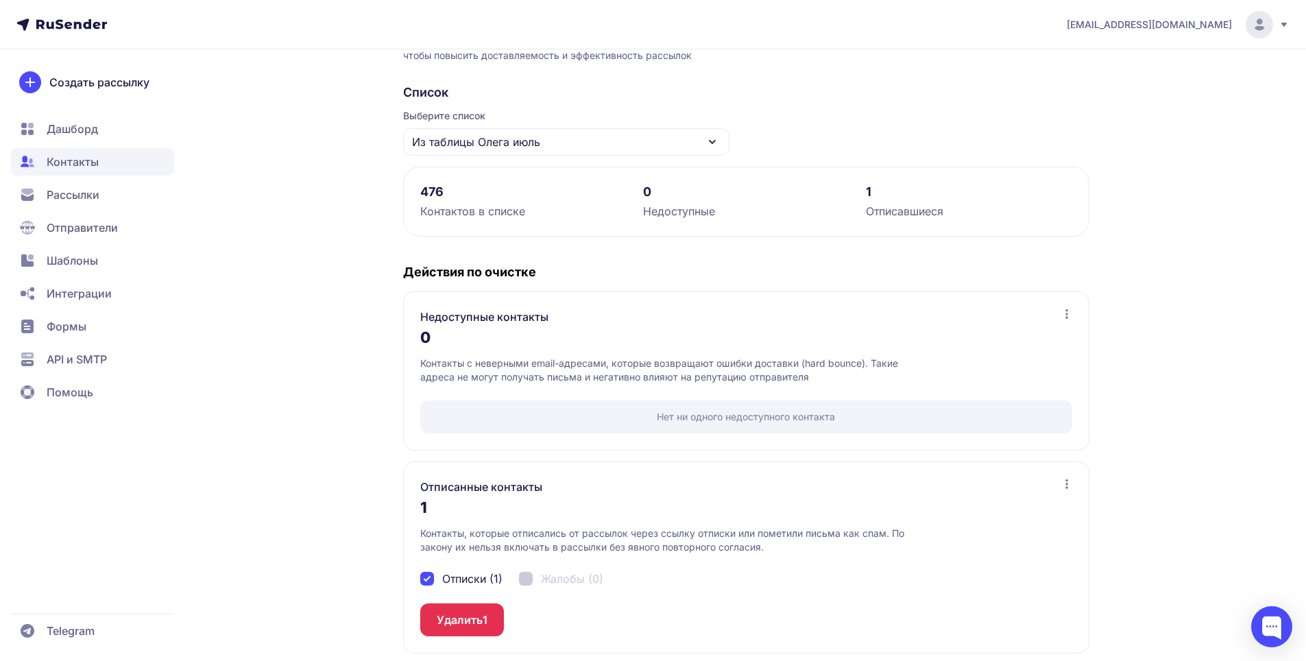
scroll to position [0, 0]
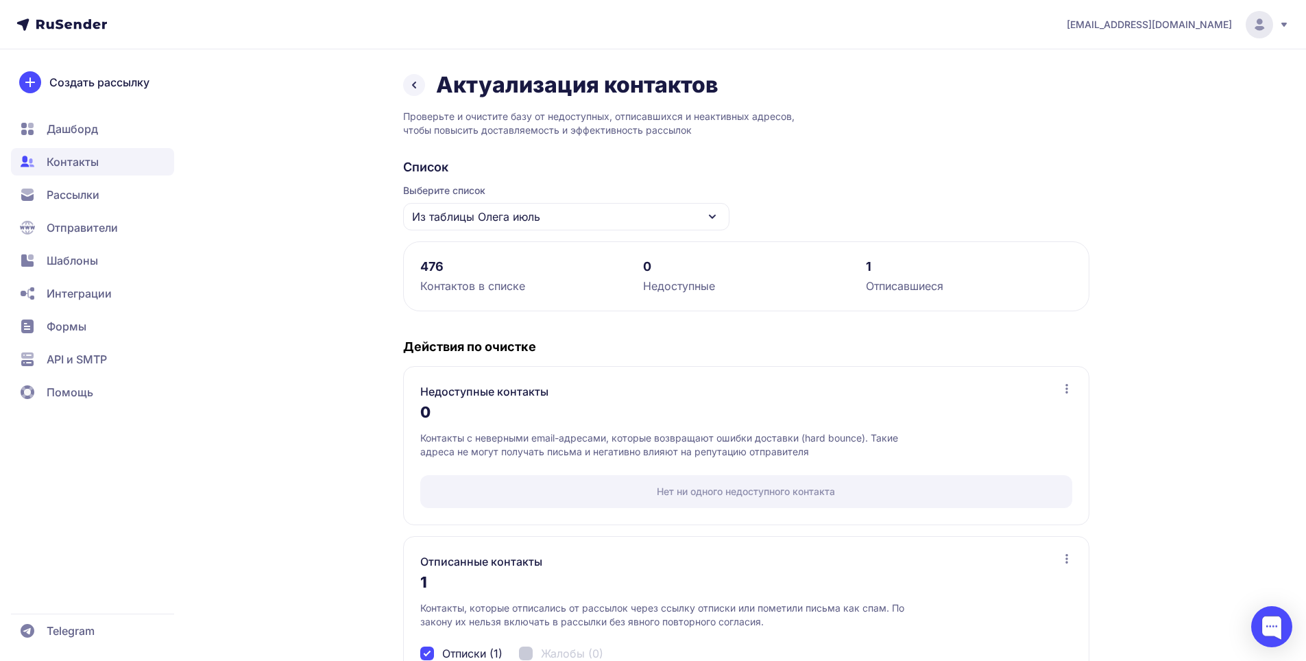
click at [413, 88] on icon at bounding box center [414, 85] width 16 height 16
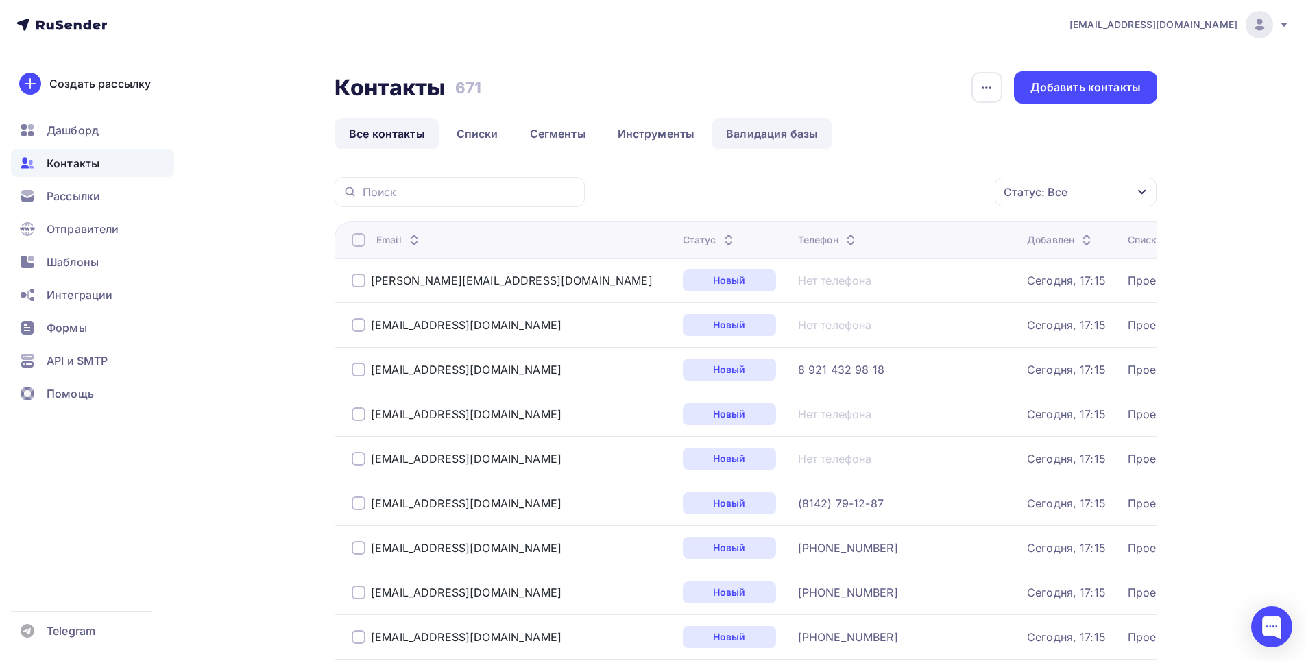
click at [768, 127] on link "Валидация базы" at bounding box center [772, 134] width 121 height 32
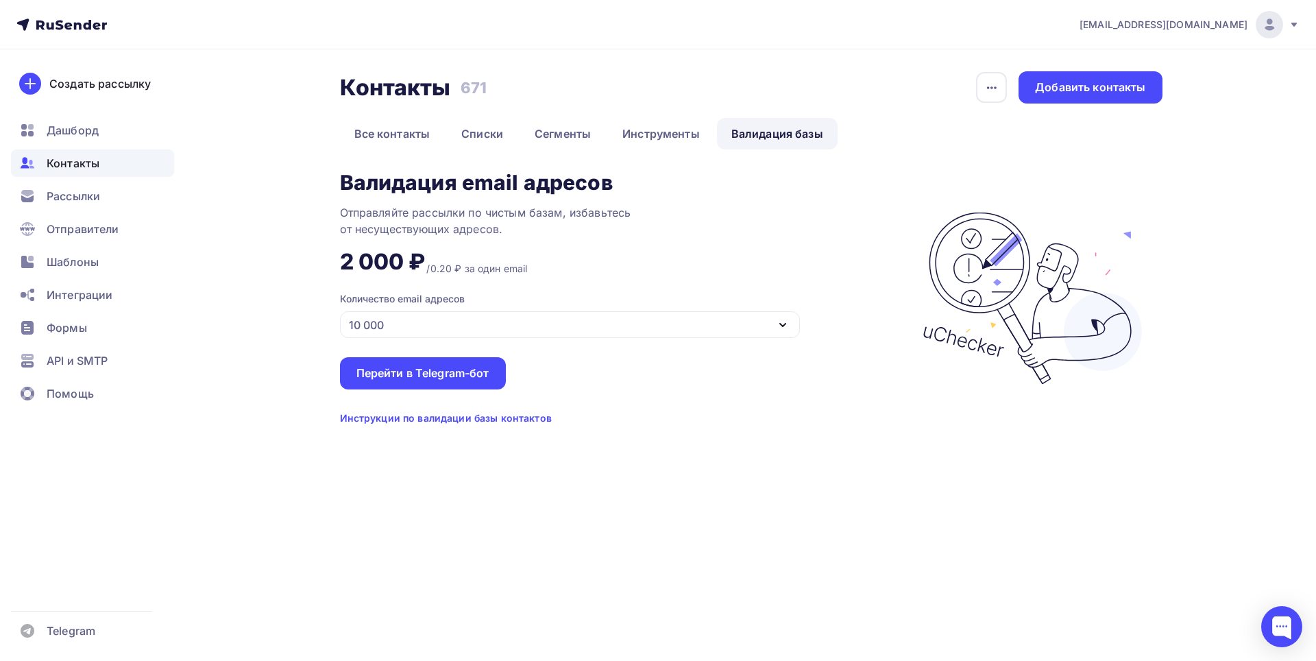
click at [499, 415] on div "Инструкции по валидации базы контактов" at bounding box center [446, 418] width 212 height 14
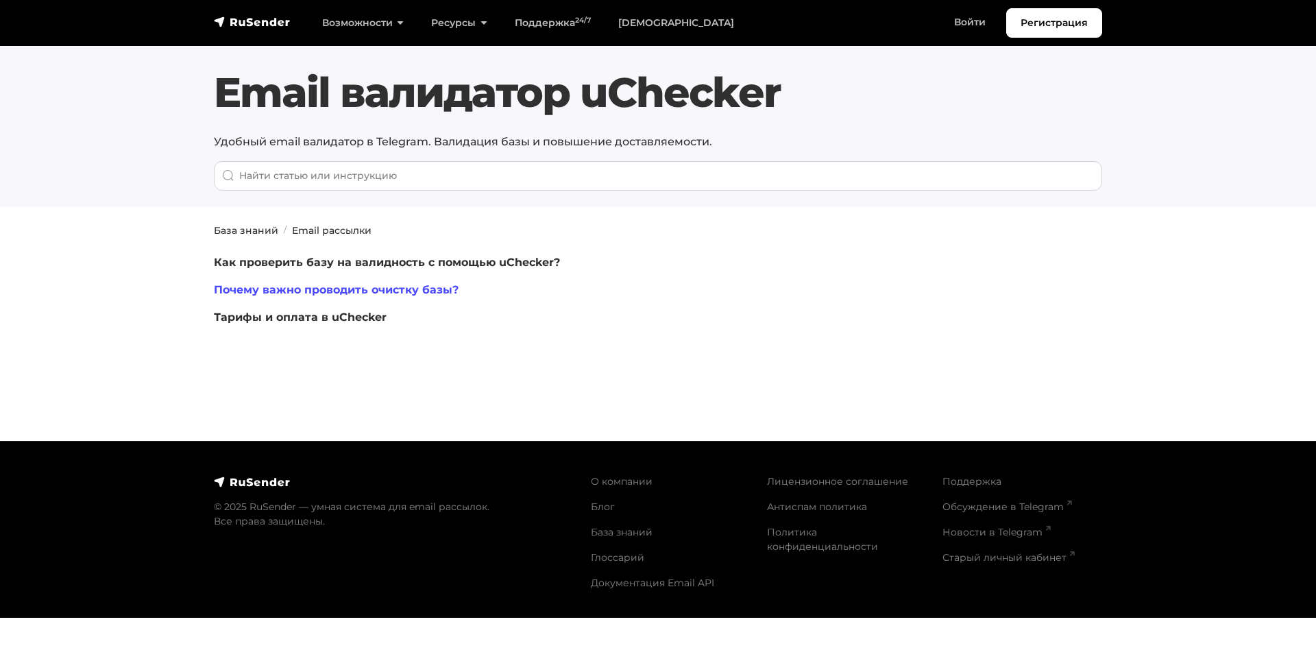
click at [443, 290] on link "Почему важно проводить очистку базы?" at bounding box center [336, 289] width 245 height 13
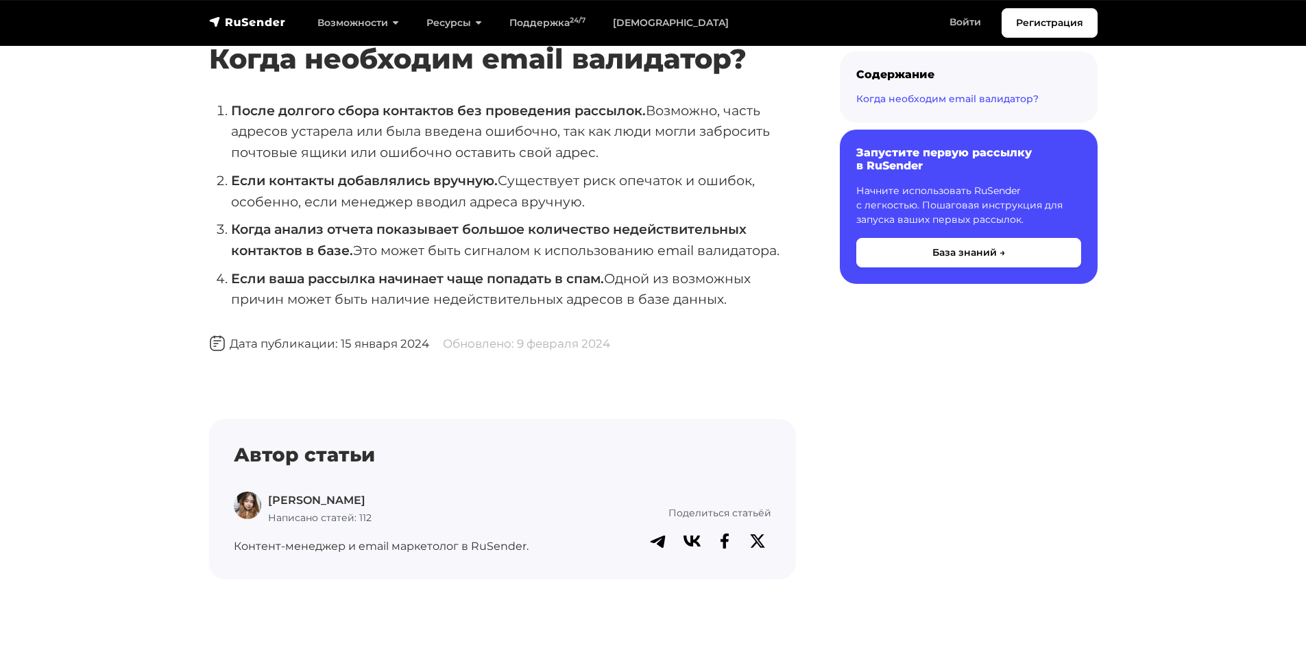
scroll to position [617, 0]
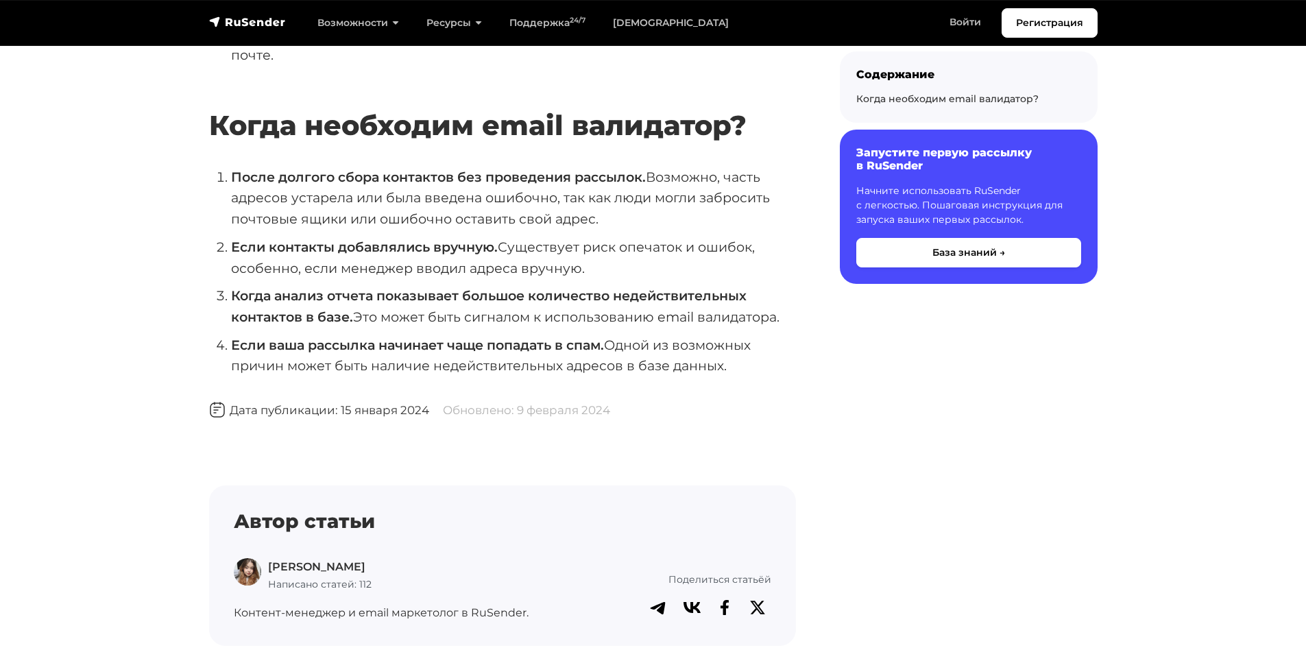
click at [152, 79] on section "База знаний Email рассылки Email валидатор uChecker Валидация базы email важна,…" at bounding box center [653, 147] width 1306 height 1162
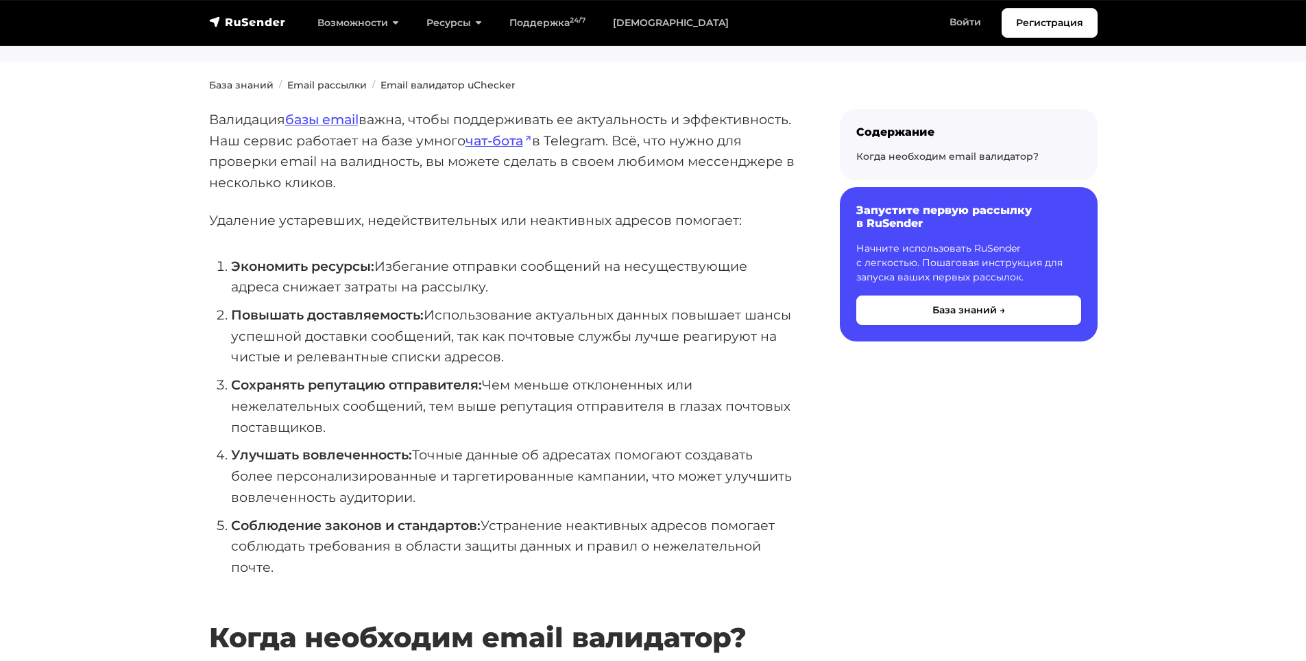
scroll to position [0, 0]
